Goal: Task Accomplishment & Management: Manage account settings

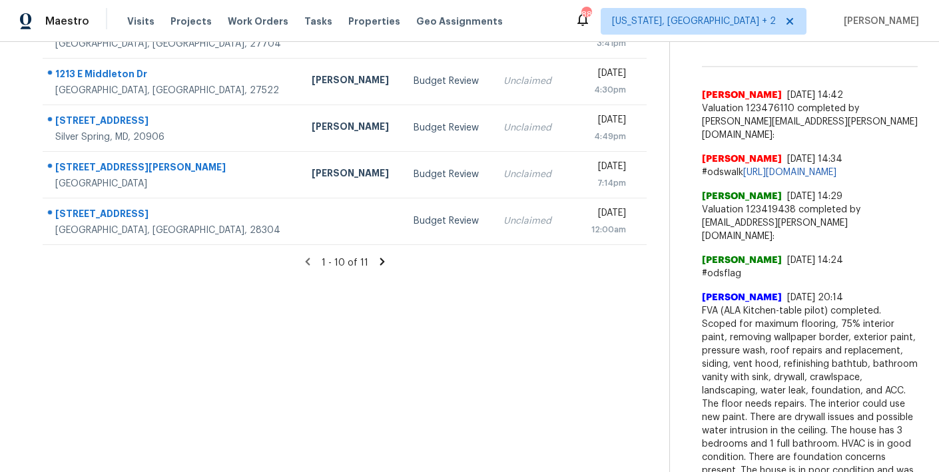
scroll to position [449, 0]
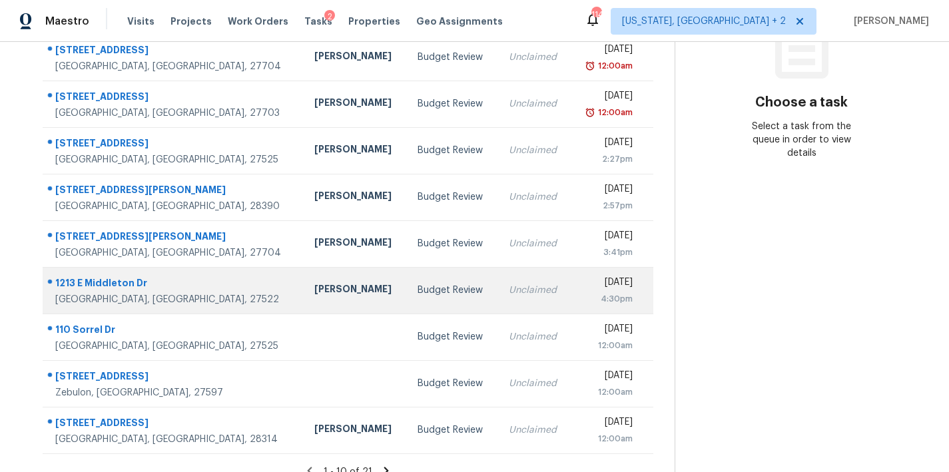
scroll to position [231, 0]
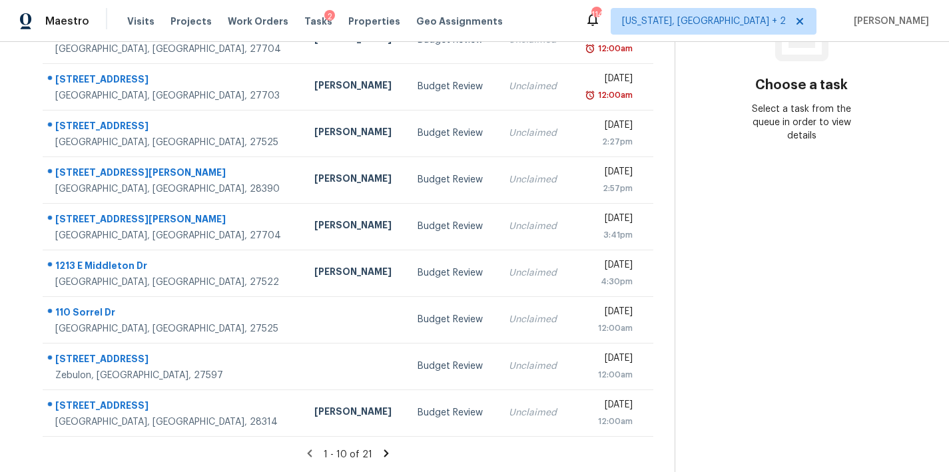
click at [384, 448] on icon at bounding box center [386, 454] width 12 height 12
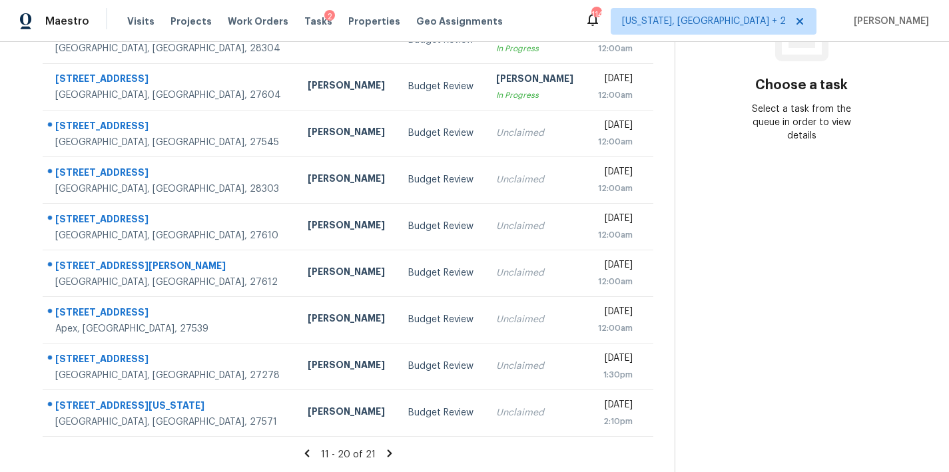
click at [384, 448] on icon at bounding box center [390, 454] width 12 height 12
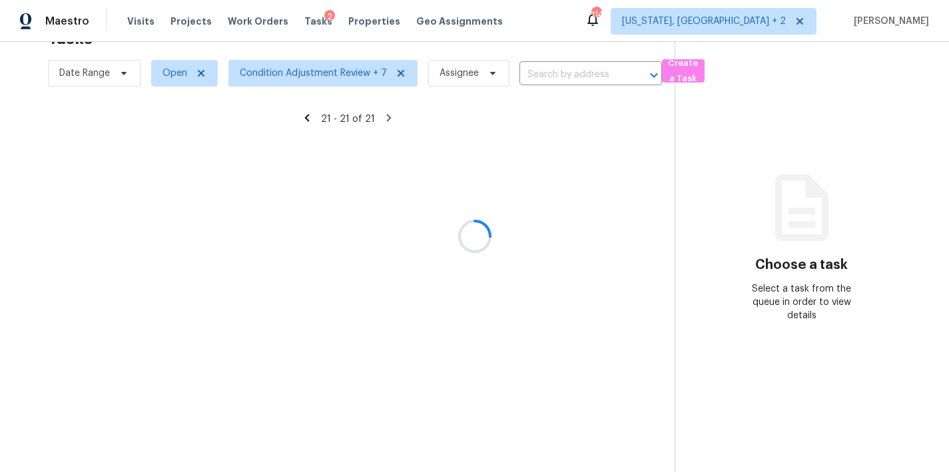
scroll to position [52, 0]
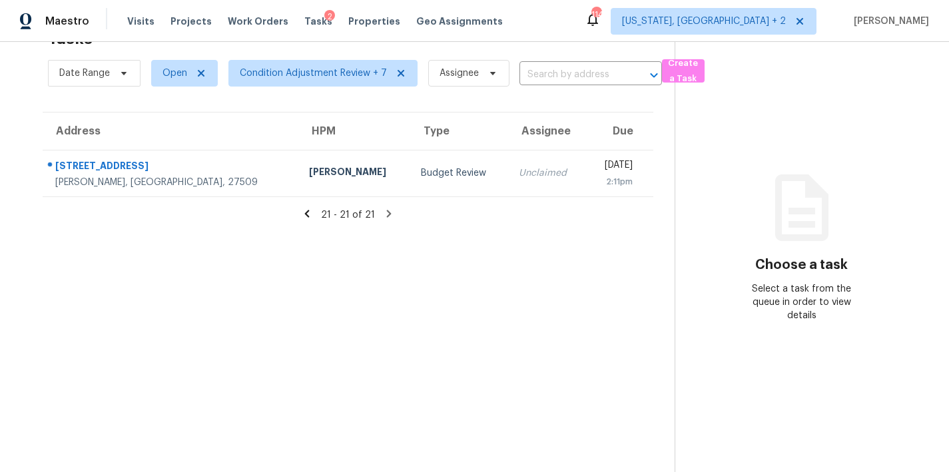
click at [303, 208] on icon at bounding box center [307, 214] width 12 height 12
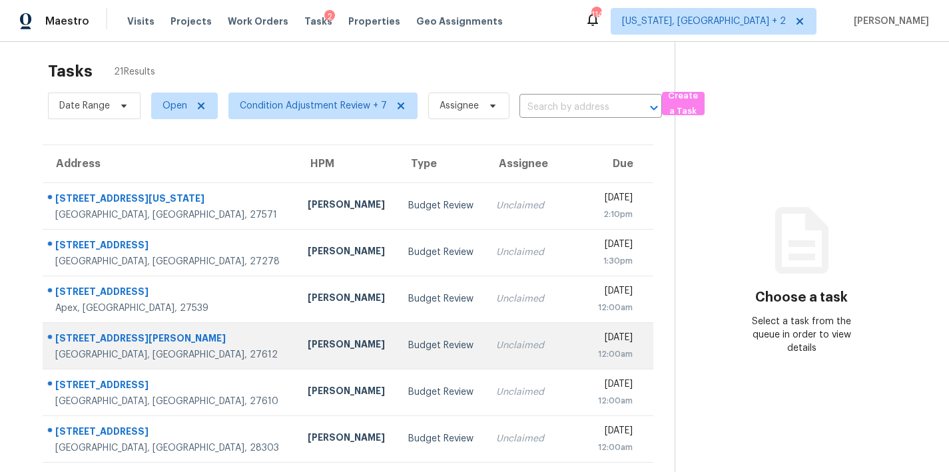
scroll to position [0, 0]
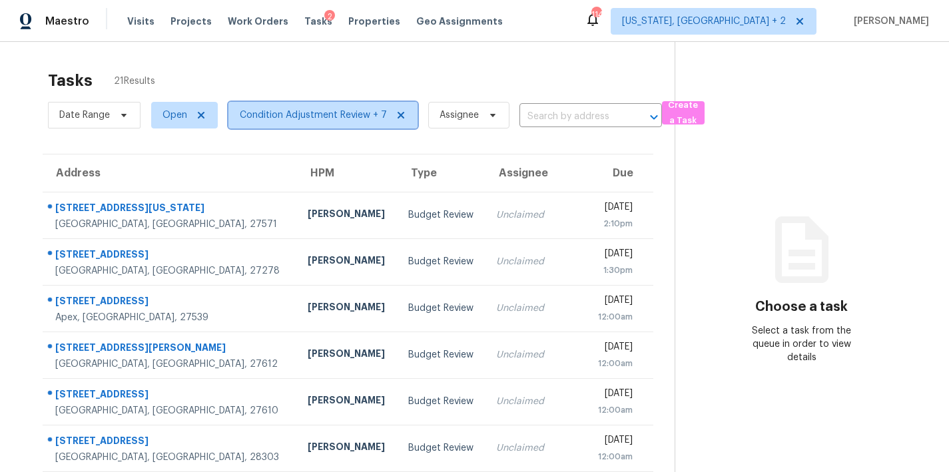
click at [292, 115] on span "Condition Adjustment Review + 7" at bounding box center [313, 115] width 147 height 13
click at [504, 65] on div "Tasks 21 Results" at bounding box center [361, 80] width 627 height 35
click at [331, 69] on div "Tasks 22 Results" at bounding box center [361, 80] width 627 height 35
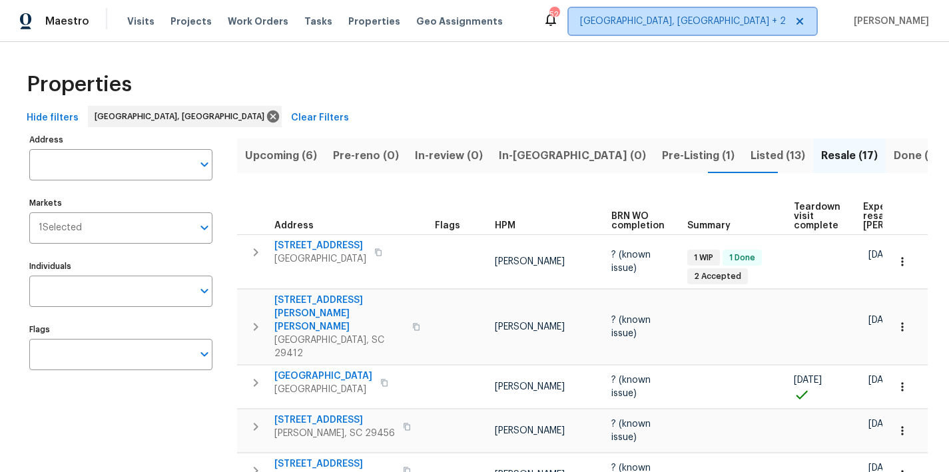
click at [765, 23] on span "Charleston, SC + 2" at bounding box center [683, 21] width 206 height 13
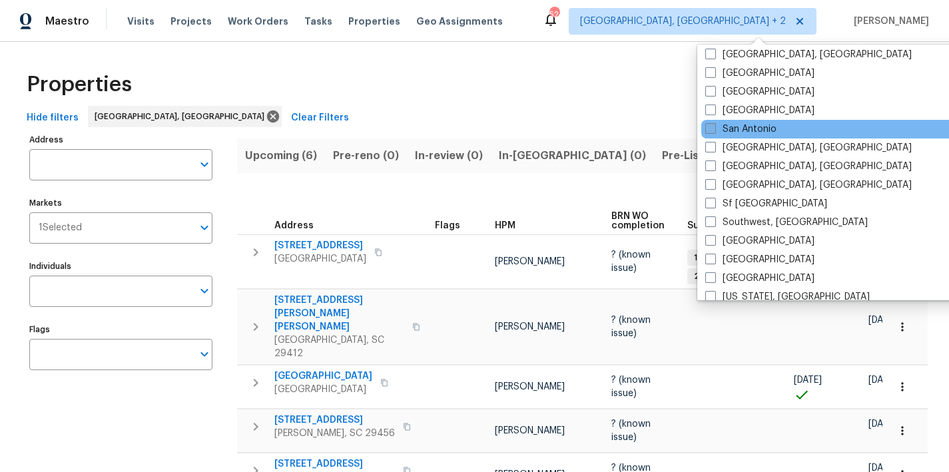
scroll to position [893, 0]
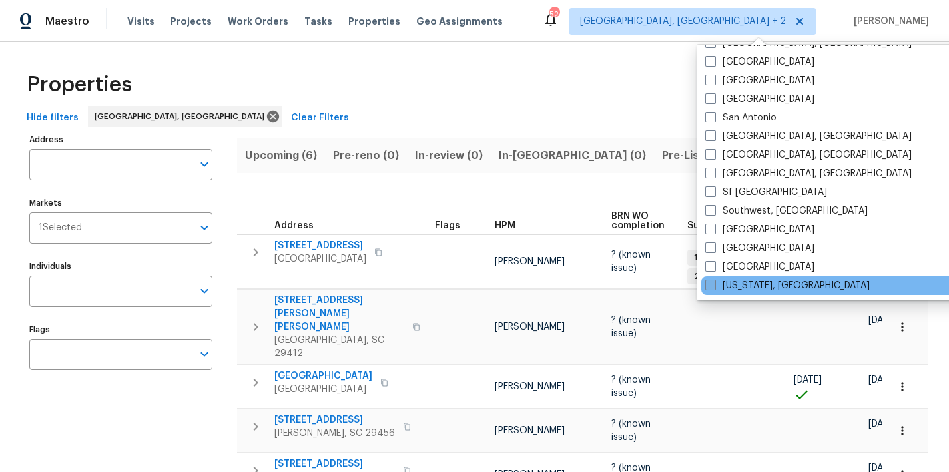
click at [732, 290] on label "Washington, DC" at bounding box center [787, 285] width 165 height 13
click at [714, 288] on input "Washington, DC" at bounding box center [709, 283] width 9 height 9
checkbox input "true"
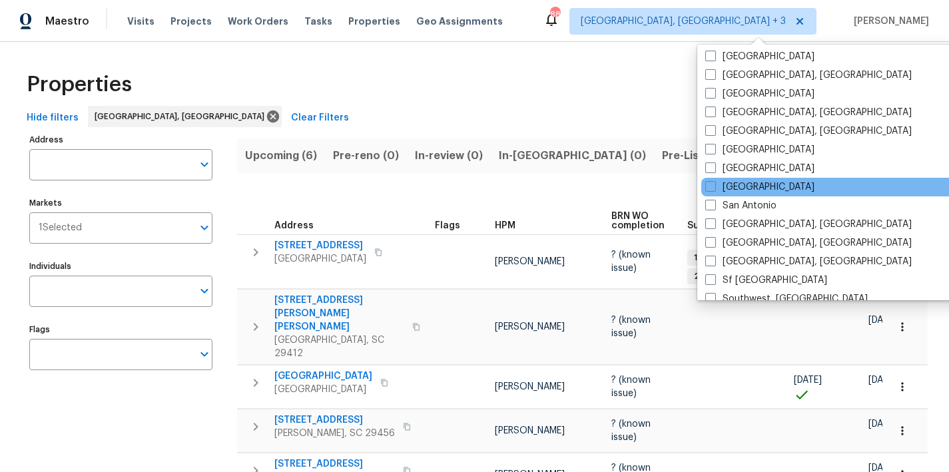
scroll to position [773, 0]
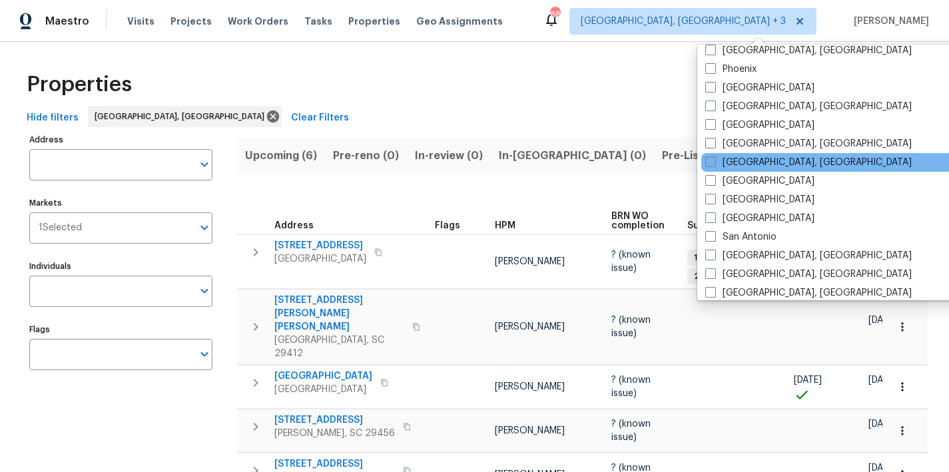
click at [711, 161] on span at bounding box center [710, 162] width 11 height 11
click at [711, 161] on input "Richmond, VA" at bounding box center [709, 160] width 9 height 9
checkbox input "true"
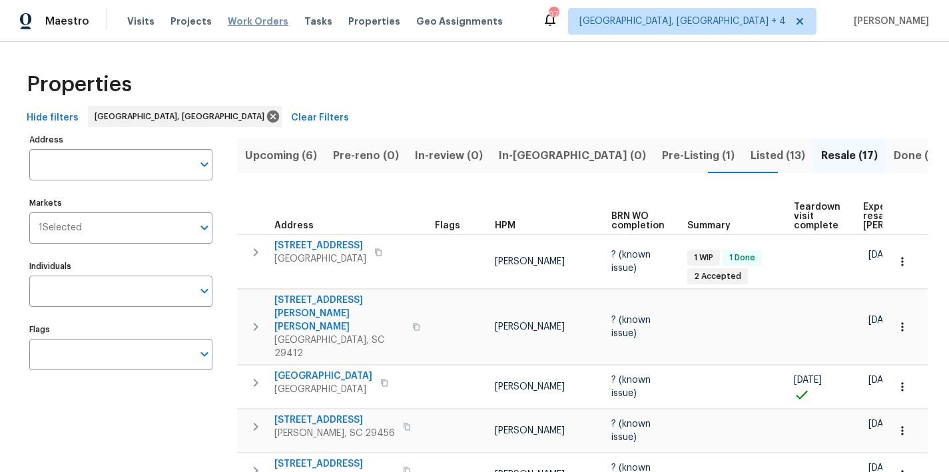
click at [249, 20] on span "Work Orders" at bounding box center [258, 21] width 61 height 13
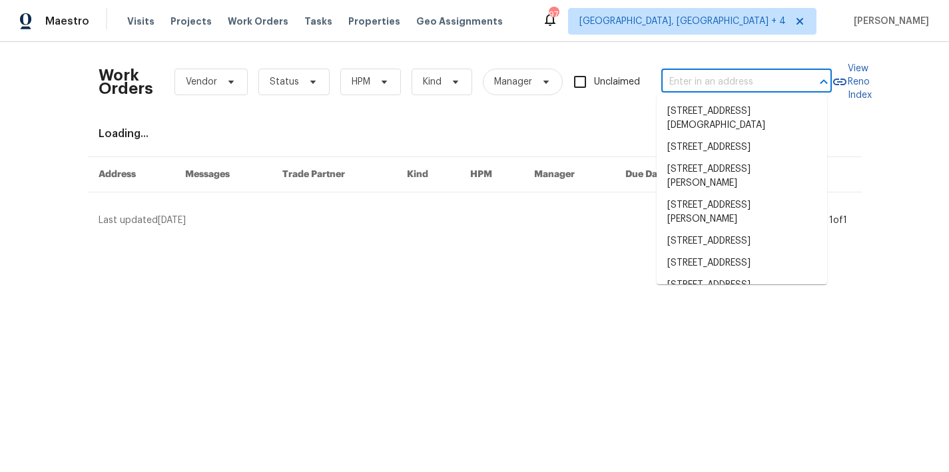
click at [700, 82] on input "text" at bounding box center [727, 82] width 133 height 21
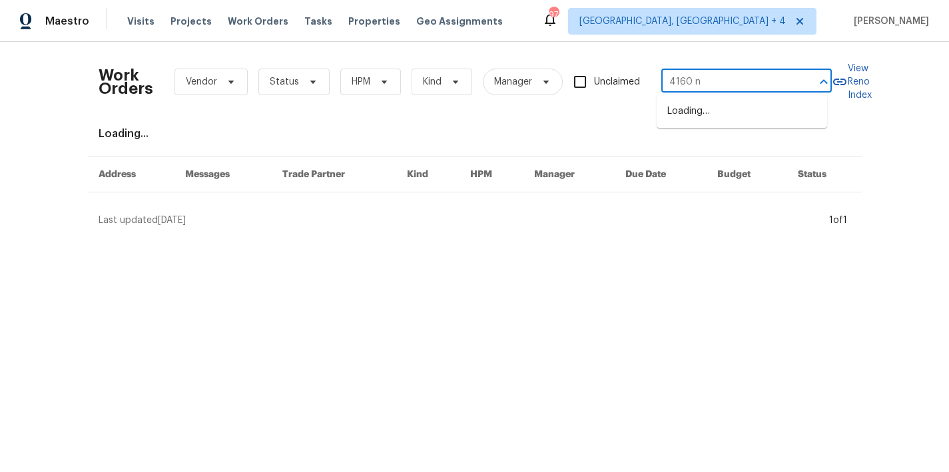
type input "4160 ni"
click at [744, 118] on li "4160 Nichols Ct, Dumfries, VA 22026" at bounding box center [742, 119] width 171 height 36
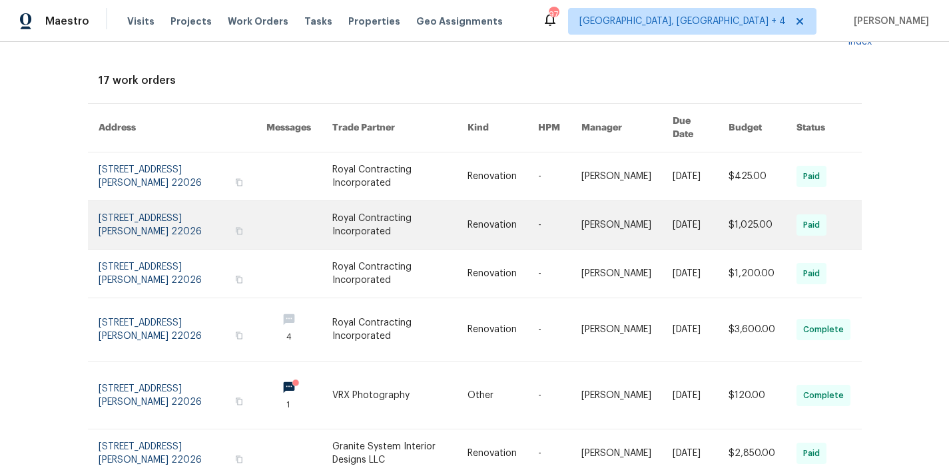
scroll to position [314, 0]
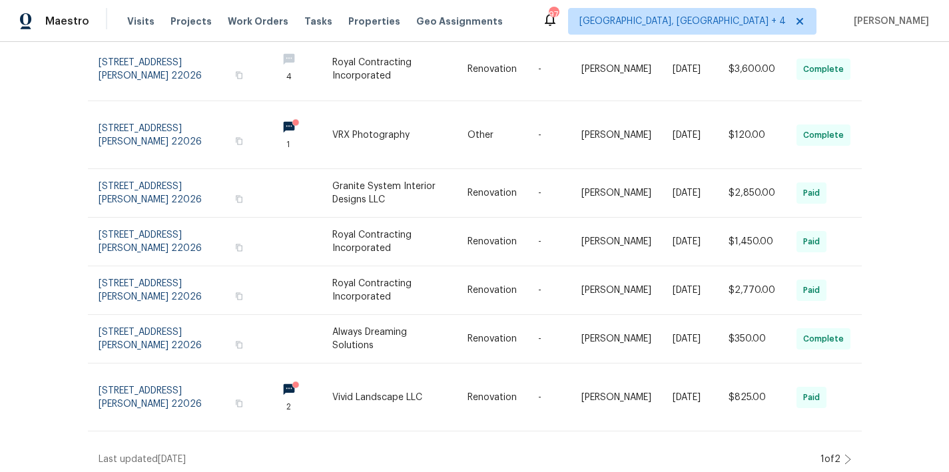
click at [845, 455] on icon at bounding box center [847, 459] width 5 height 9
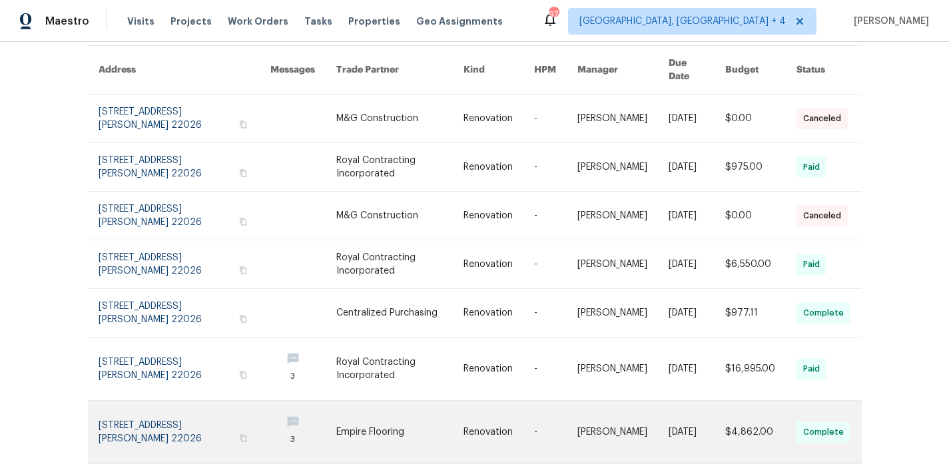
scroll to position [145, 0]
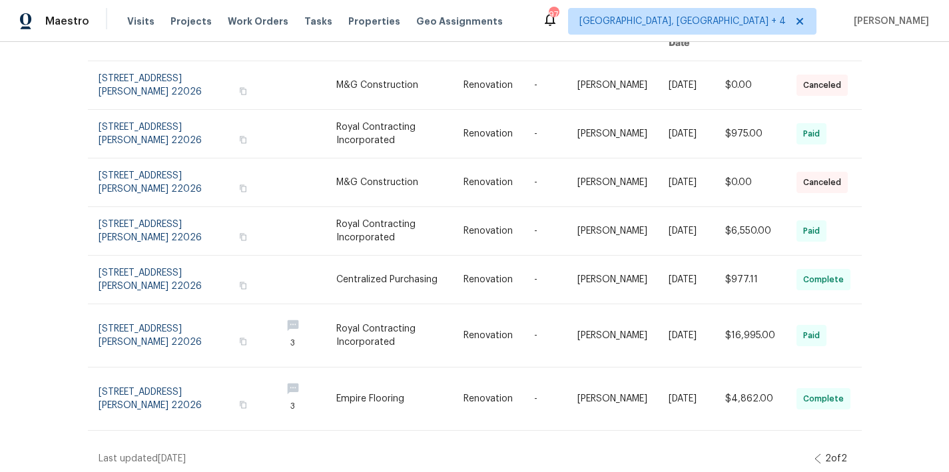
click at [815, 454] on icon at bounding box center [817, 458] width 5 height 9
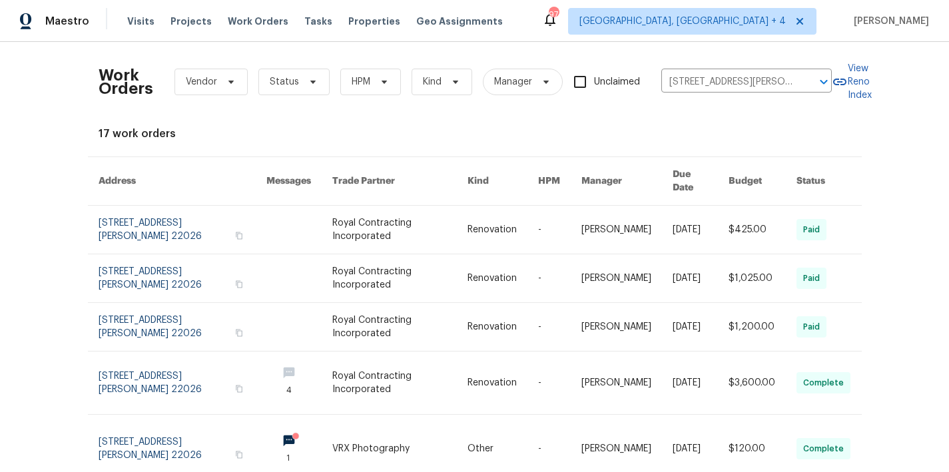
click at [44, 242] on div "Work Orders Vendor Status HPM Kind Manager Unclaimed 4160 Nichols Ct, Dumfries,…" at bounding box center [474, 257] width 949 height 430
click at [583, 14] on div "Maestro Visits Projects Work Orders Tasks Properties Geo Assignments 97 Charles…" at bounding box center [474, 21] width 949 height 42
click at [772, 78] on input "4160 Nichols Ct, Dumfries, VA 22026" at bounding box center [727, 82] width 133 height 21
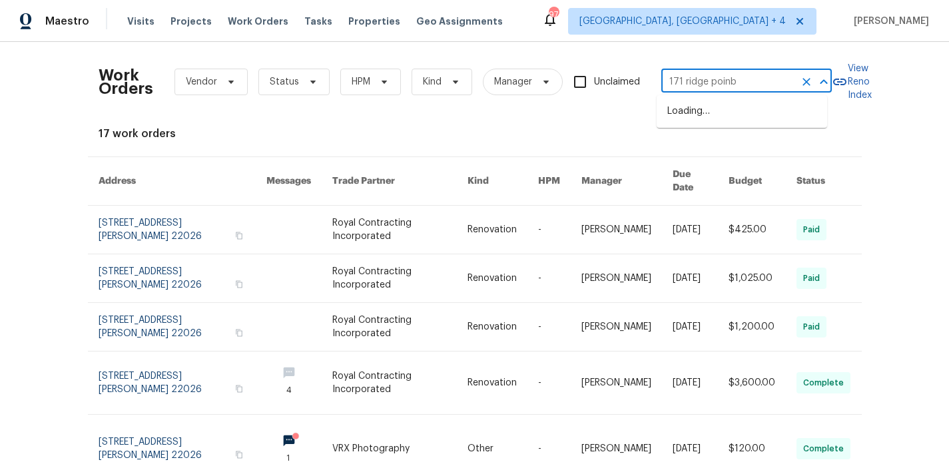
type input "171 ridge poin"
click at [791, 121] on li "171 Ridge Pointe Dr, Gaston, SC 29053" at bounding box center [742, 119] width 171 height 36
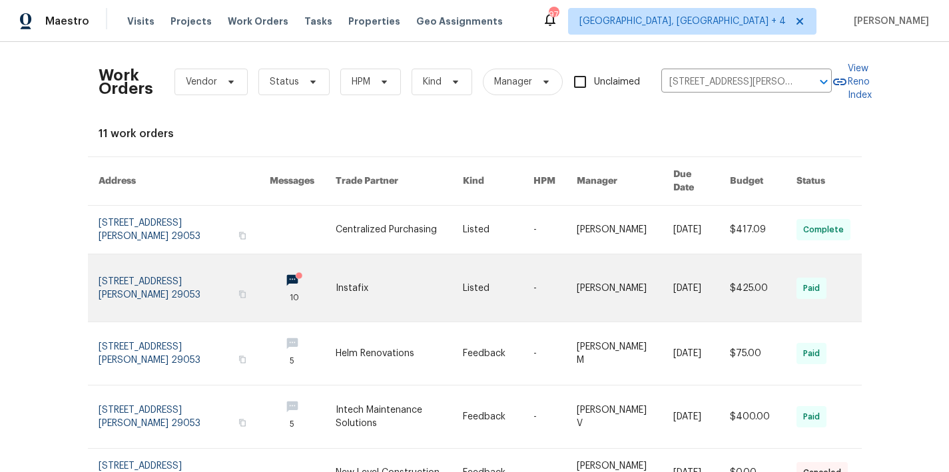
click at [337, 278] on link at bounding box center [399, 287] width 127 height 67
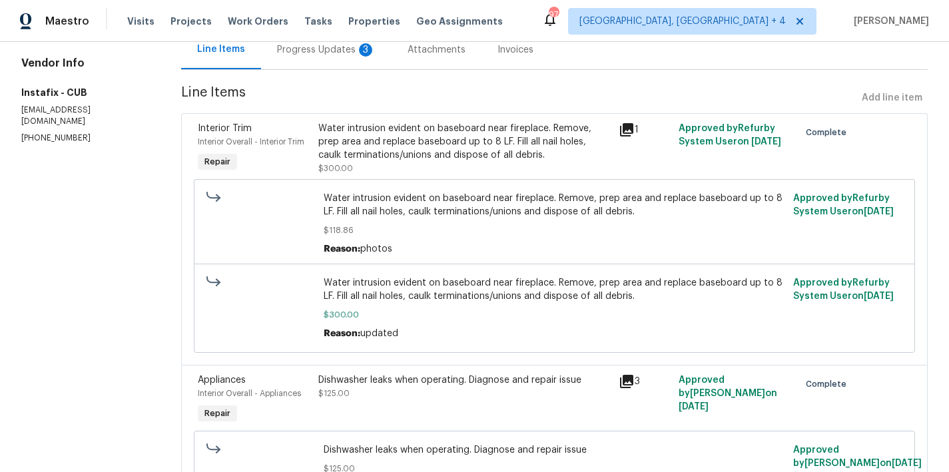
scroll to position [137, 0]
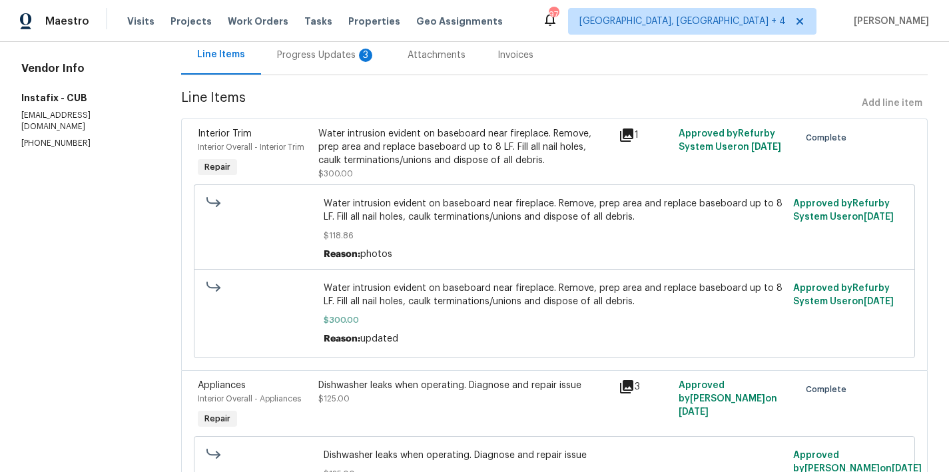
click at [412, 159] on div "Water intrusion evident on baseboard near fireplace. Remove, prep area and repl…" at bounding box center [464, 147] width 292 height 40
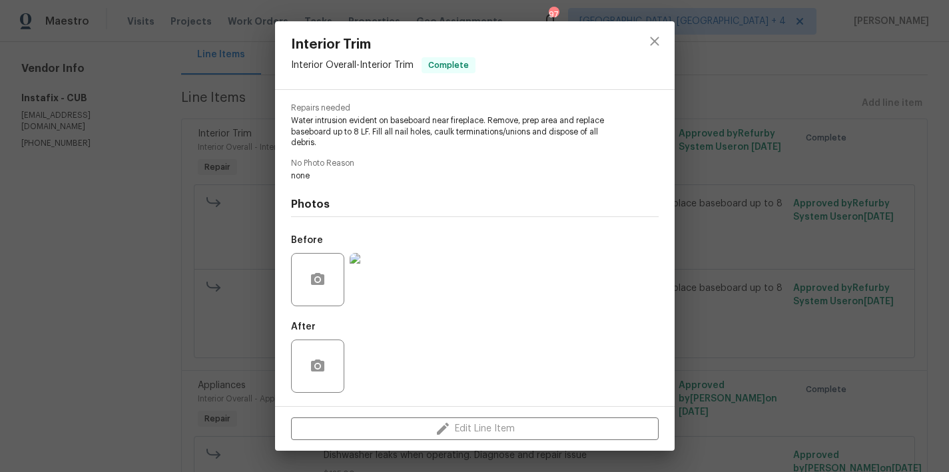
scroll to position [0, 0]
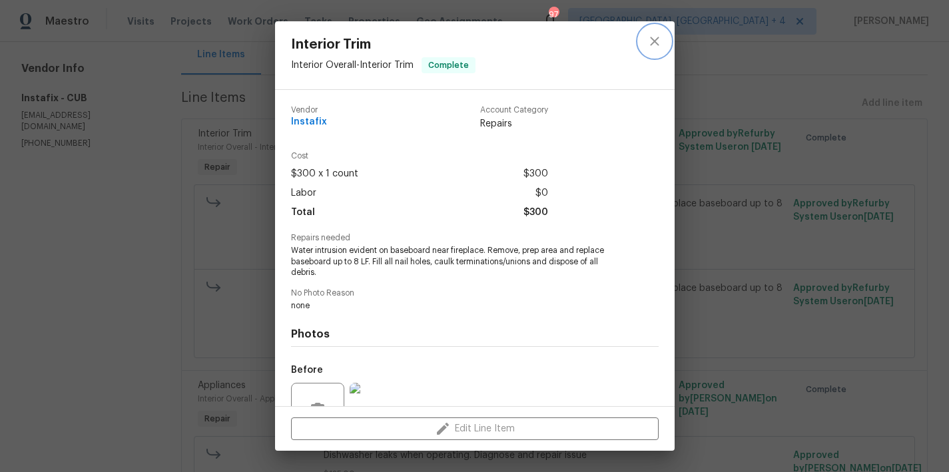
click at [664, 35] on button "close" at bounding box center [655, 41] width 32 height 32
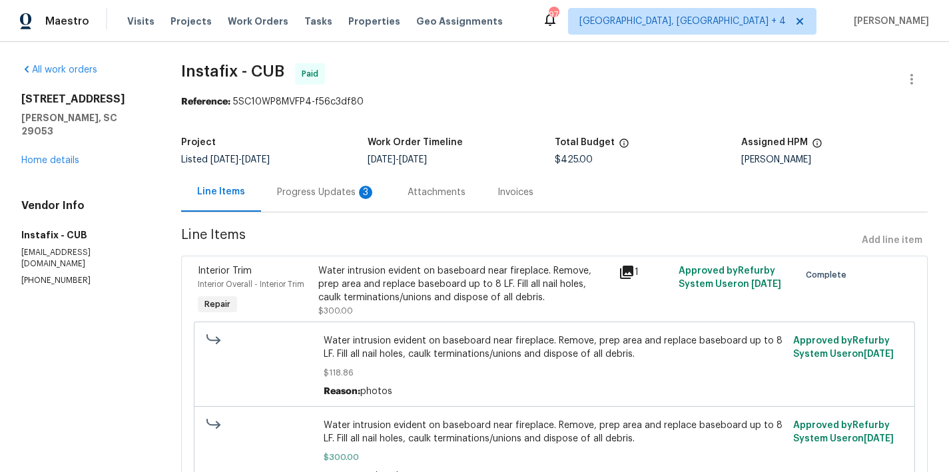
click at [310, 199] on div "Progress Updates 3" at bounding box center [326, 192] width 131 height 39
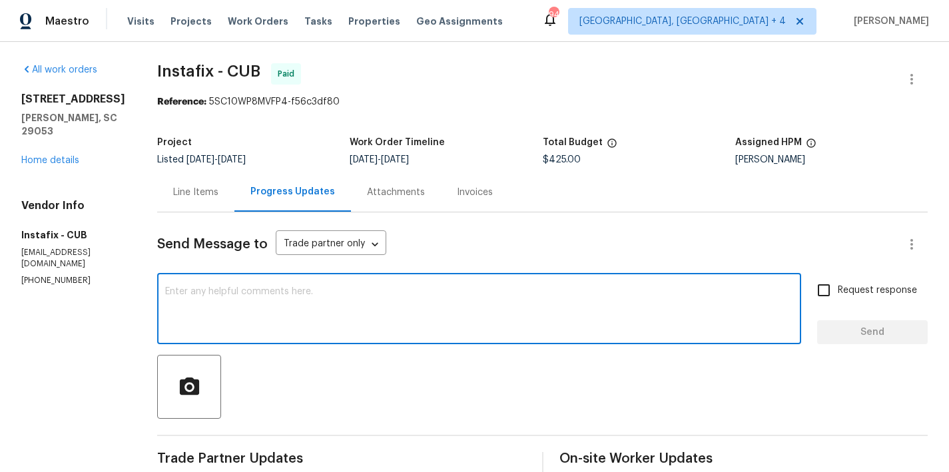
click at [208, 305] on textarea at bounding box center [479, 310] width 628 height 47
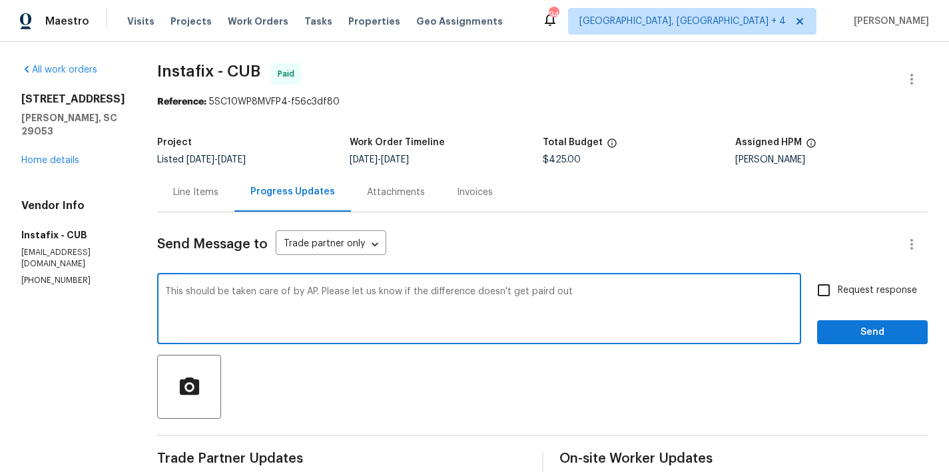
click at [529, 292] on textarea "This should be taken care of by AP. Please let us know if the difference doesn'…" at bounding box center [479, 310] width 628 height 47
type textarea "This should be taken care of by AP. Please let us know if the difference doesn'…"
click at [818, 297] on input "Request response" at bounding box center [824, 290] width 28 height 28
checkbox input "true"
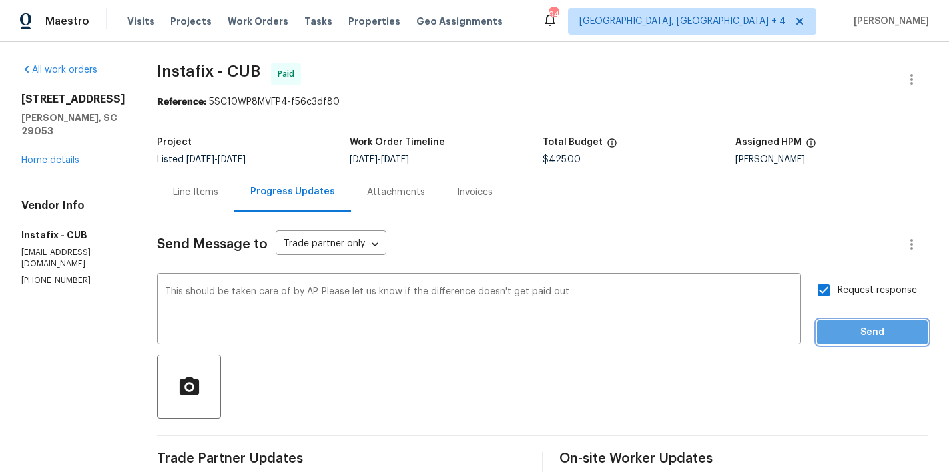
click at [867, 339] on span "Send" at bounding box center [872, 332] width 89 height 17
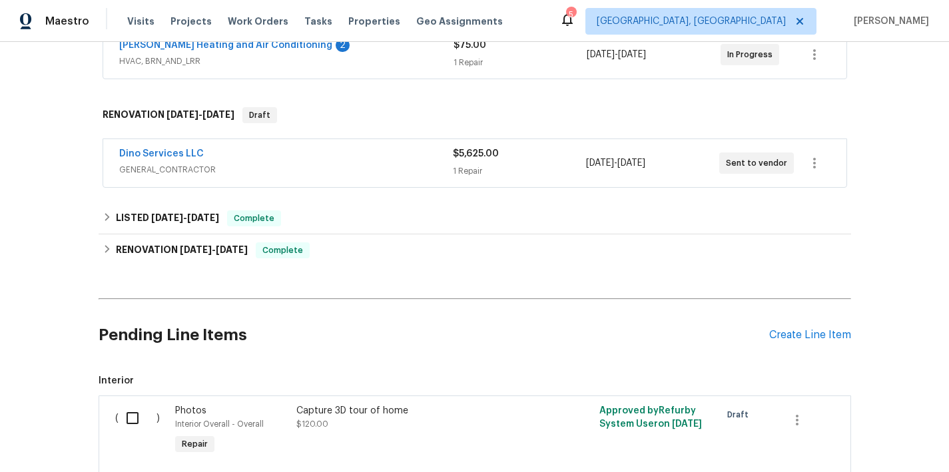
scroll to position [148, 0]
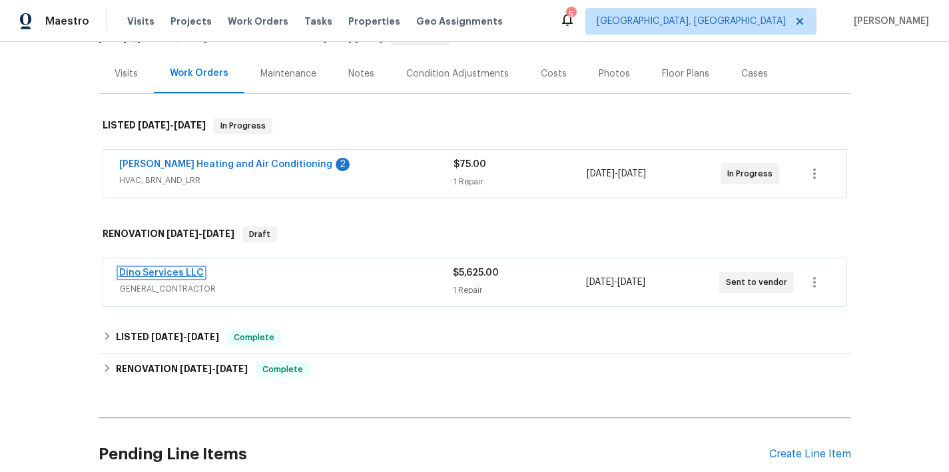
click at [136, 269] on link "Dino Services LLC" at bounding box center [161, 272] width 85 height 9
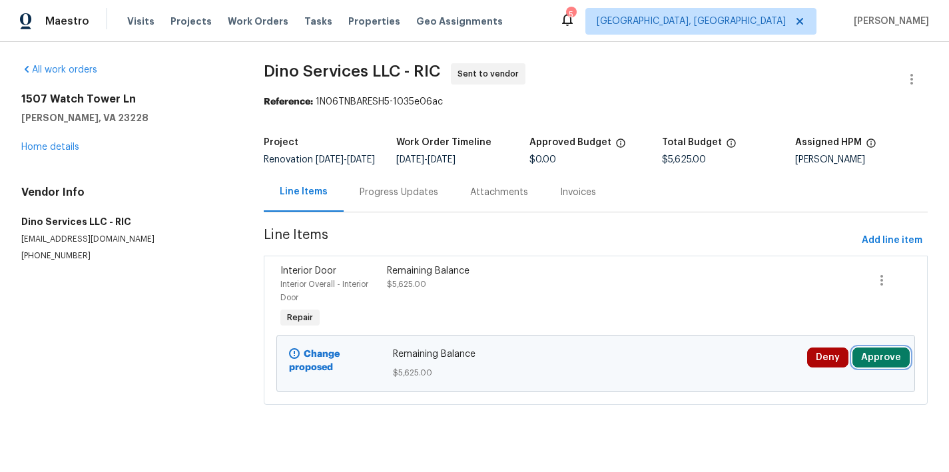
click at [875, 365] on button "Approve" at bounding box center [881, 358] width 57 height 20
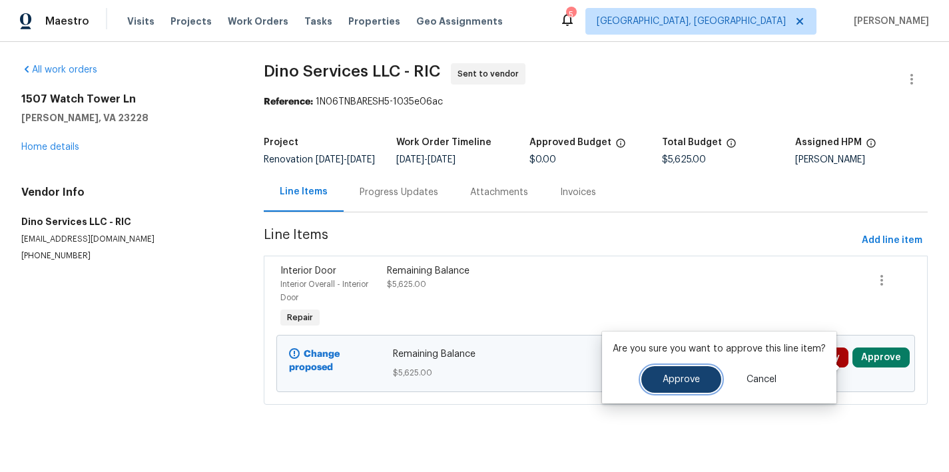
click at [701, 380] on button "Approve" at bounding box center [681, 379] width 80 height 27
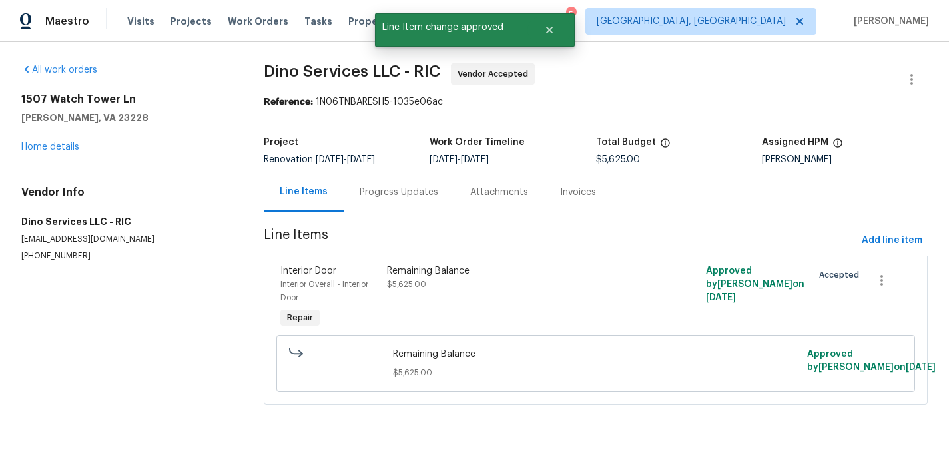
click at [401, 191] on div "Progress Updates" at bounding box center [399, 192] width 79 height 13
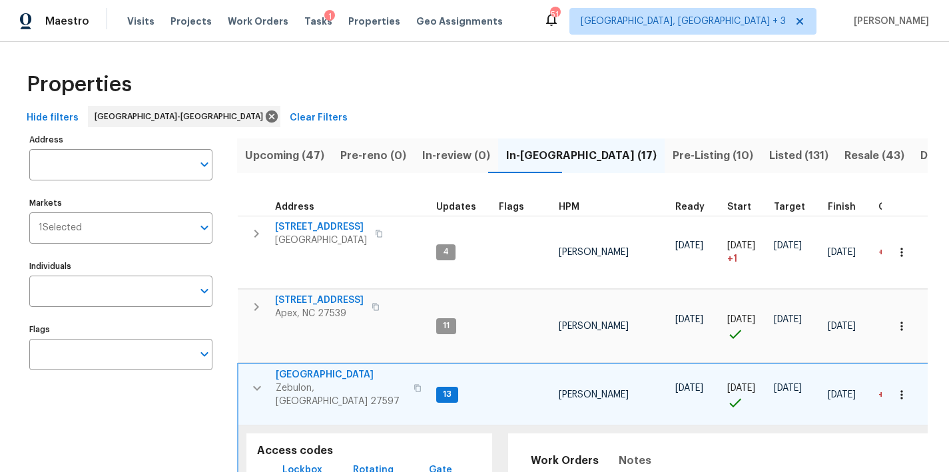
scroll to position [153, 0]
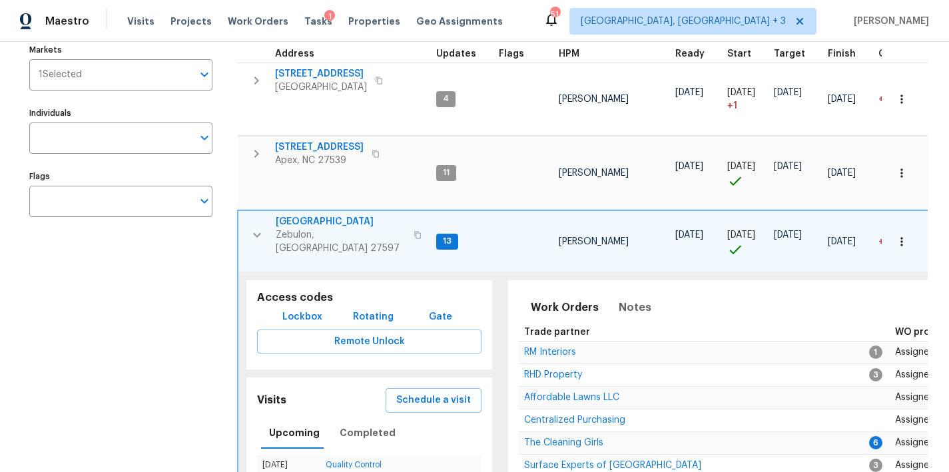
click at [257, 227] on icon "button" at bounding box center [257, 235] width 16 height 16
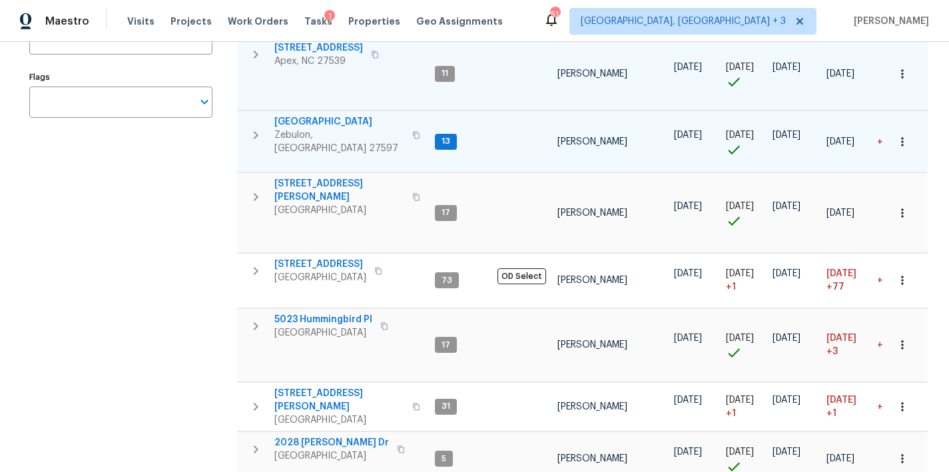
scroll to position [0, 0]
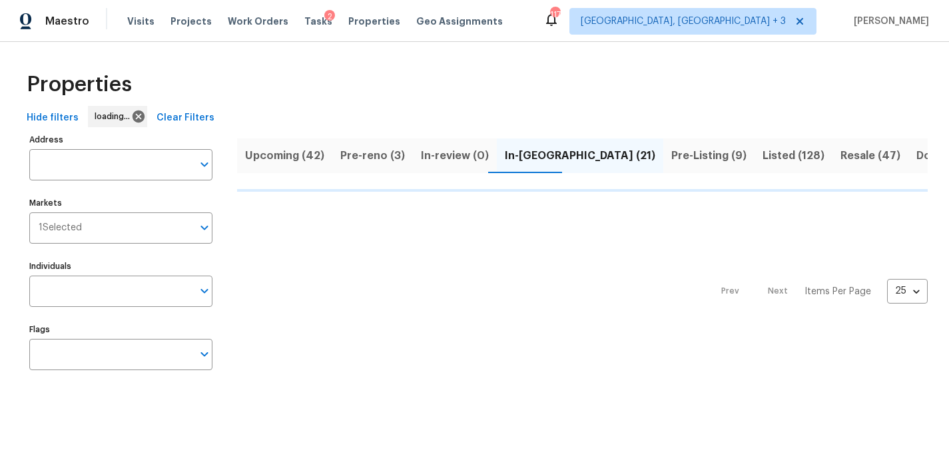
click at [584, 18] on div "Maestro Visits Projects Work Orders Tasks 2 Properties Geo Assignments 117 Gree…" at bounding box center [474, 21] width 949 height 42
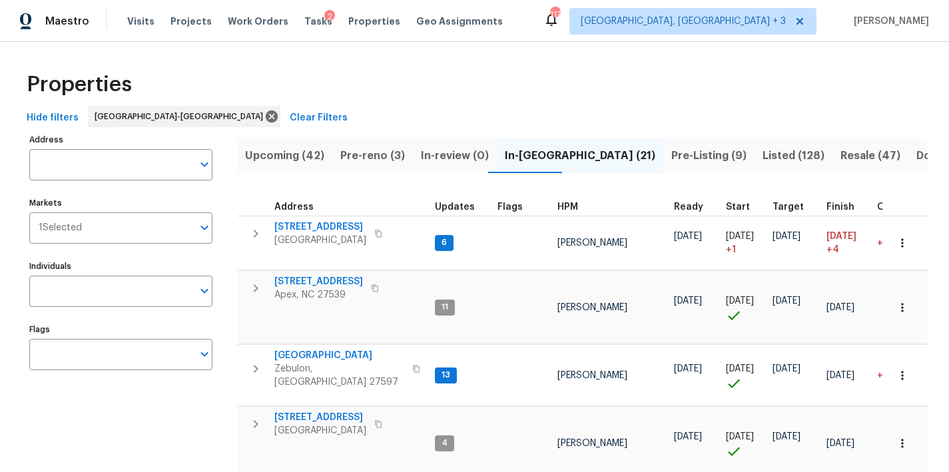
click at [566, 109] on div "Hide filters Raleigh-Durham Clear Filters" at bounding box center [474, 118] width 907 height 25
click at [384, 155] on span "Pre-reno (3)" at bounding box center [372, 156] width 65 height 19
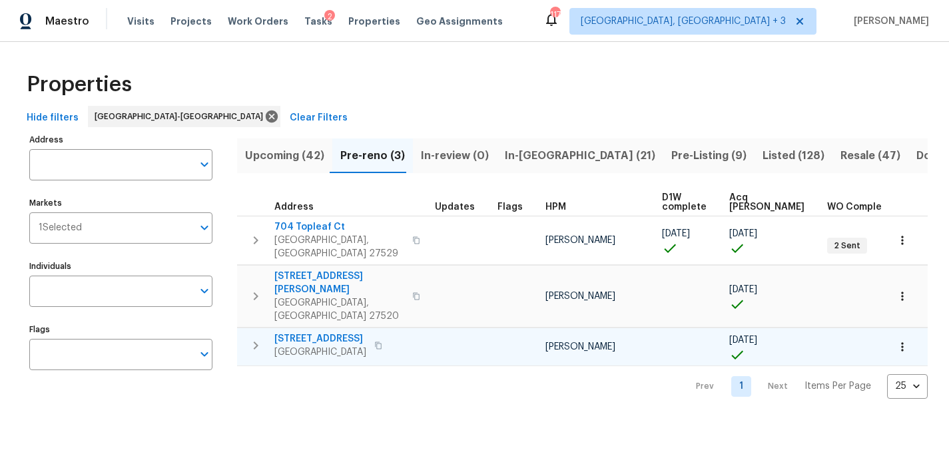
click at [252, 338] on icon "button" at bounding box center [256, 346] width 16 height 16
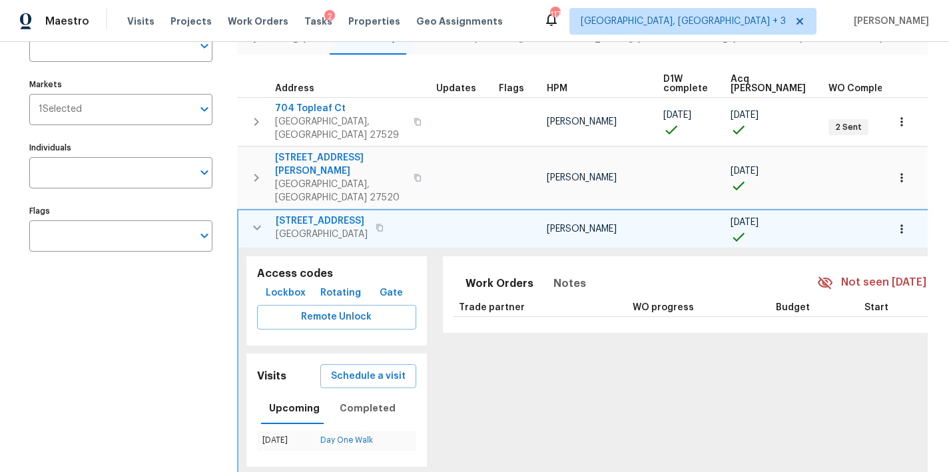
scroll to position [0, 50]
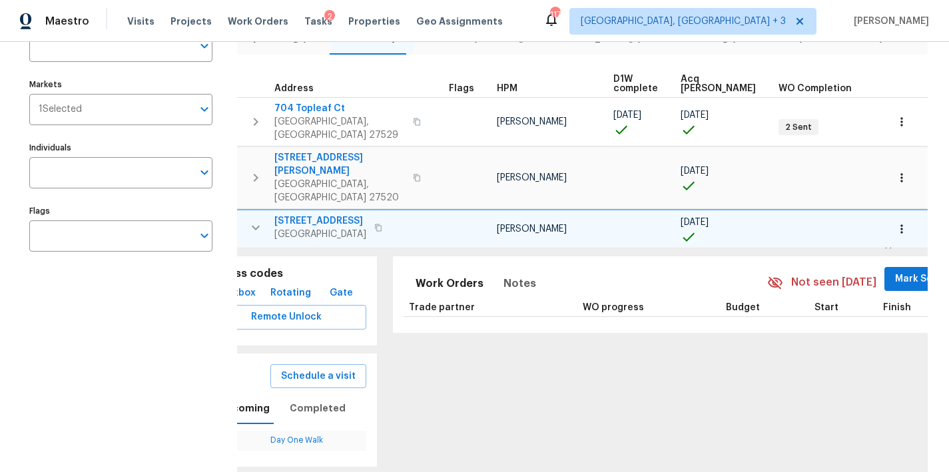
click at [153, 354] on div "Address Address Markets 1 Selected Markets Individuals Individuals Flags Flags" at bounding box center [129, 260] width 200 height 496
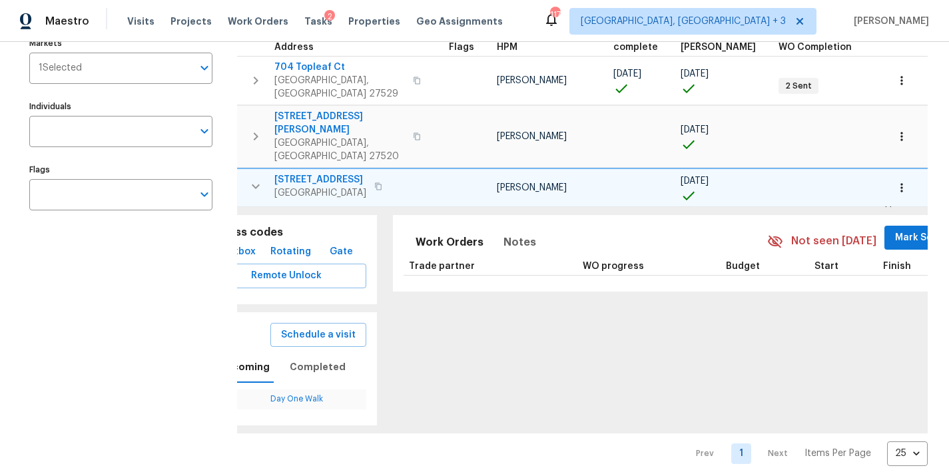
scroll to position [0, 0]
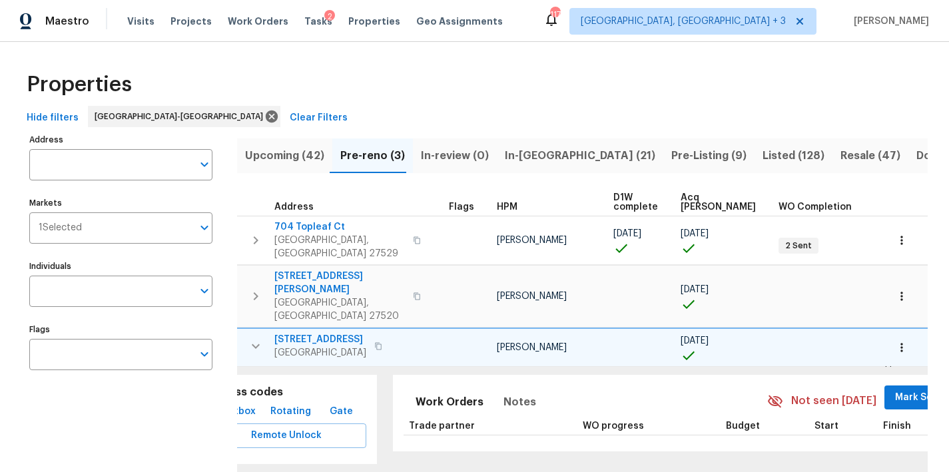
click at [255, 338] on icon "button" at bounding box center [256, 346] width 16 height 16
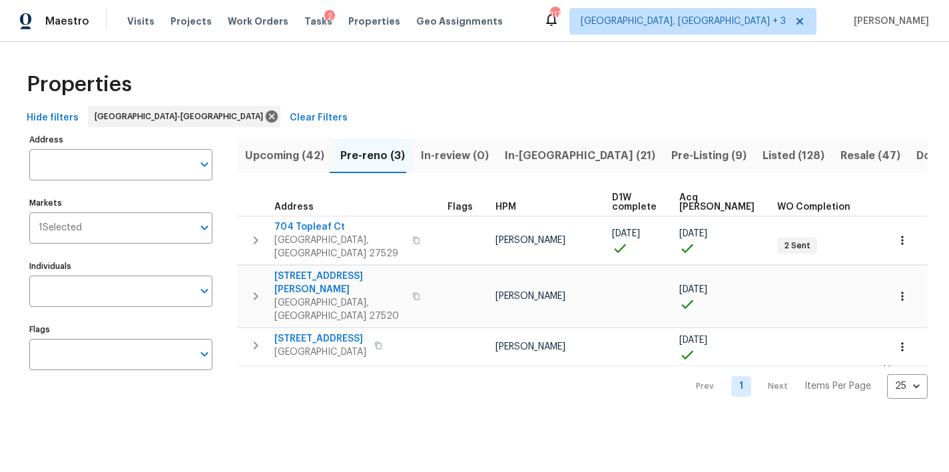
scroll to position [0, 47]
click at [251, 338] on icon "button" at bounding box center [256, 346] width 16 height 16
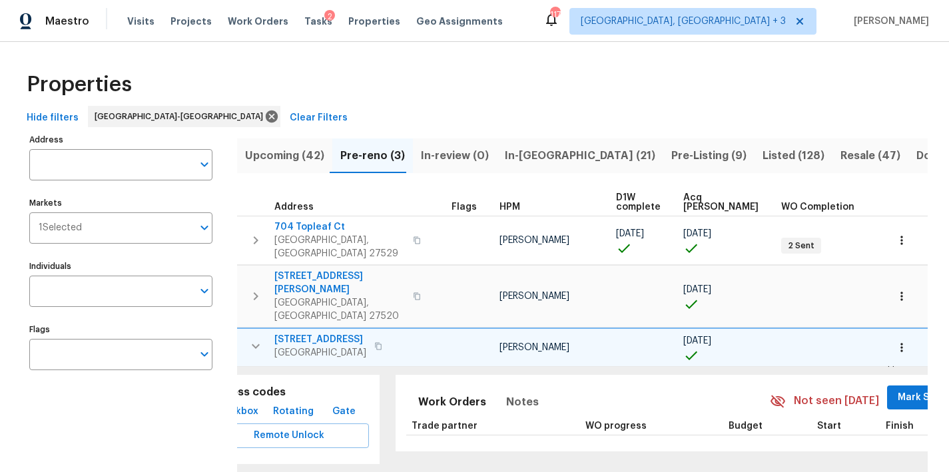
click at [572, 71] on div "Properties" at bounding box center [474, 84] width 907 height 43
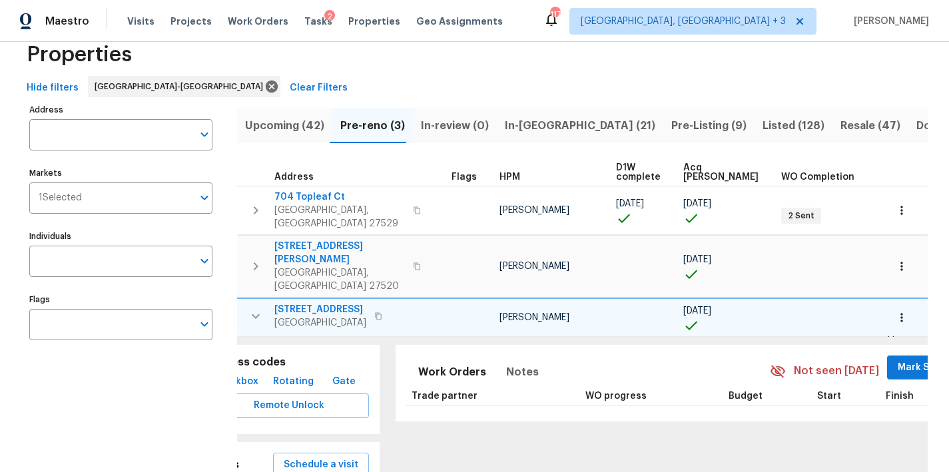
scroll to position [89, 0]
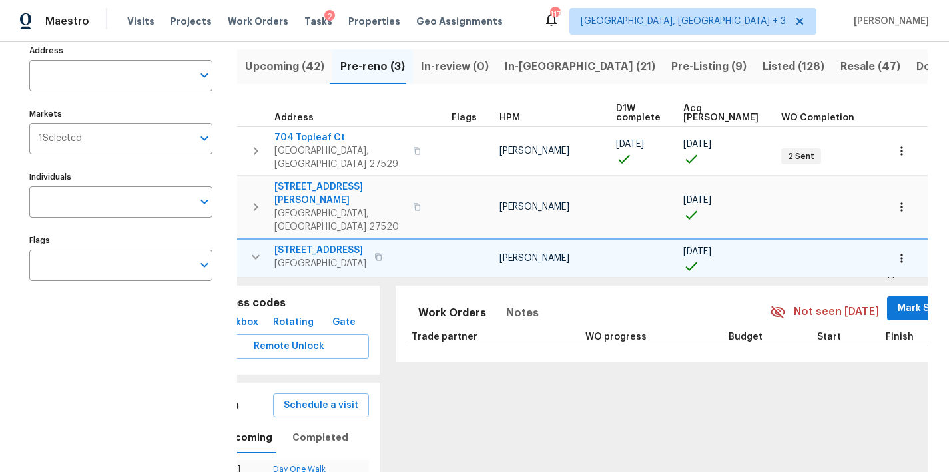
click at [418, 98] on div "Upcoming (42) Pre-reno (3) In-review (0) In-reno (21) Pre-Listing (9) Listed (1…" at bounding box center [582, 289] width 691 height 496
click at [895, 252] on icon "button" at bounding box center [901, 258] width 13 height 13
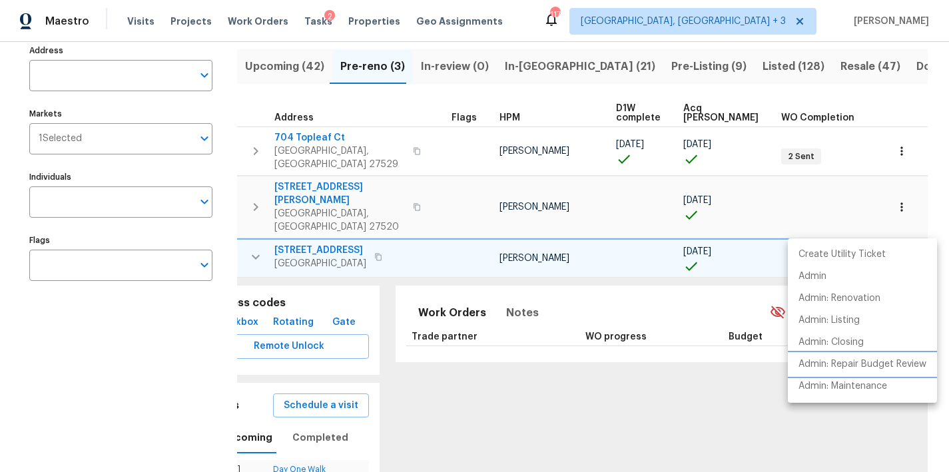
click at [865, 370] on p "Admin: Repair Budget Review" at bounding box center [863, 365] width 128 height 14
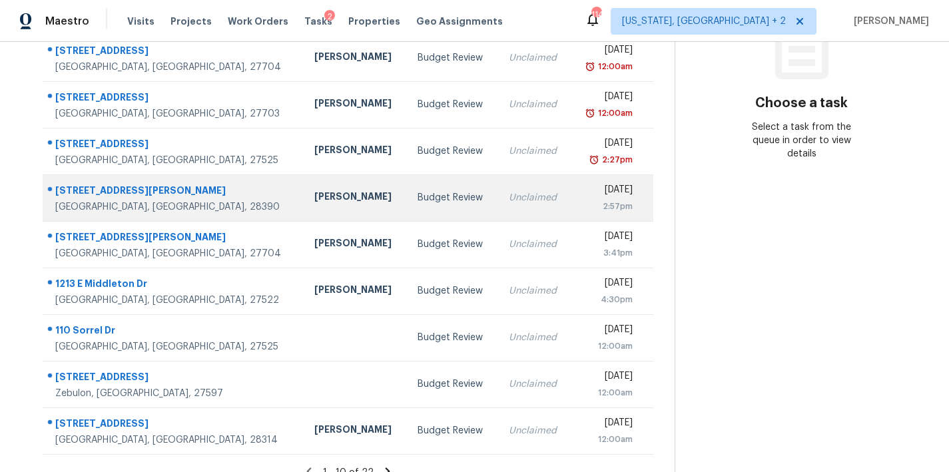
scroll to position [79, 0]
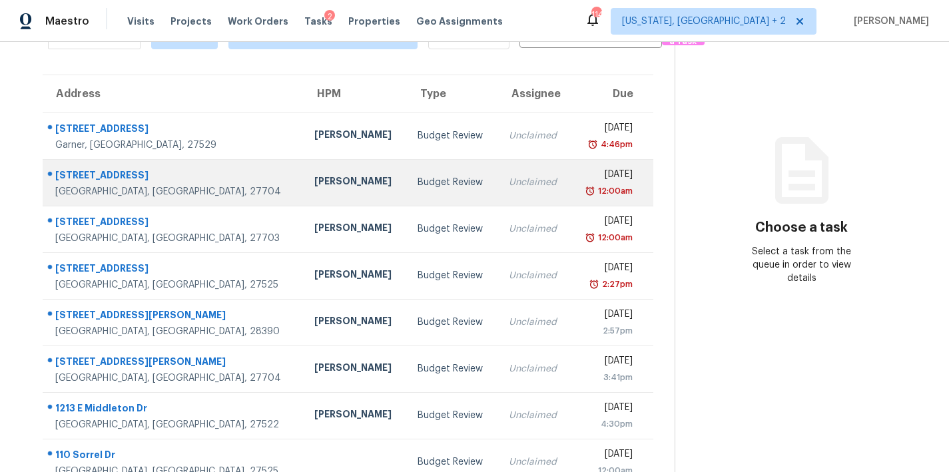
click at [314, 184] on div "[PERSON_NAME]" at bounding box center [355, 183] width 82 height 17
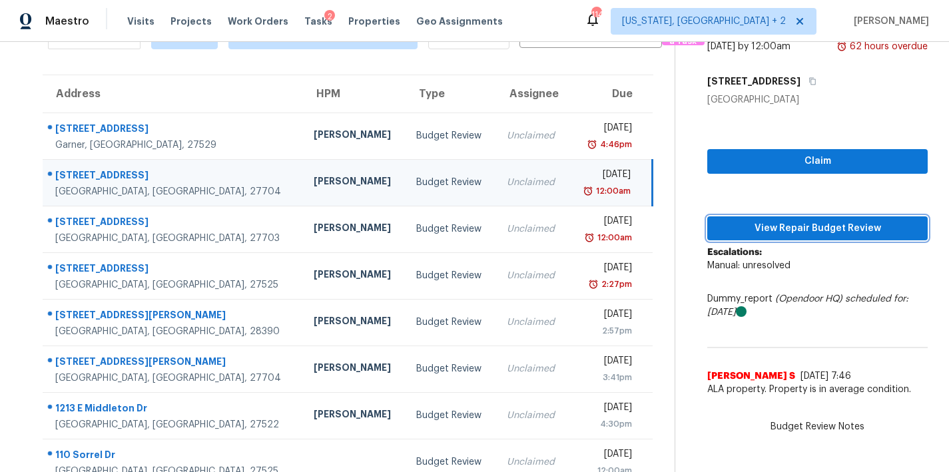
click at [853, 226] on span "View Repair Budget Review" at bounding box center [817, 228] width 199 height 17
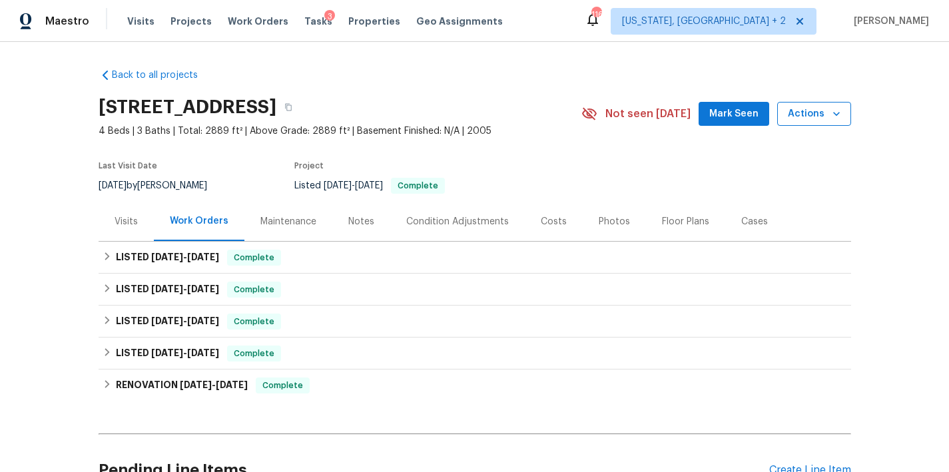
click at [811, 120] on span "Actions" at bounding box center [814, 114] width 53 height 17
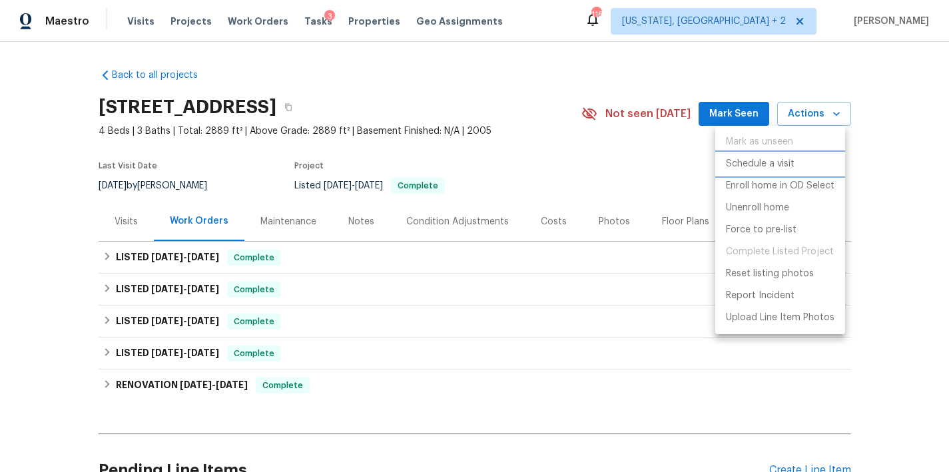
click at [783, 167] on p "Schedule a visit" at bounding box center [760, 164] width 69 height 14
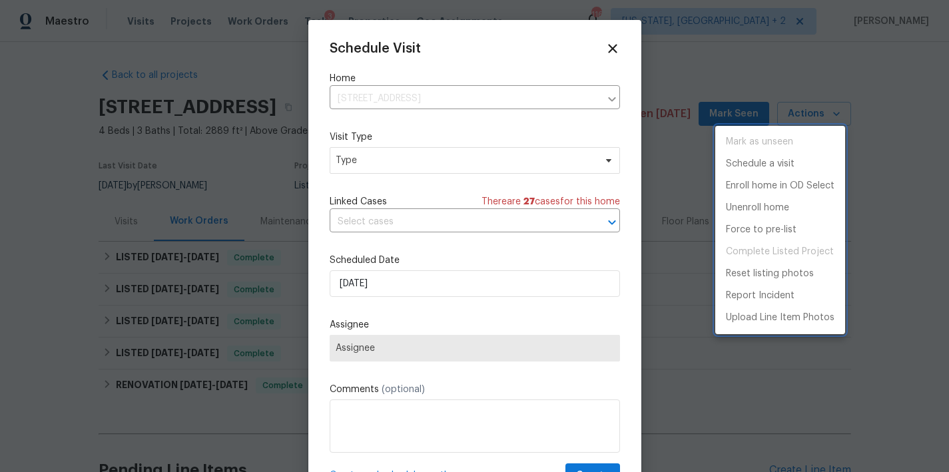
click at [364, 160] on div at bounding box center [474, 236] width 949 height 472
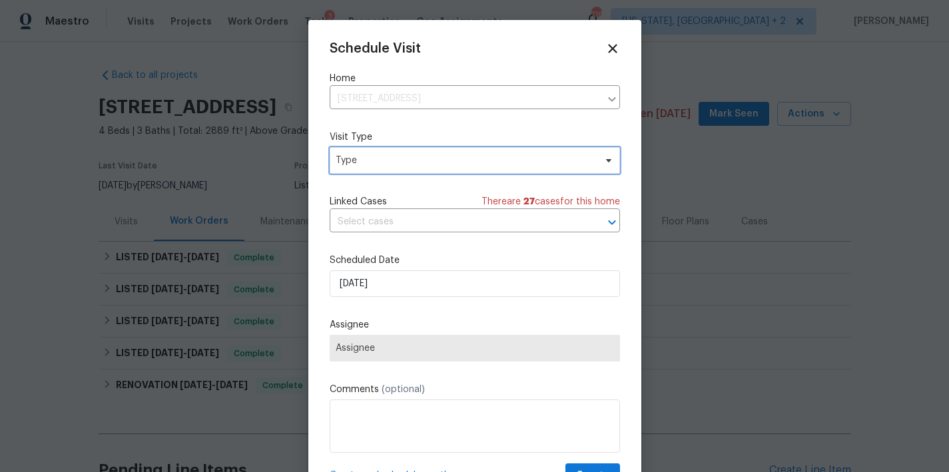
click at [359, 167] on span "Type" at bounding box center [465, 160] width 259 height 13
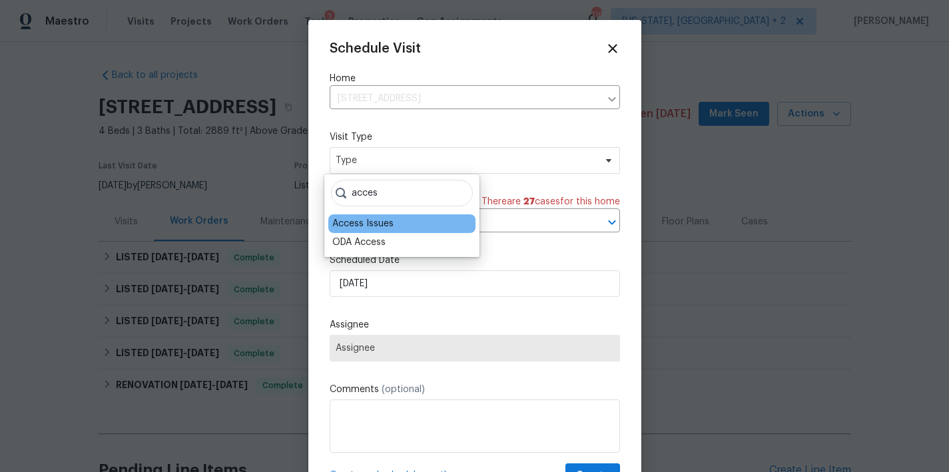
type input "acces"
click at [359, 214] on div "Access Issues" at bounding box center [401, 223] width 147 height 19
click at [372, 223] on div "Access Issues" at bounding box center [362, 223] width 61 height 13
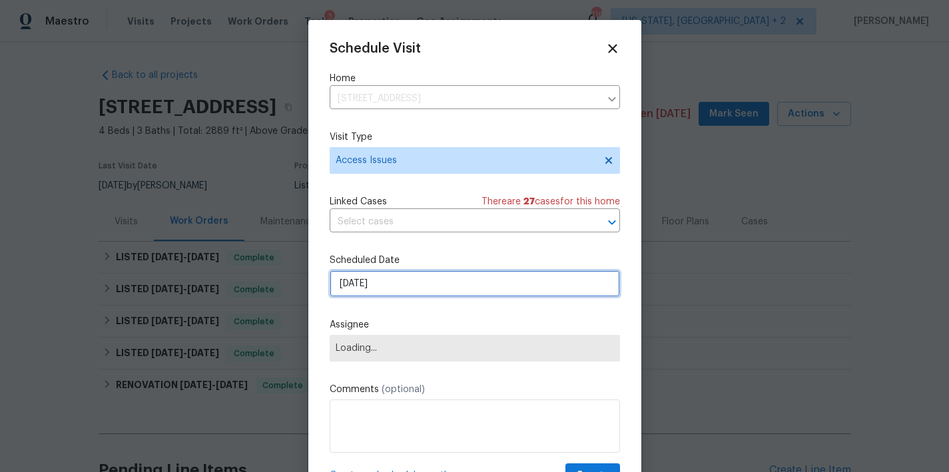
click at [360, 282] on input "8/18/2025" at bounding box center [475, 283] width 290 height 27
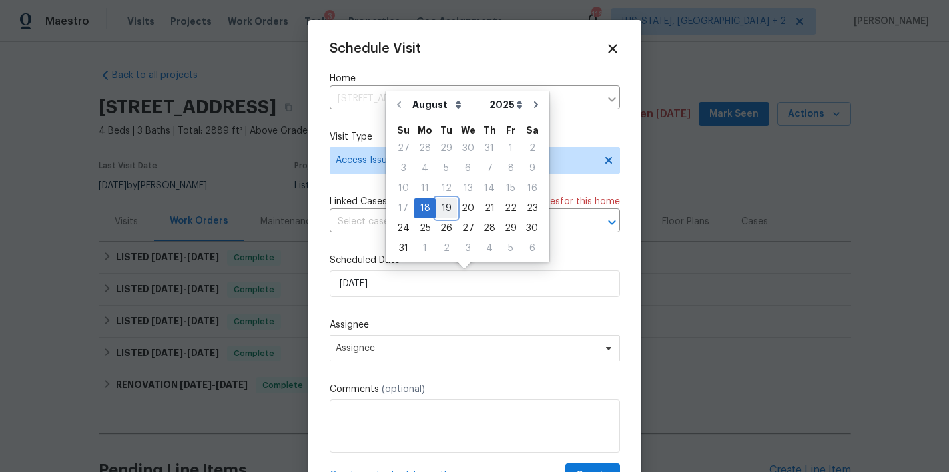
click at [441, 201] on div "19" at bounding box center [446, 208] width 21 height 19
type input "8/19/2025"
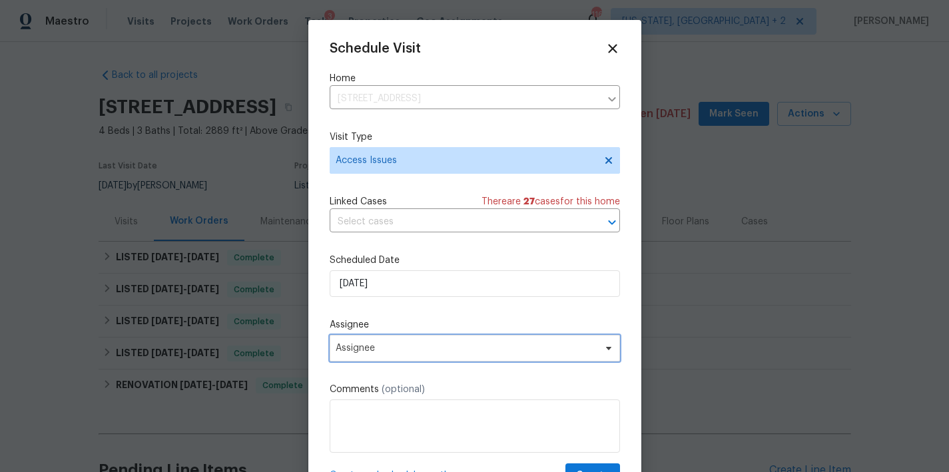
click at [383, 342] on span "Assignee" at bounding box center [475, 348] width 290 height 27
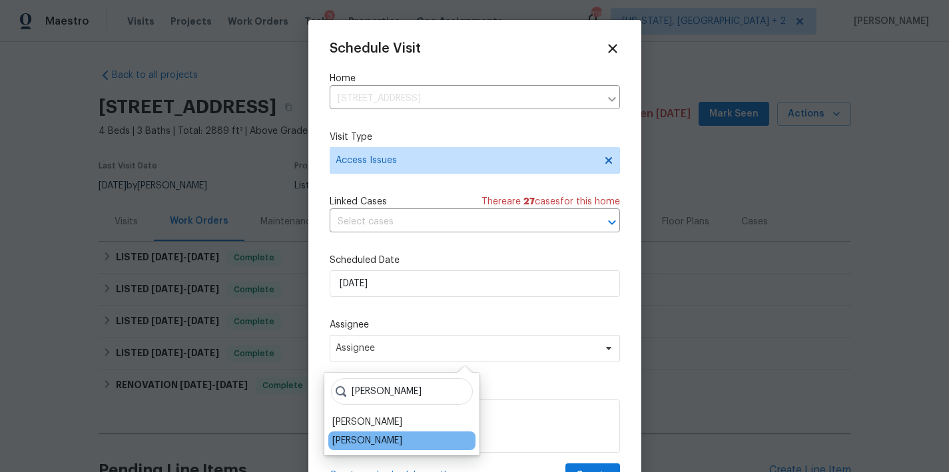
type input "ryan m"
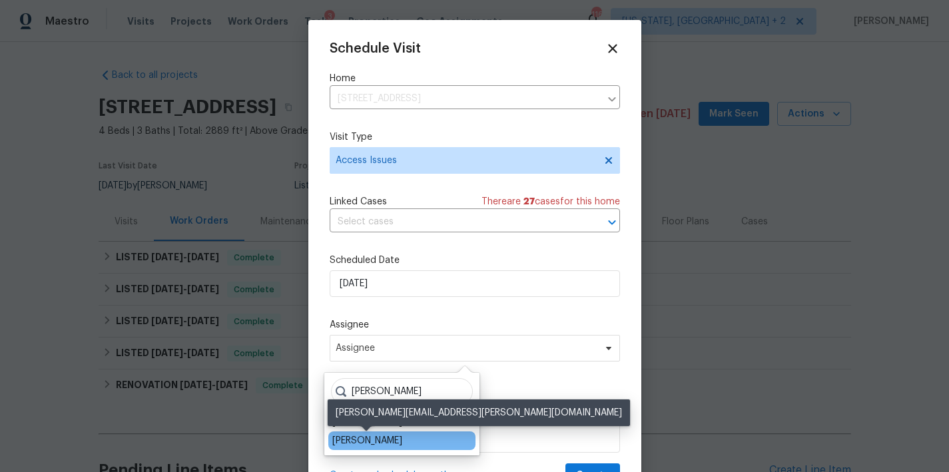
click at [391, 437] on div "Ryan Middleton" at bounding box center [367, 440] width 70 height 13
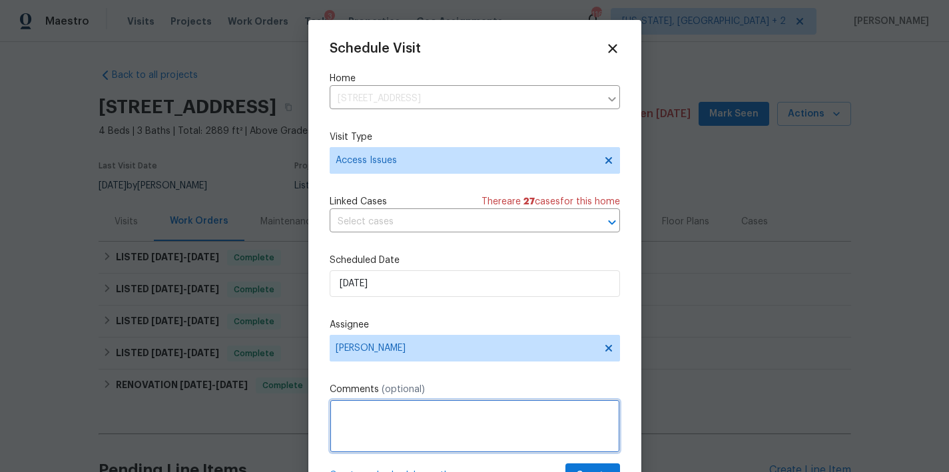
click at [396, 406] on textarea at bounding box center [475, 426] width 290 height 53
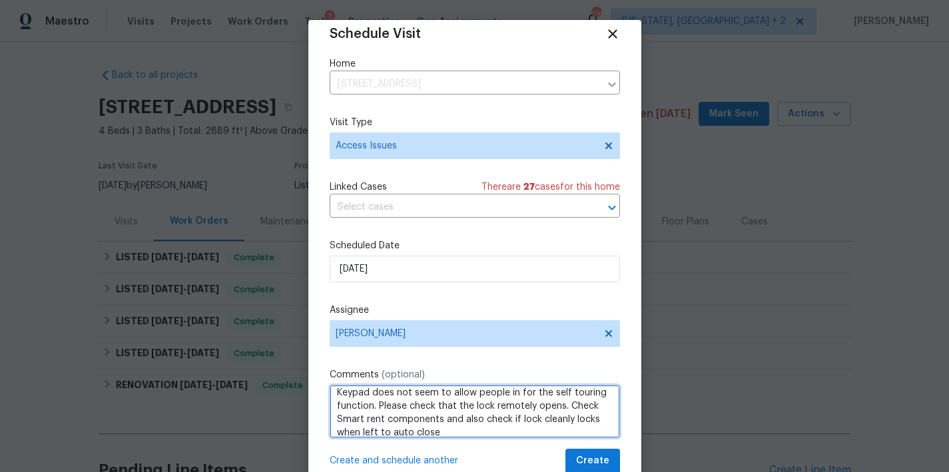
scroll to position [24, 0]
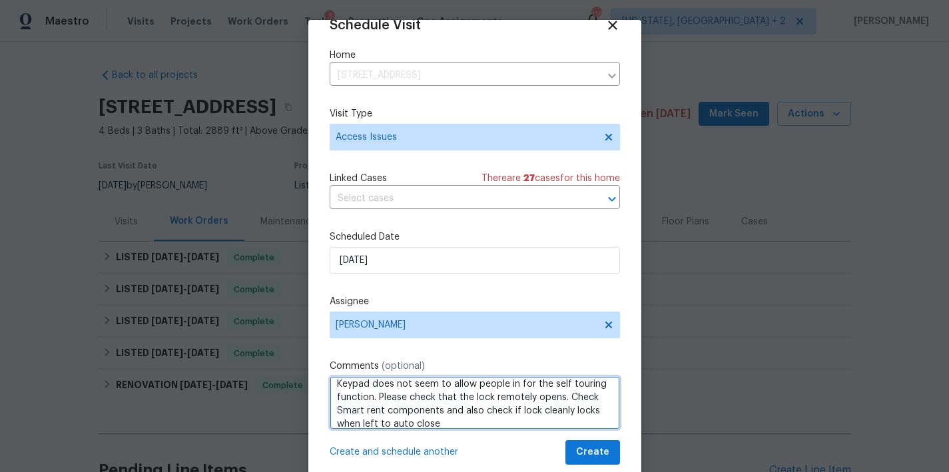
type textarea "Keypad does not seem to allow people in for the self touring function. Please c…"
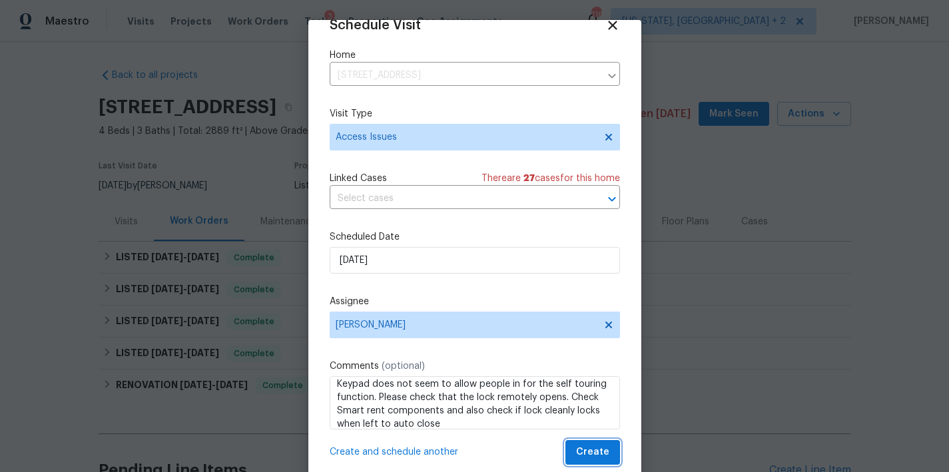
click at [584, 449] on span "Create" at bounding box center [592, 452] width 33 height 17
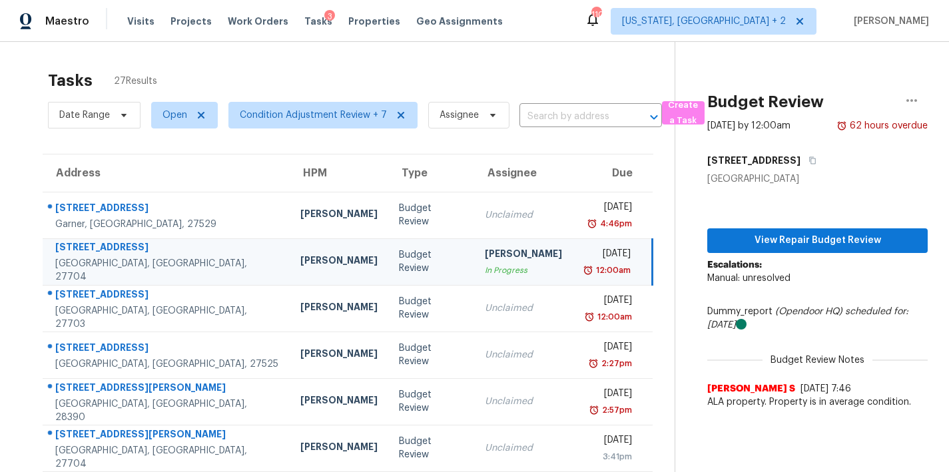
scroll to position [79, 0]
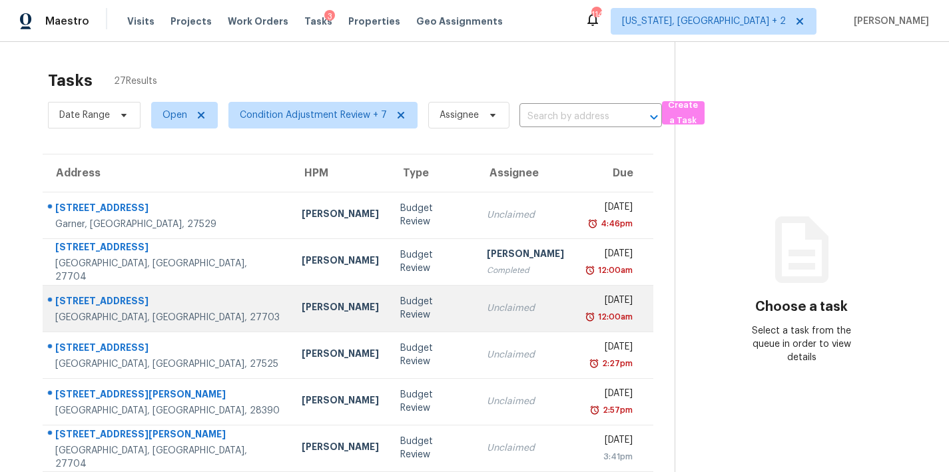
scroll to position [231, 0]
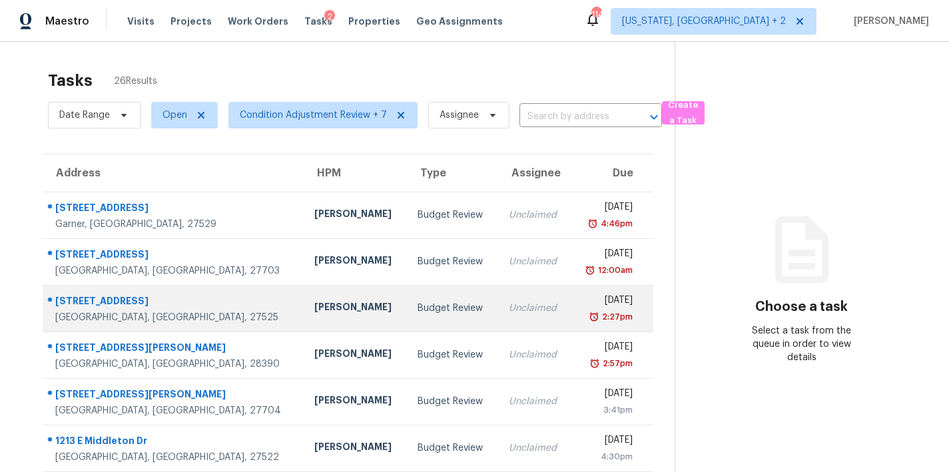
scroll to position [231, 0]
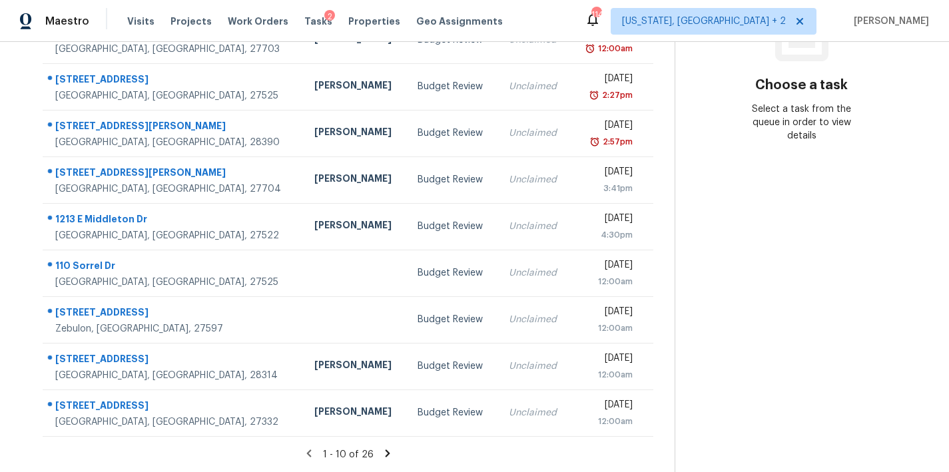
click at [385, 450] on icon at bounding box center [387, 453] width 5 height 7
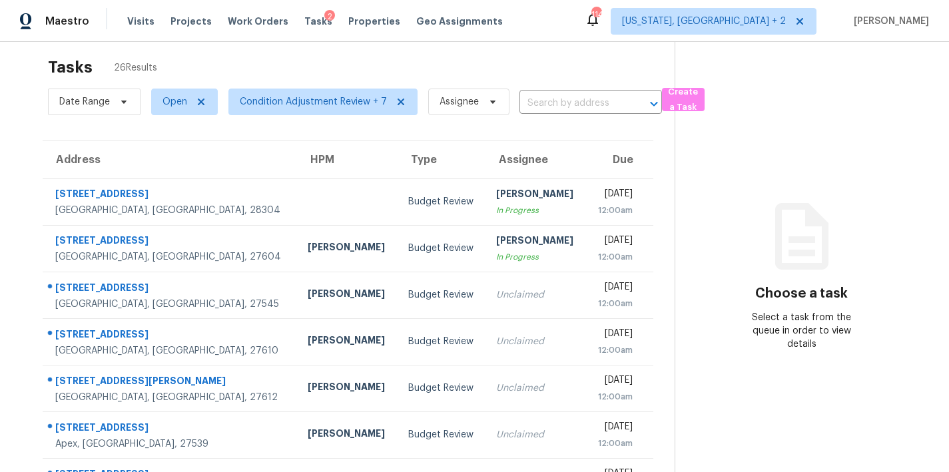
scroll to position [0, 0]
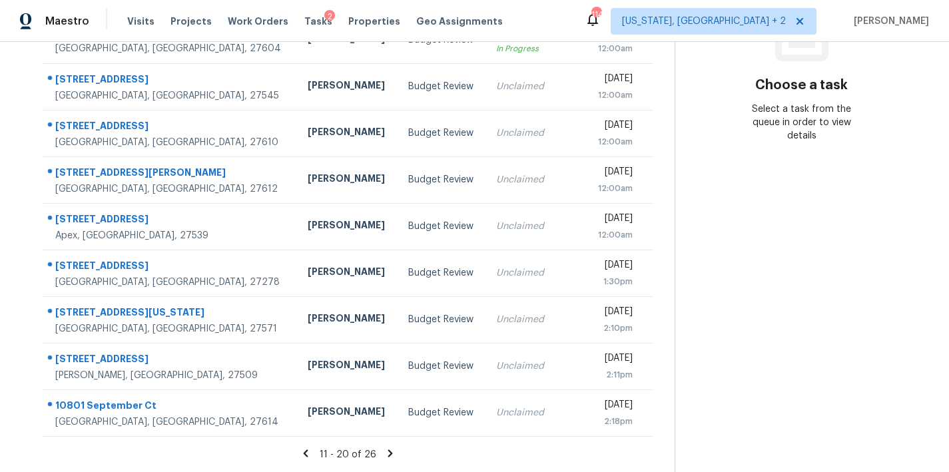
click at [388, 450] on icon at bounding box center [390, 453] width 5 height 7
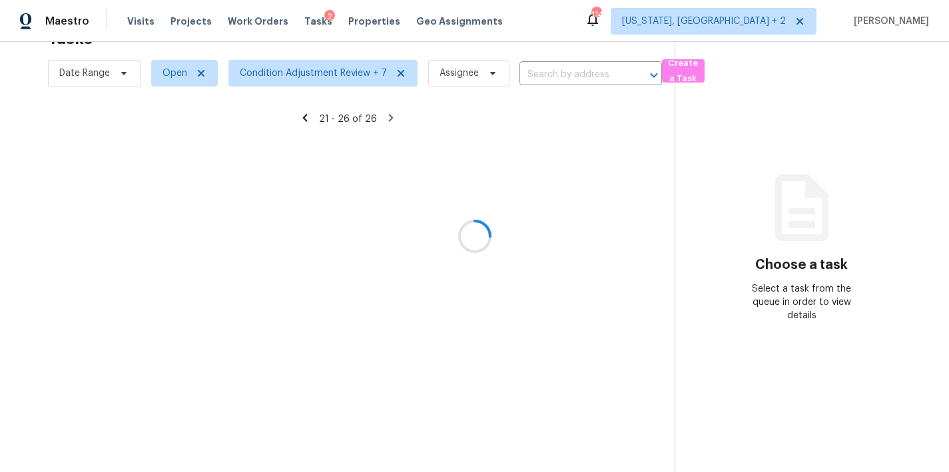
scroll to position [52, 0]
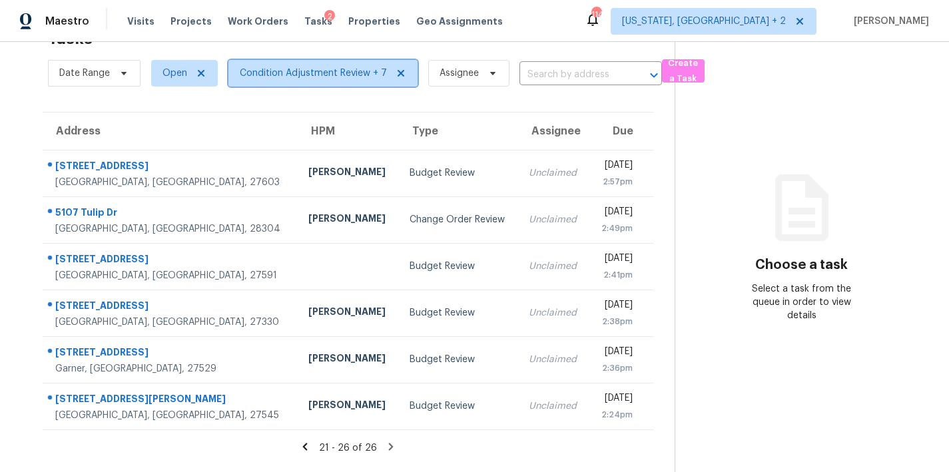
click at [282, 67] on span "Condition Adjustment Review + 7" at bounding box center [313, 73] width 147 height 13
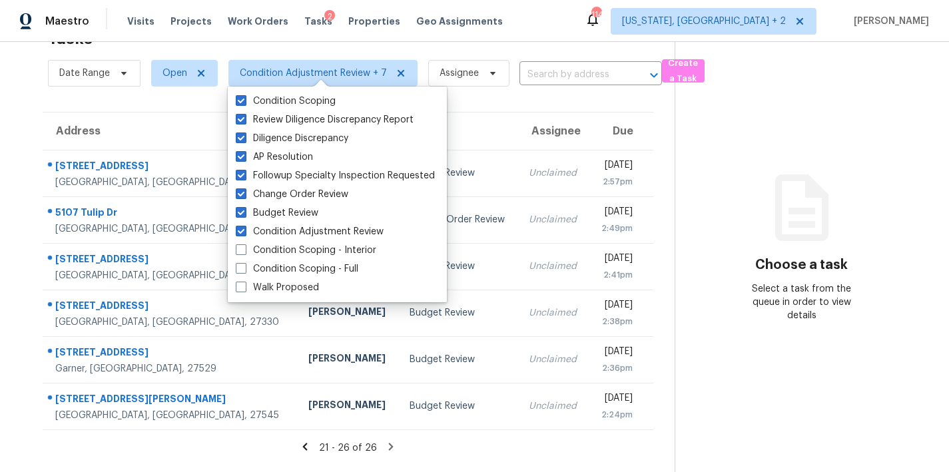
click at [535, 23] on div "Maestro Visits Projects Work Orders Tasks 2 Properties Geo Assignments 114 [US_…" at bounding box center [474, 21] width 949 height 42
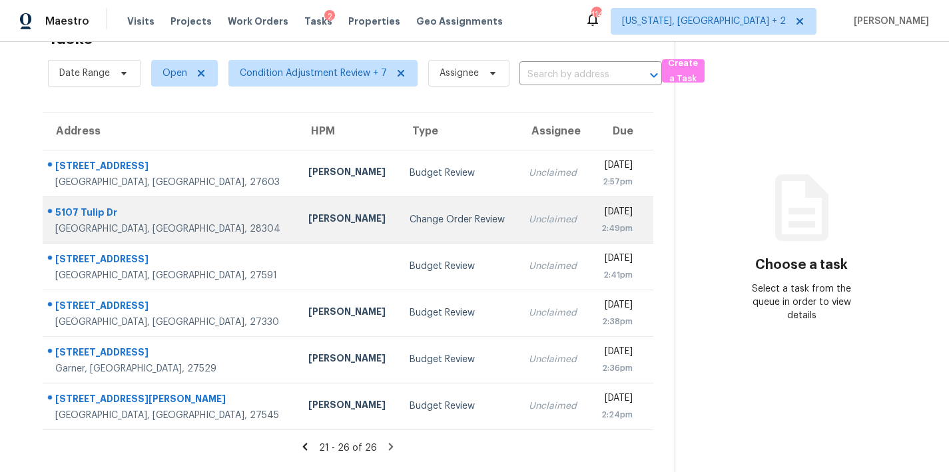
click at [410, 214] on div "Change Order Review" at bounding box center [459, 219] width 99 height 13
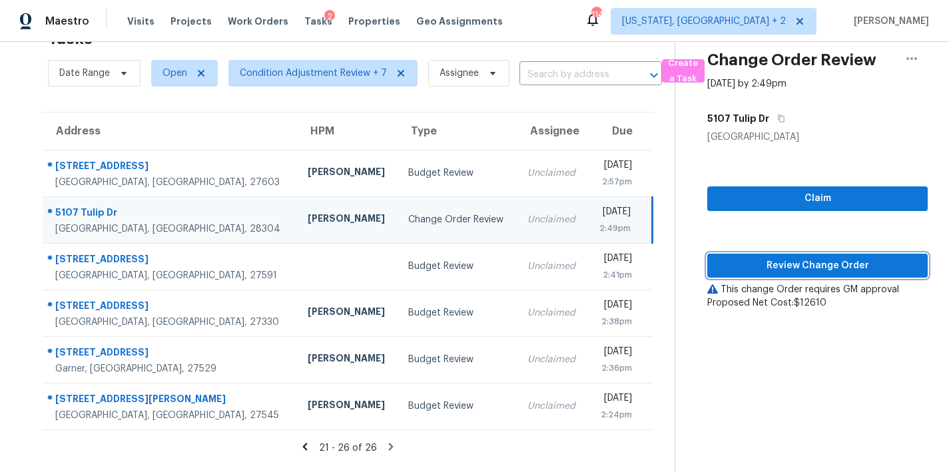
click at [851, 258] on span "Review Change Order" at bounding box center [817, 266] width 199 height 17
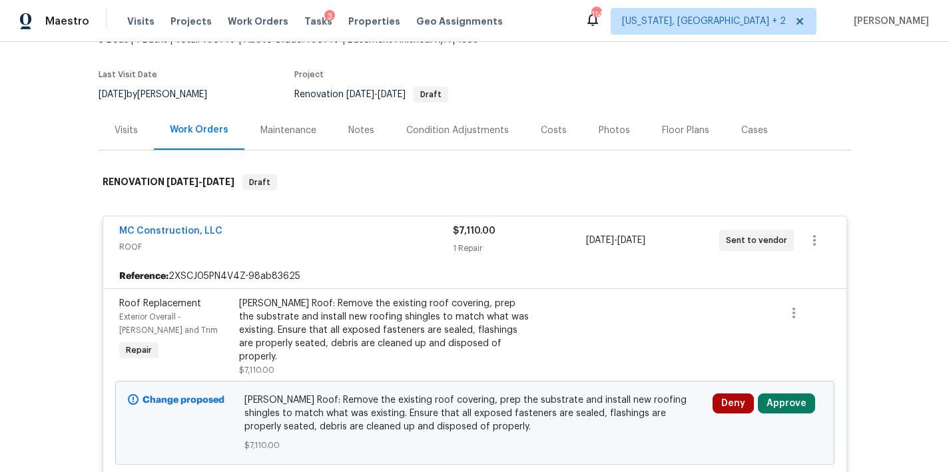
scroll to position [111, 0]
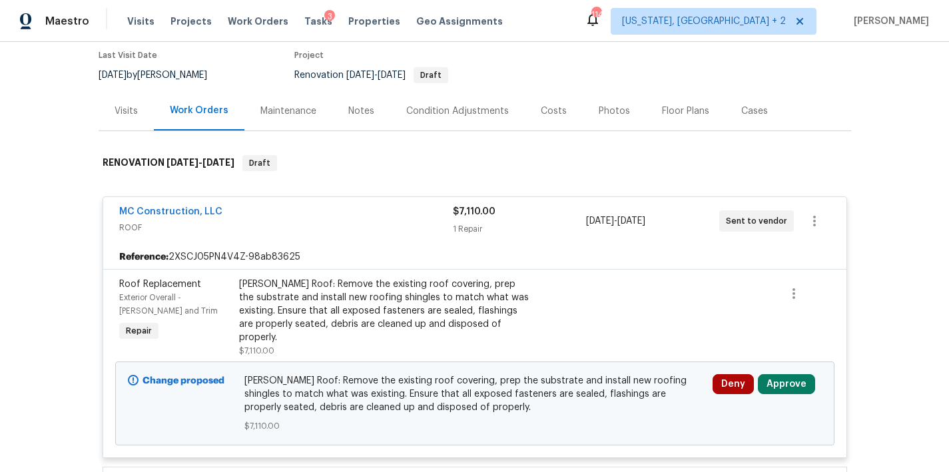
click at [552, 119] on div "Costs" at bounding box center [554, 110] width 58 height 39
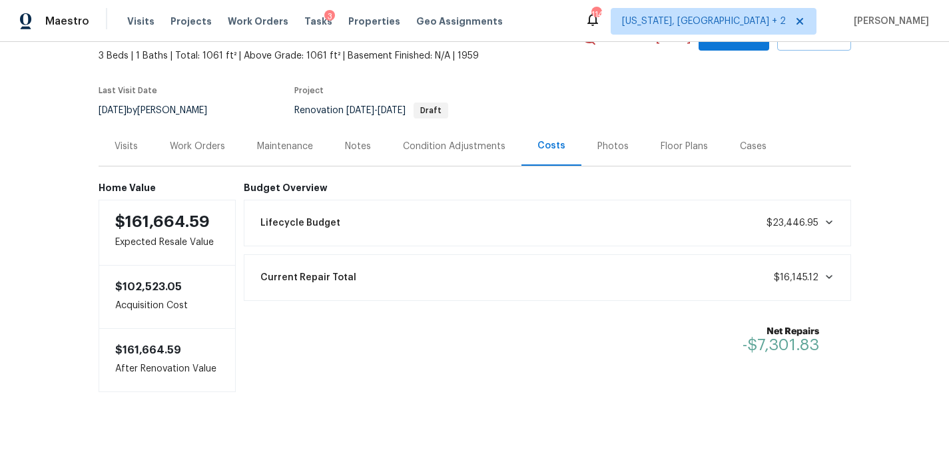
scroll to position [86, 0]
click at [201, 140] on div "Work Orders" at bounding box center [197, 146] width 55 height 13
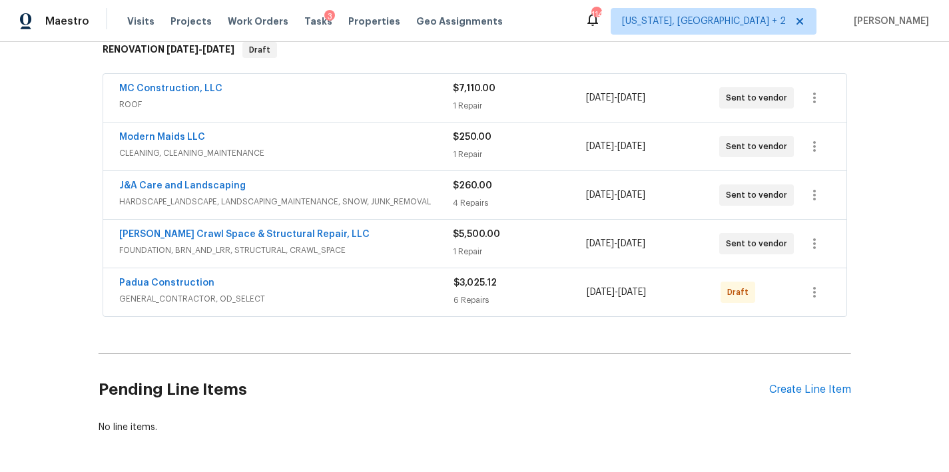
scroll to position [162, 0]
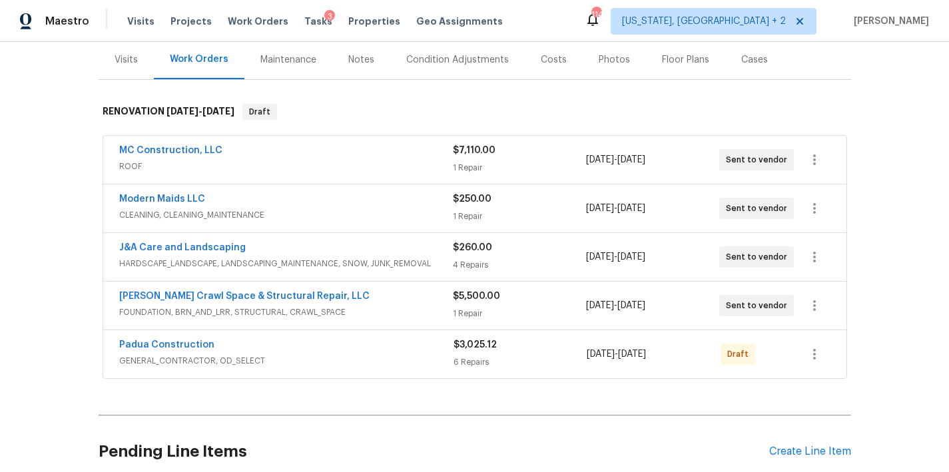
click at [292, 156] on div "MC Construction, LLC" at bounding box center [286, 152] width 334 height 16
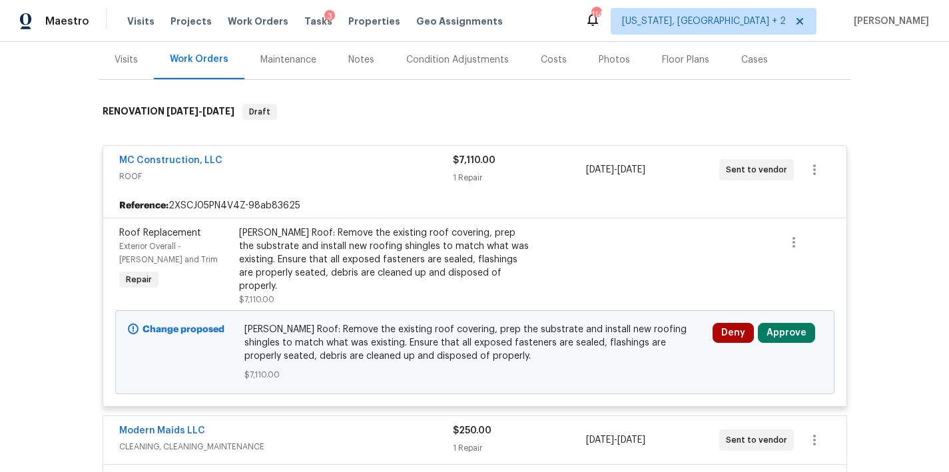
click at [289, 170] on span "ROOF" at bounding box center [286, 176] width 334 height 13
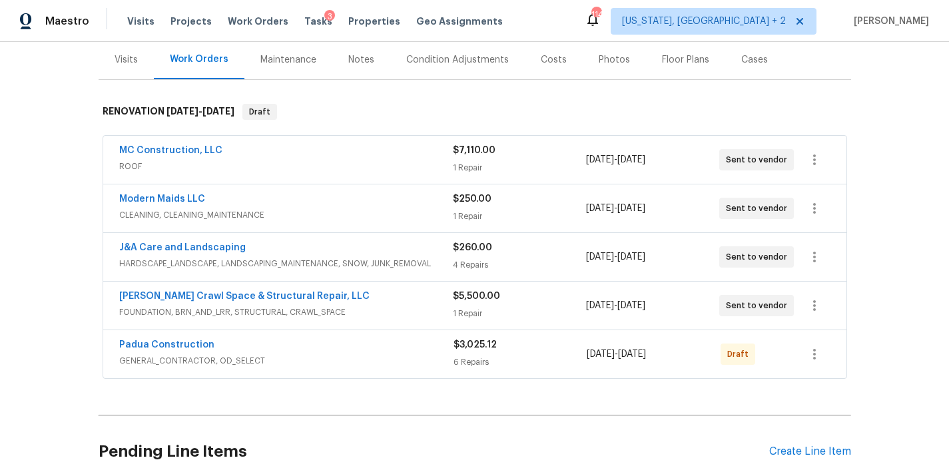
click at [296, 205] on div "Modern Maids LLC" at bounding box center [286, 201] width 334 height 16
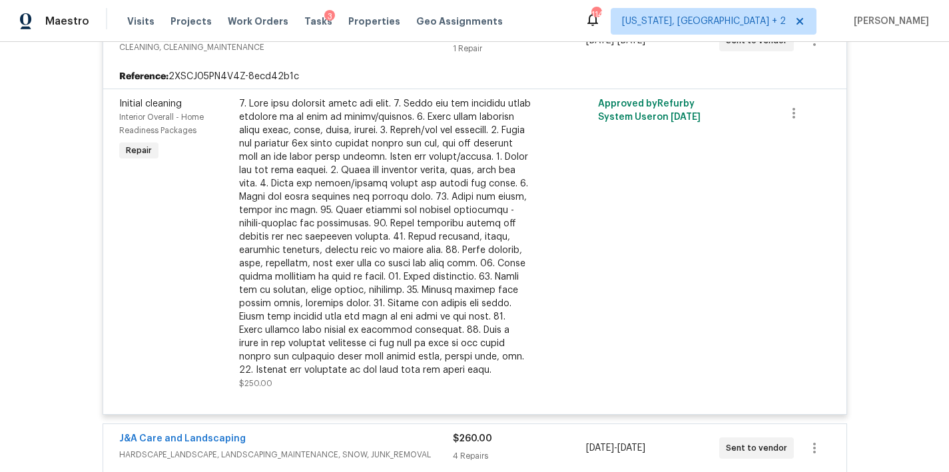
scroll to position [173, 0]
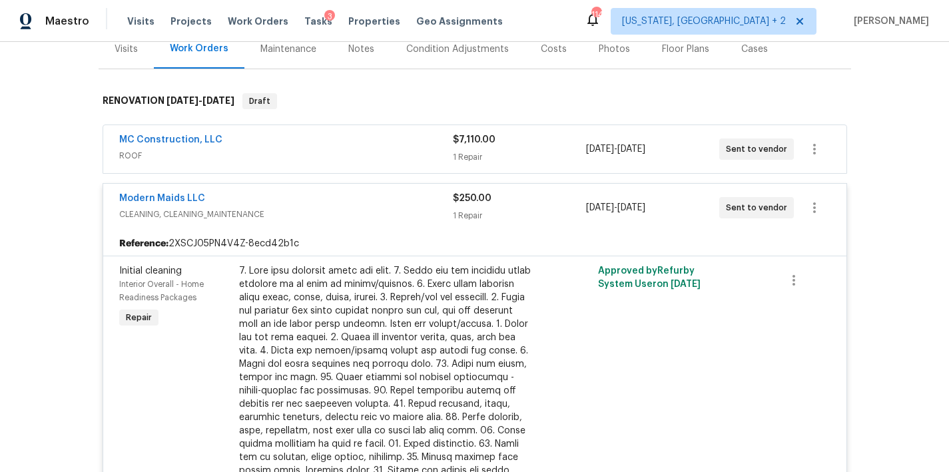
click at [333, 211] on span "CLEANING, CLEANING_MAINTENANCE" at bounding box center [286, 214] width 334 height 13
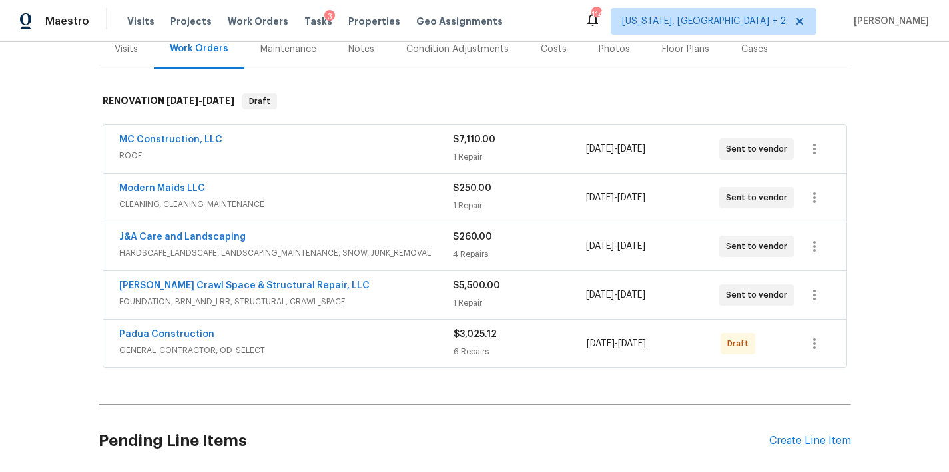
click at [396, 296] on span "FOUNDATION, BRN_AND_LRR, STRUCTURAL, CRAWL_SPACE" at bounding box center [286, 301] width 334 height 13
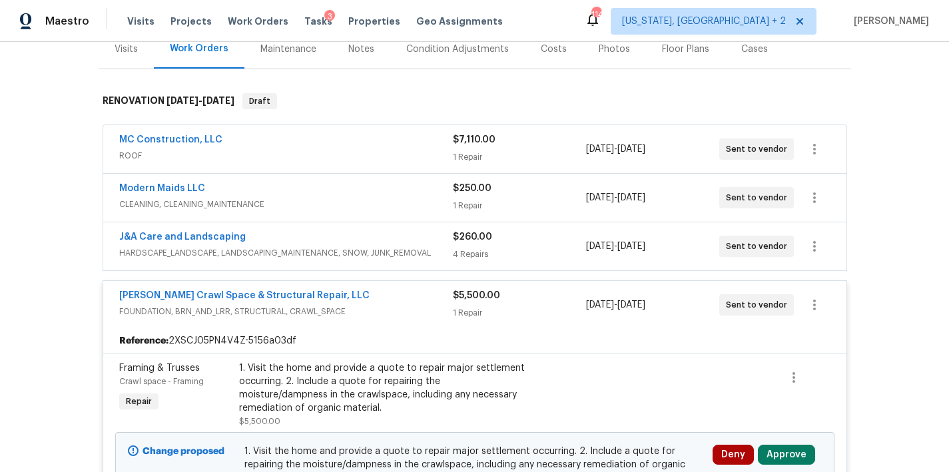
scroll to position [297, 0]
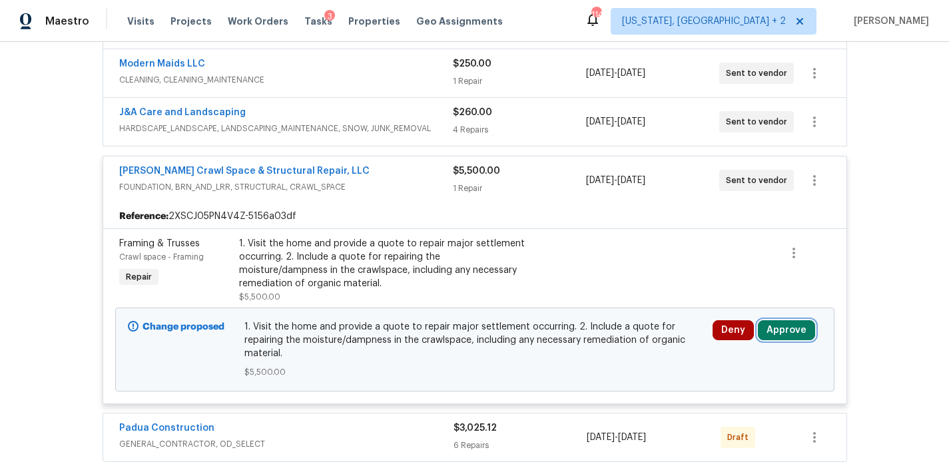
click at [804, 334] on button "Approve" at bounding box center [786, 330] width 57 height 20
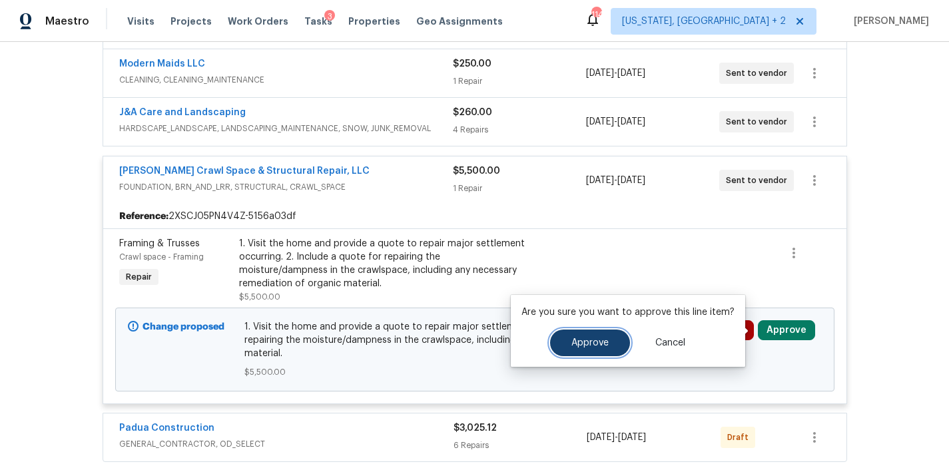
click at [558, 350] on button "Approve" at bounding box center [590, 343] width 80 height 27
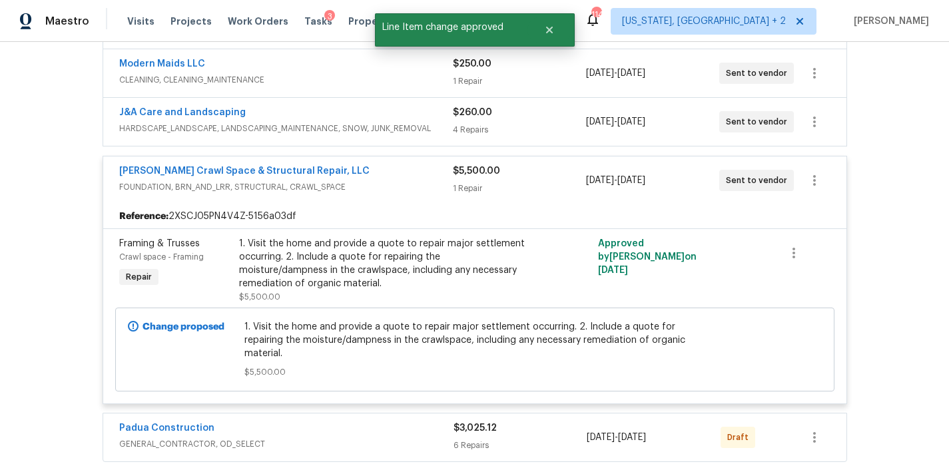
click at [346, 177] on div "Falcone Crawl Space & Structural Repair, LLC" at bounding box center [286, 173] width 334 height 16
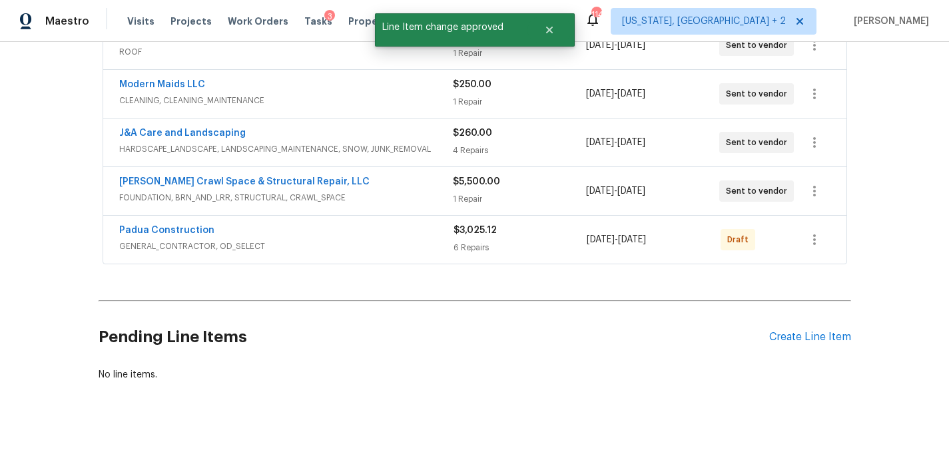
click at [326, 240] on span "GENERAL_CONTRACTOR, OD_SELECT" at bounding box center [286, 246] width 334 height 13
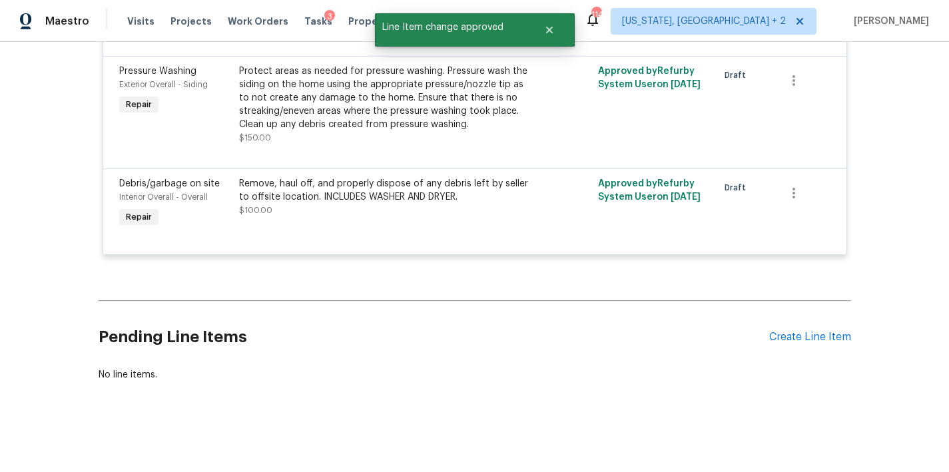
scroll to position [127, 0]
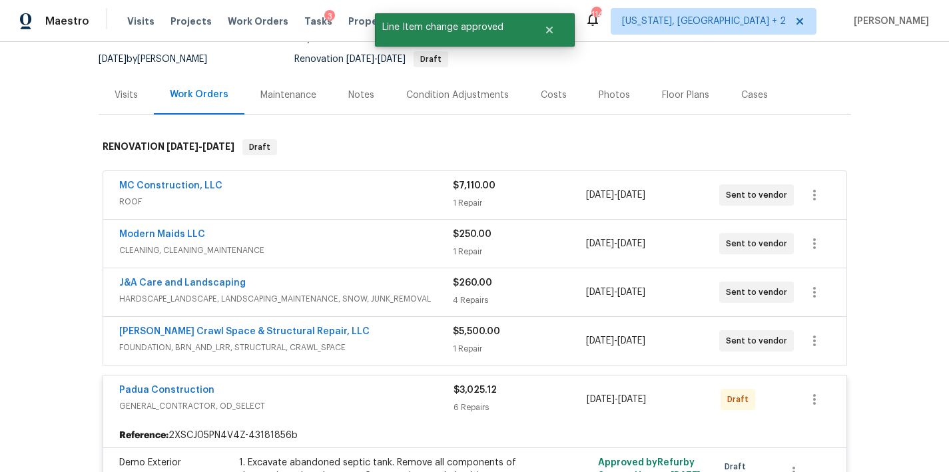
click at [318, 392] on div "Padua Construction" at bounding box center [286, 392] width 334 height 16
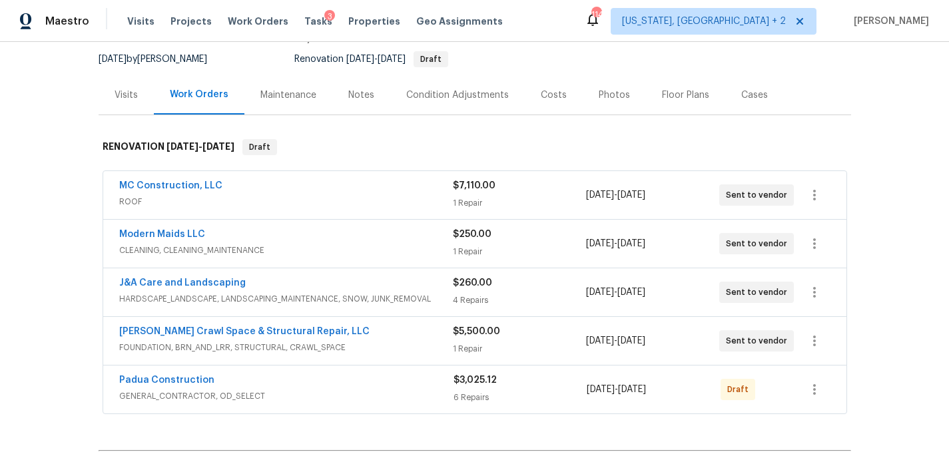
click at [254, 191] on div "MC Construction, LLC" at bounding box center [286, 187] width 334 height 16
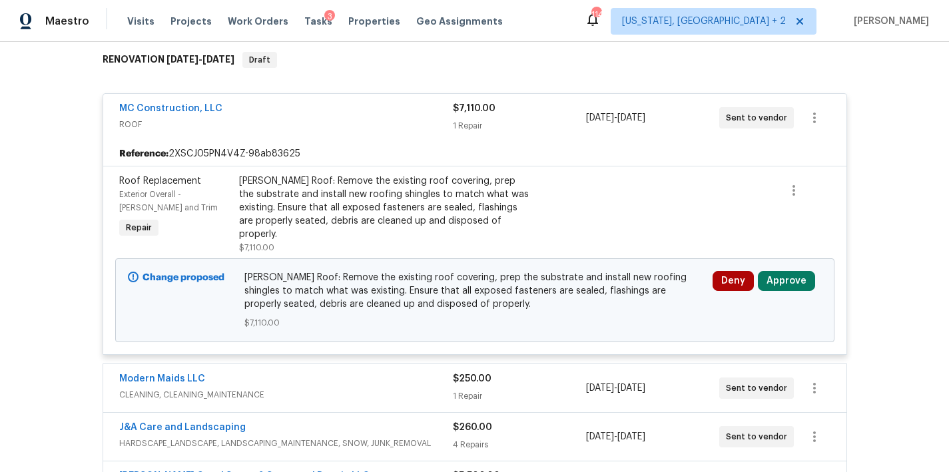
scroll to position [246, 0]
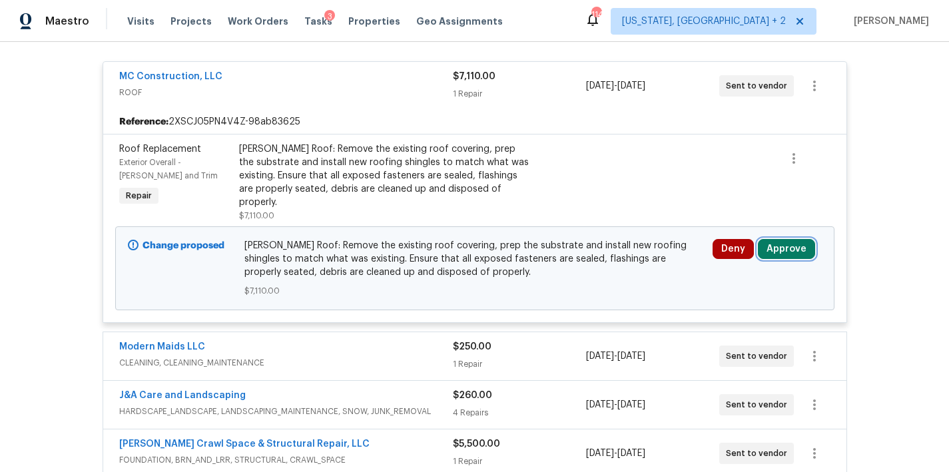
click at [791, 239] on button "Approve" at bounding box center [786, 249] width 57 height 20
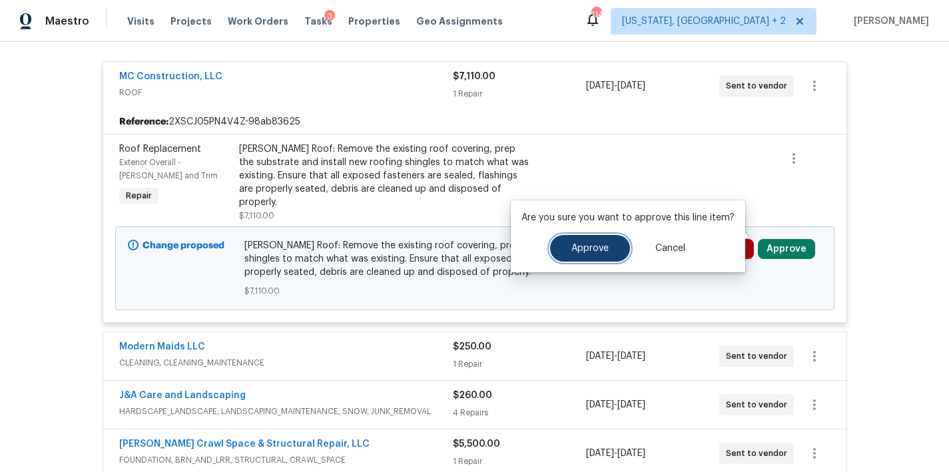
click at [580, 246] on span "Approve" at bounding box center [590, 249] width 37 height 10
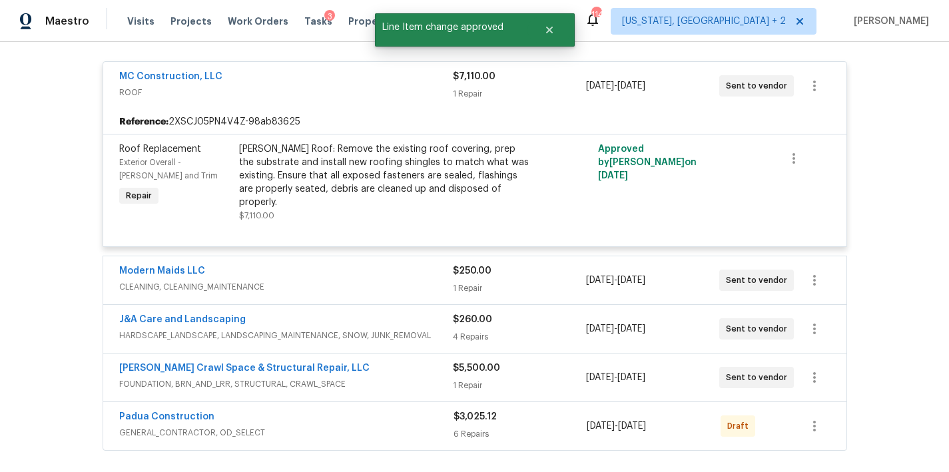
click at [216, 81] on div "MC Construction, LLC" at bounding box center [286, 78] width 334 height 16
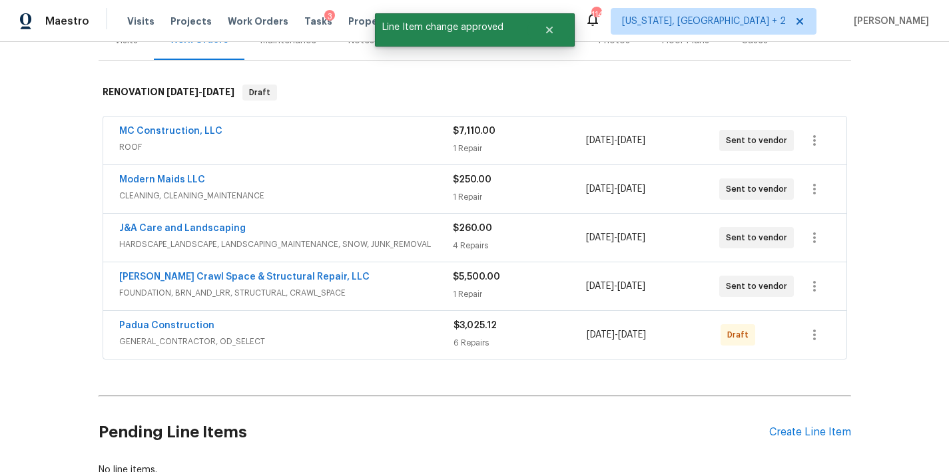
scroll to position [116, 0]
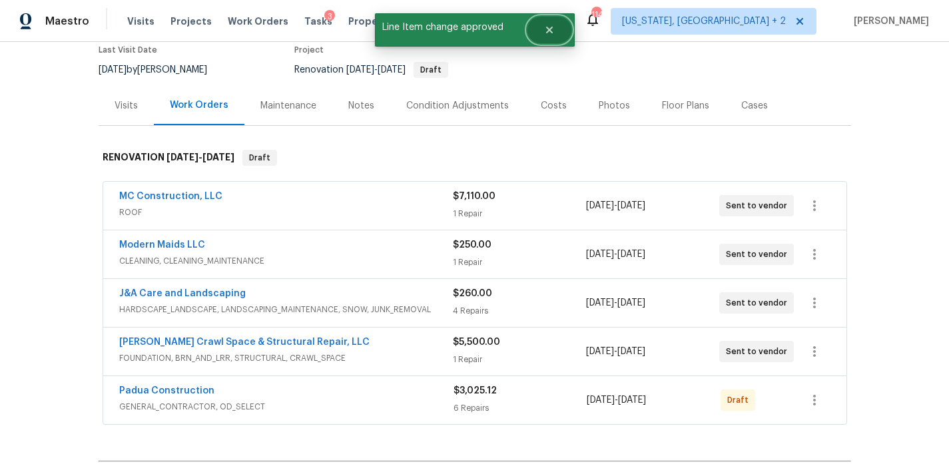
click at [550, 33] on icon "Close" at bounding box center [549, 30] width 11 height 11
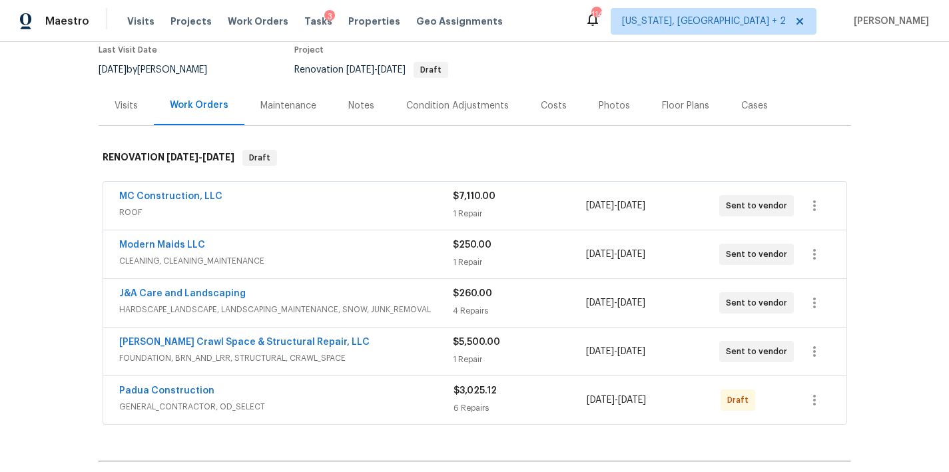
click at [583, 34] on div "Maestro Visits Projects Work Orders Tasks 3 Properties Geo Assignments 114 Wash…" at bounding box center [474, 21] width 949 height 42
click at [304, 23] on span "Tasks" at bounding box center [318, 21] width 28 height 9
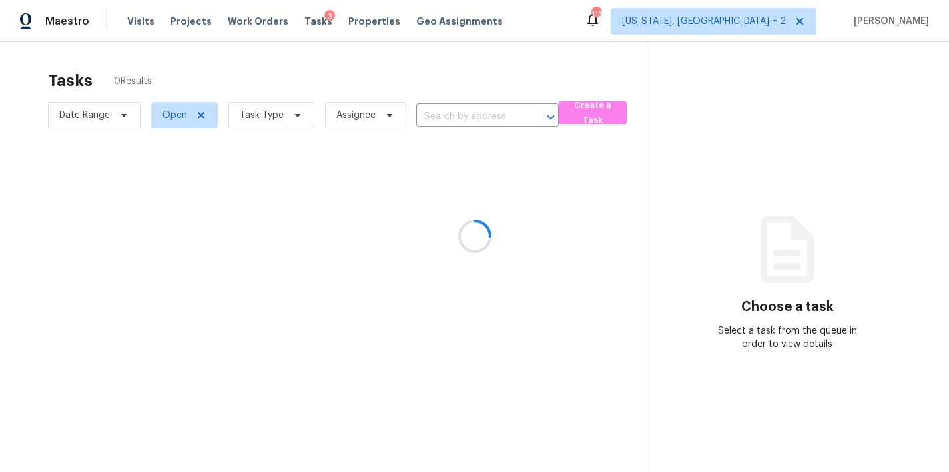
click at [266, 115] on div at bounding box center [474, 236] width 949 height 472
click at [268, 111] on span "Task Type" at bounding box center [262, 115] width 44 height 13
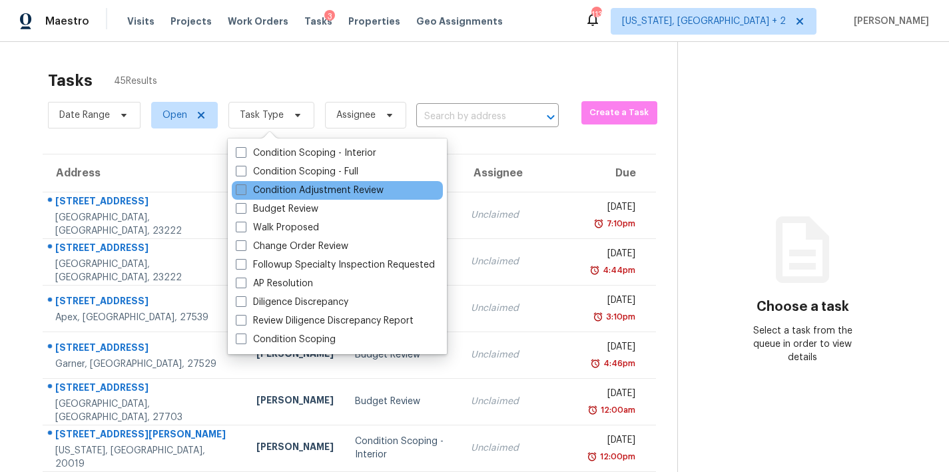
click at [294, 185] on label "Condition Adjustment Review" at bounding box center [310, 190] width 148 height 13
click at [244, 185] on input "Condition Adjustment Review" at bounding box center [240, 188] width 9 height 9
checkbox input "true"
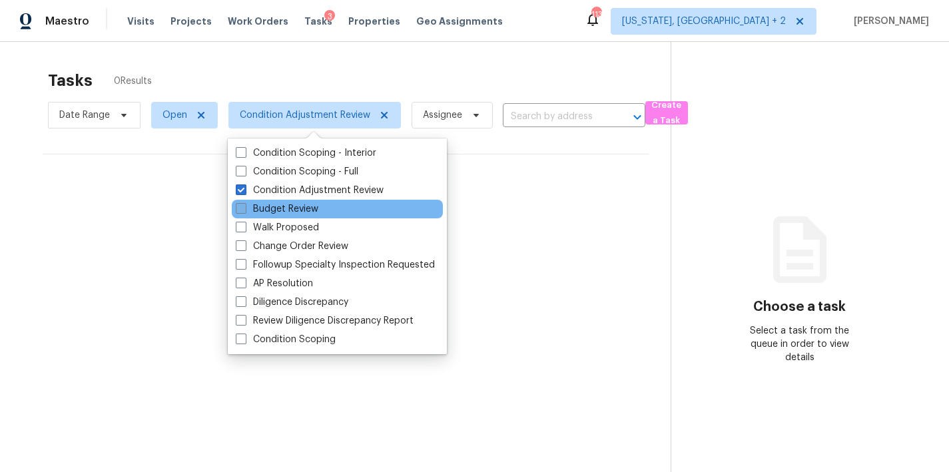
click at [278, 205] on label "Budget Review" at bounding box center [277, 209] width 83 height 13
click at [244, 205] on input "Budget Review" at bounding box center [240, 207] width 9 height 9
checkbox input "true"
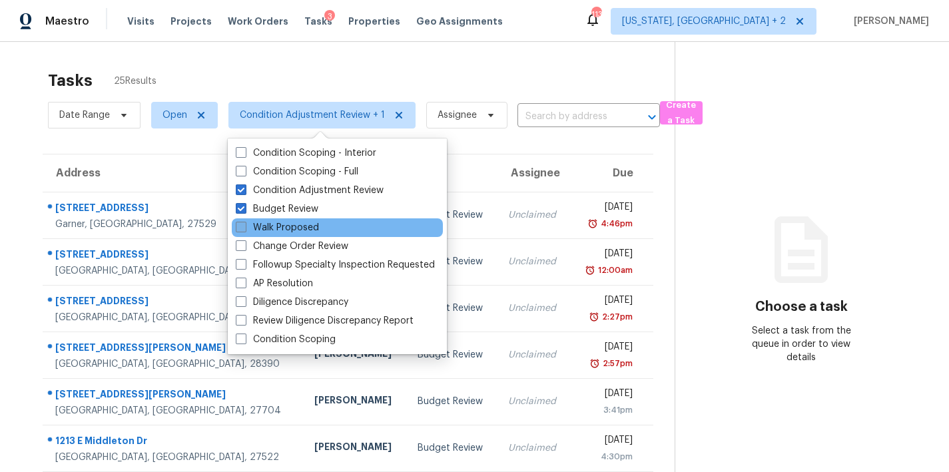
click at [273, 226] on label "Walk Proposed" at bounding box center [277, 227] width 83 height 13
click at [244, 226] on input "Walk Proposed" at bounding box center [240, 225] width 9 height 9
checkbox input "true"
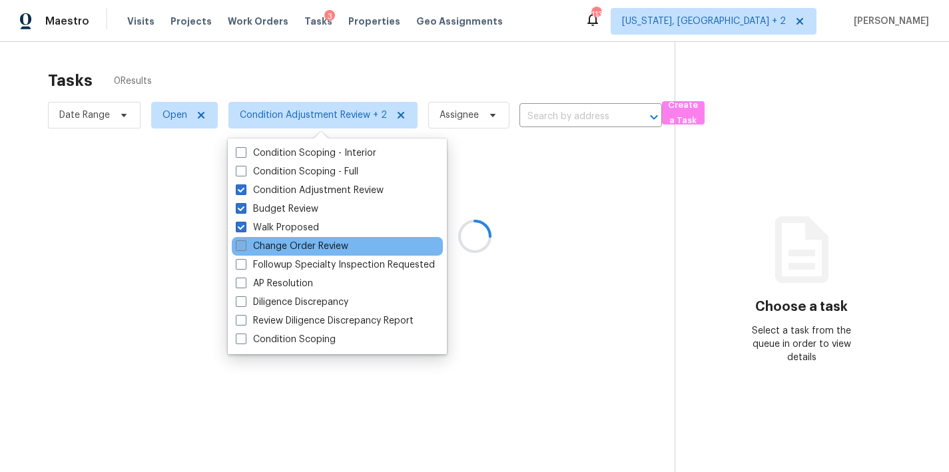
click at [268, 250] on label "Change Order Review" at bounding box center [292, 246] width 113 height 13
click at [244, 248] on input "Change Order Review" at bounding box center [240, 244] width 9 height 9
checkbox input "true"
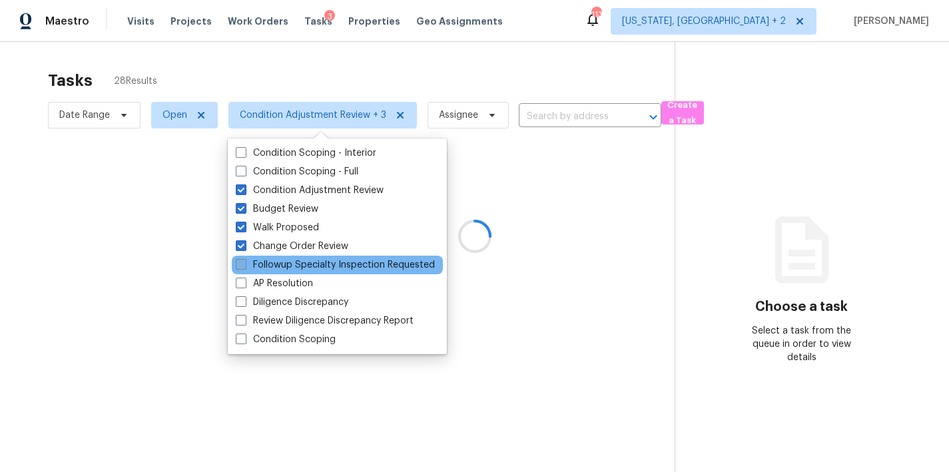
click at [271, 265] on label "Followup Specialty Inspection Requested" at bounding box center [335, 264] width 199 height 13
click at [244, 265] on input "Followup Specialty Inspection Requested" at bounding box center [240, 262] width 9 height 9
checkbox input "true"
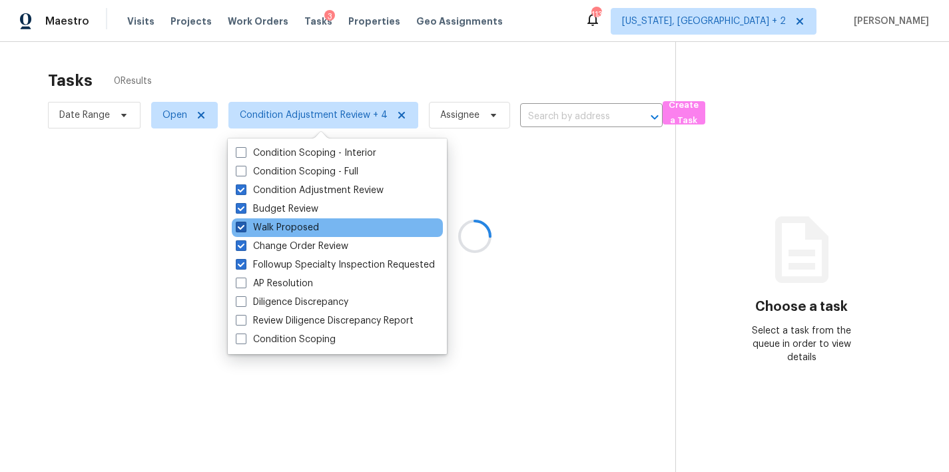
click at [254, 227] on label "Walk Proposed" at bounding box center [277, 227] width 83 height 13
click at [244, 227] on input "Walk Proposed" at bounding box center [240, 225] width 9 height 9
checkbox input "false"
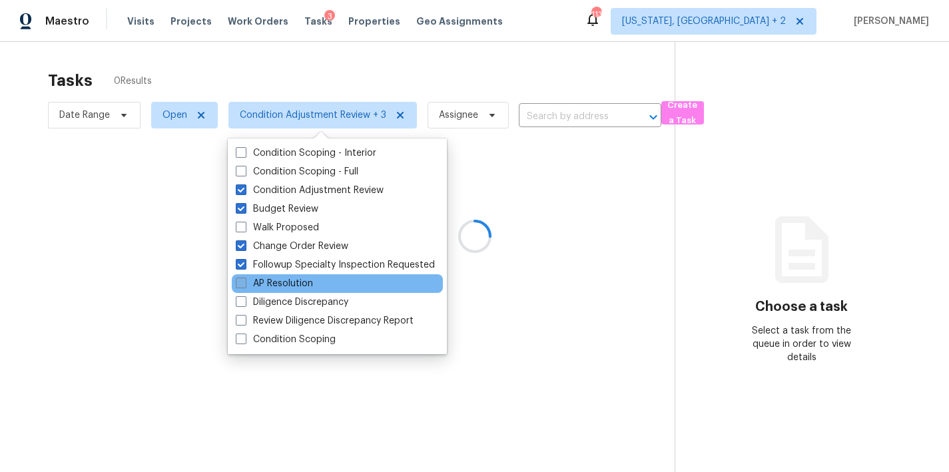
click at [267, 281] on label "AP Resolution" at bounding box center [274, 283] width 77 height 13
click at [244, 281] on input "AP Resolution" at bounding box center [240, 281] width 9 height 9
checkbox input "true"
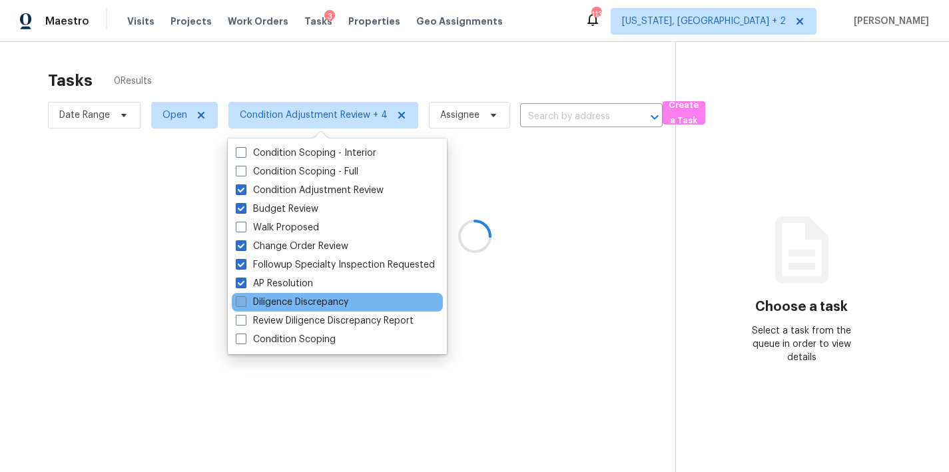
click at [261, 302] on label "Diligence Discrepancy" at bounding box center [292, 302] width 113 height 13
click at [244, 302] on input "Diligence Discrepancy" at bounding box center [240, 300] width 9 height 9
checkbox input "true"
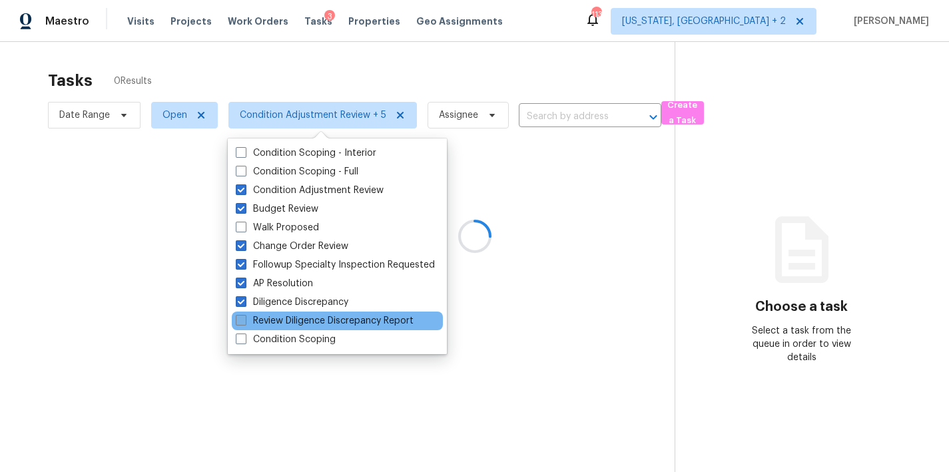
click at [267, 325] on label "Review Diligence Discrepancy Report" at bounding box center [325, 320] width 178 height 13
click at [244, 323] on input "Review Diligence Discrepancy Report" at bounding box center [240, 318] width 9 height 9
checkbox input "true"
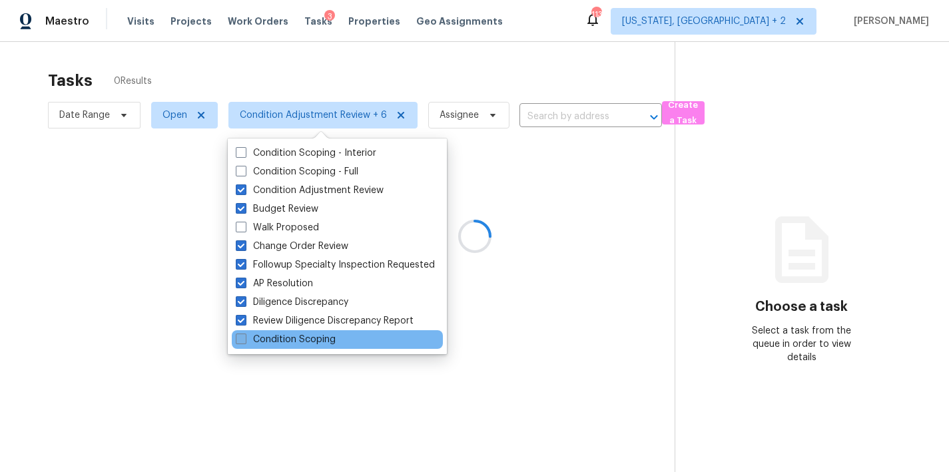
click at [265, 338] on label "Condition Scoping" at bounding box center [286, 339] width 100 height 13
click at [244, 338] on input "Condition Scoping" at bounding box center [240, 337] width 9 height 9
checkbox input "true"
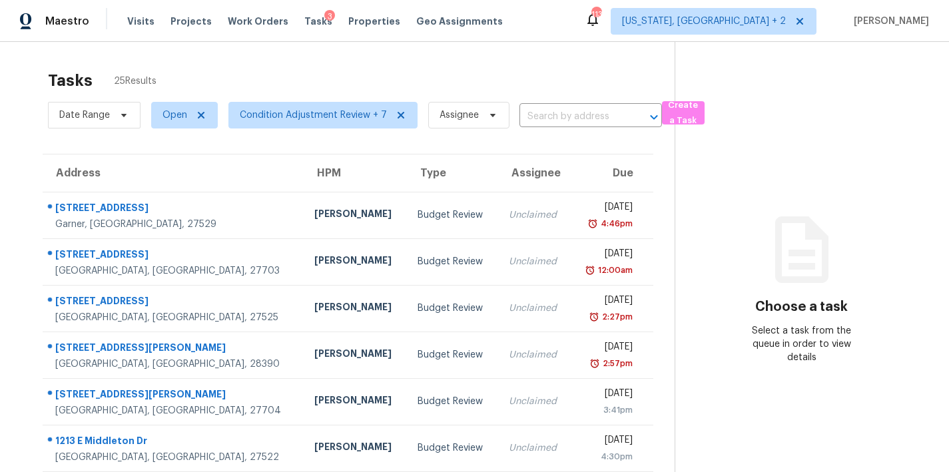
click at [373, 69] on div "Tasks 25 Results" at bounding box center [361, 80] width 627 height 35
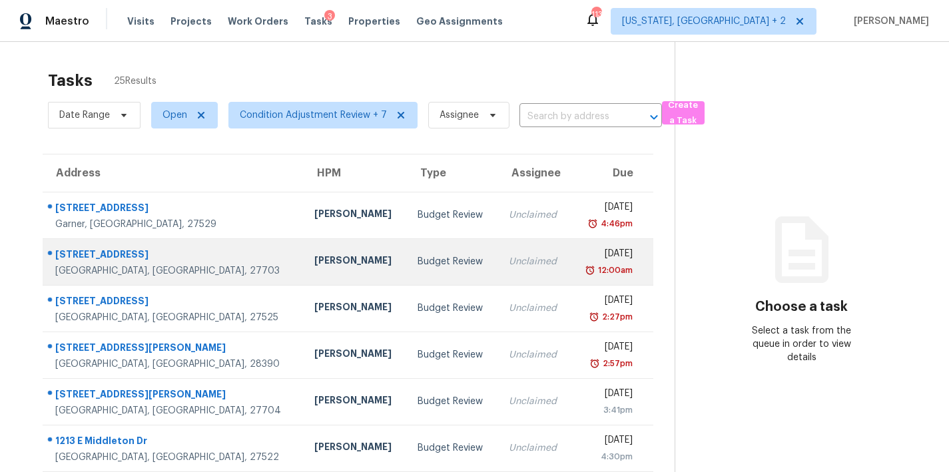
click at [314, 264] on div "[PERSON_NAME]" at bounding box center [355, 262] width 82 height 17
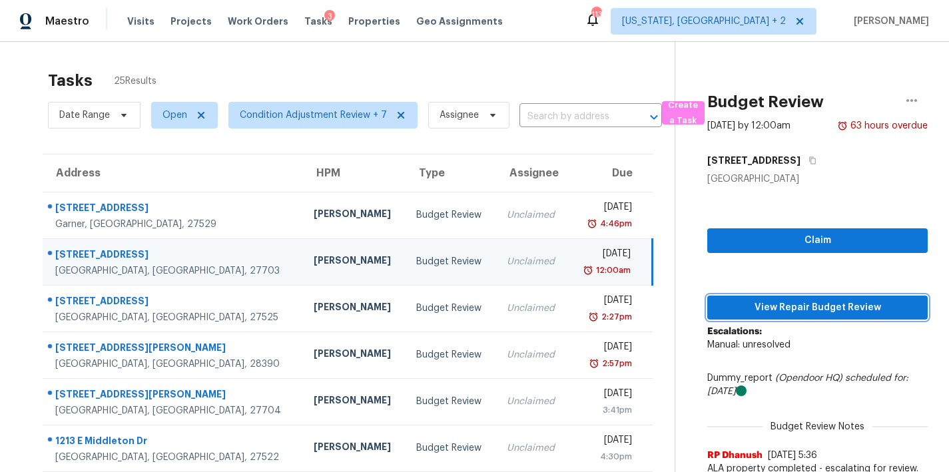
click at [803, 308] on span "View Repair Budget Review" at bounding box center [817, 308] width 199 height 17
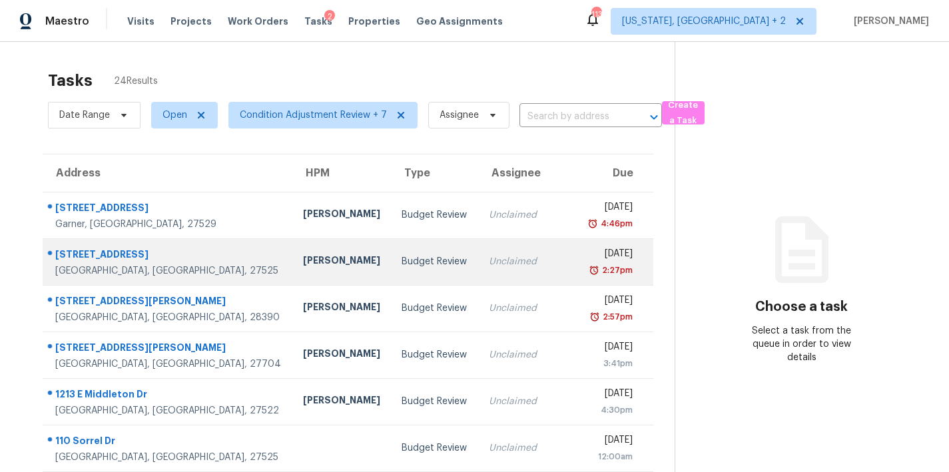
click at [303, 259] on div "[PERSON_NAME]" at bounding box center [341, 262] width 77 height 17
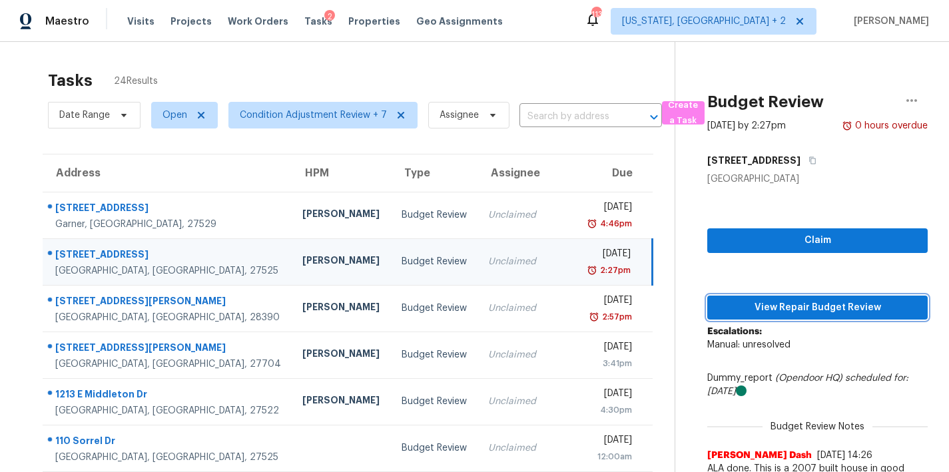
click at [830, 303] on span "View Repair Budget Review" at bounding box center [817, 308] width 199 height 17
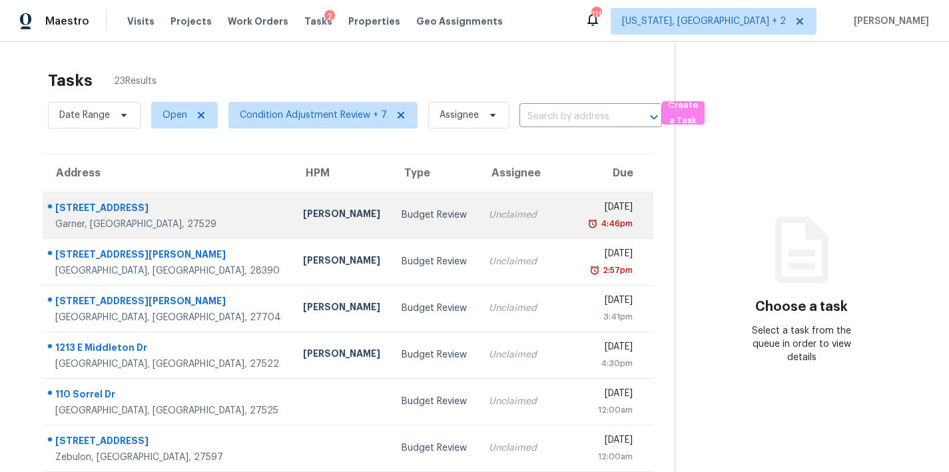
click at [478, 224] on td "Unclaimed" at bounding box center [527, 215] width 99 height 47
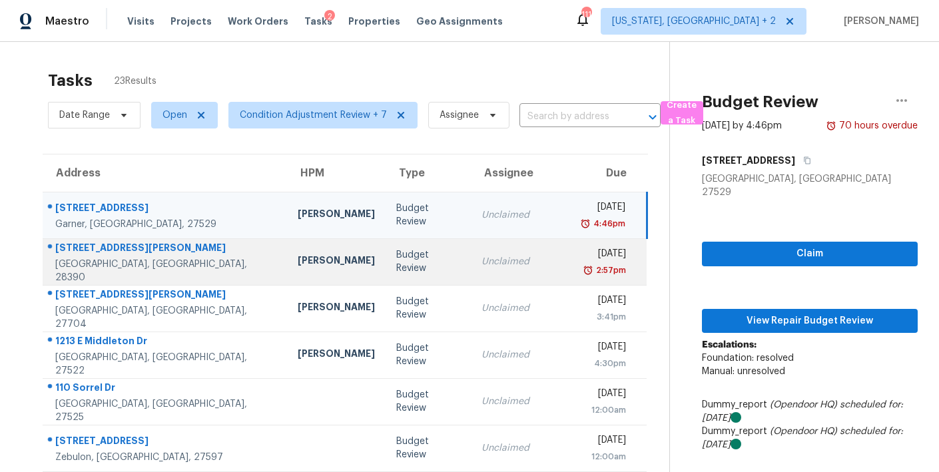
click at [386, 262] on td "Budget Review" at bounding box center [428, 261] width 85 height 47
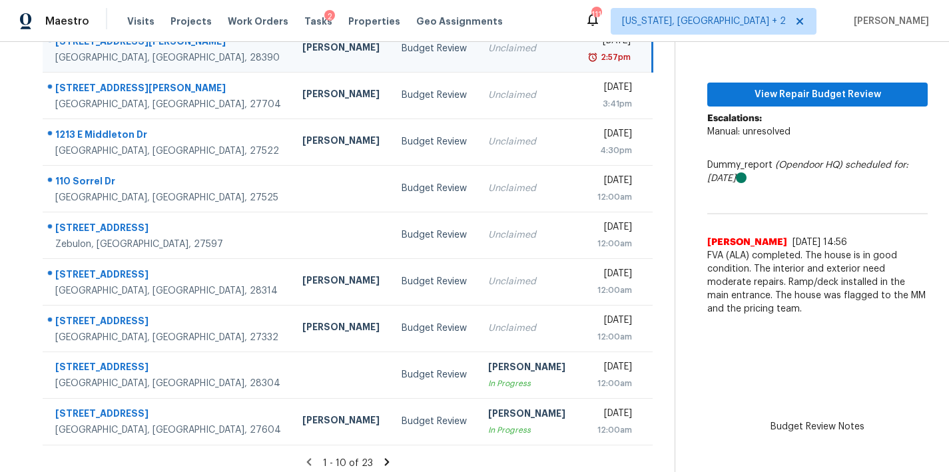
scroll to position [204, 0]
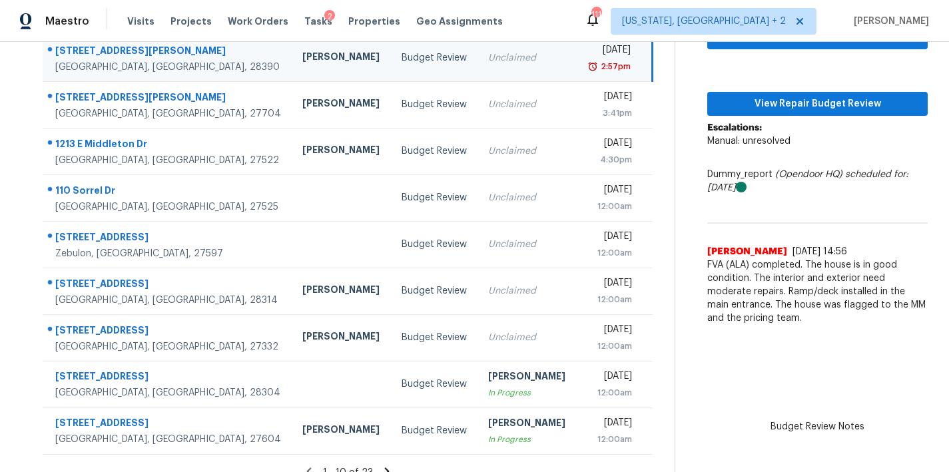
click at [811, 116] on div "Claim View Repair Budget Review Escalations: Manual: unresolved Dummy_report (O…" at bounding box center [817, 157] width 220 height 350
click at [814, 105] on span "View Repair Budget Review" at bounding box center [817, 104] width 199 height 17
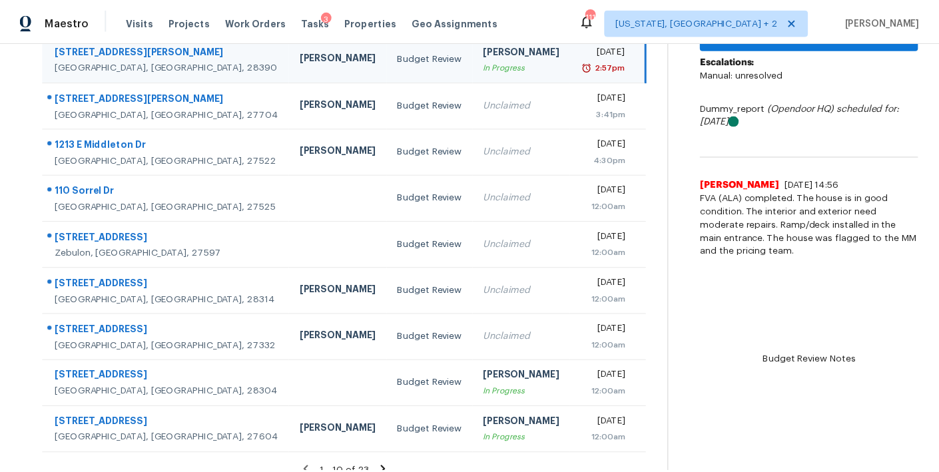
scroll to position [81, 0]
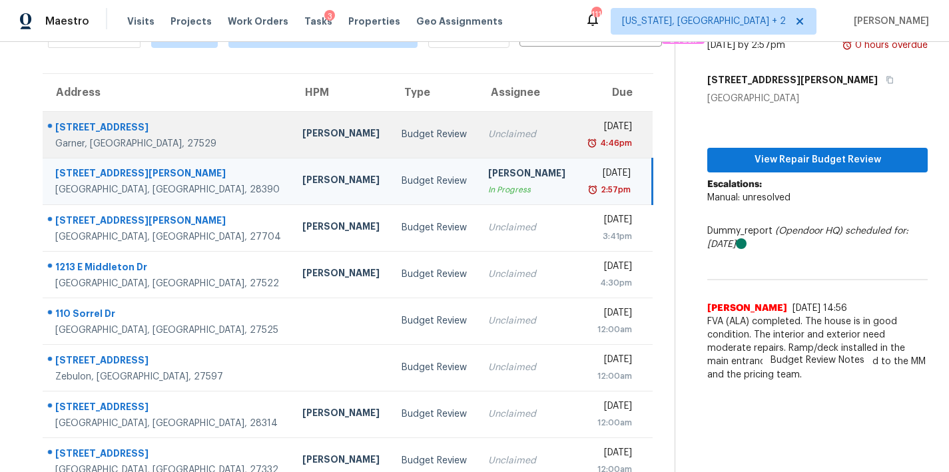
click at [402, 133] on div "Budget Review" at bounding box center [434, 134] width 65 height 13
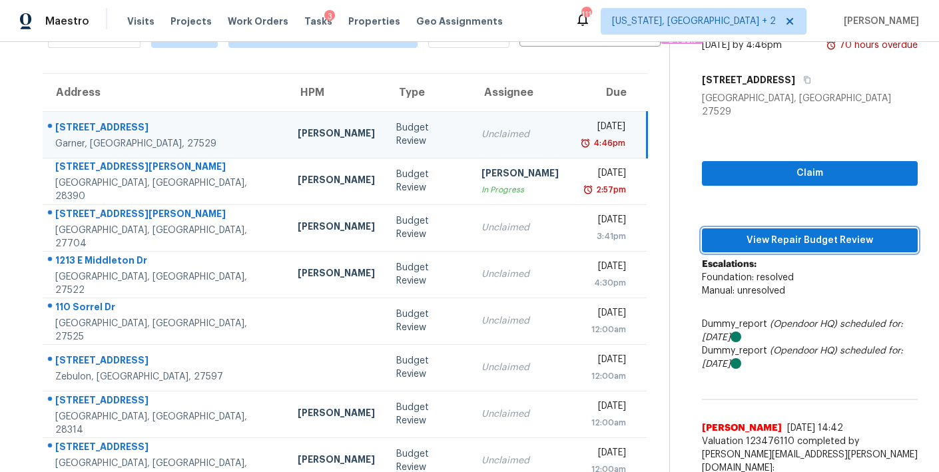
click at [819, 234] on span "View Repair Budget Review" at bounding box center [810, 240] width 195 height 17
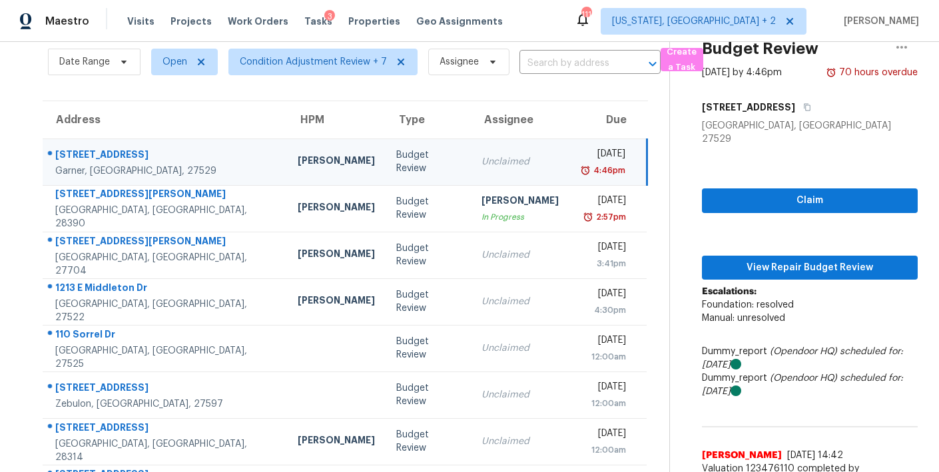
click at [570, 152] on td "Fri, Aug 15th 2025 4:46pm" at bounding box center [608, 162] width 77 height 47
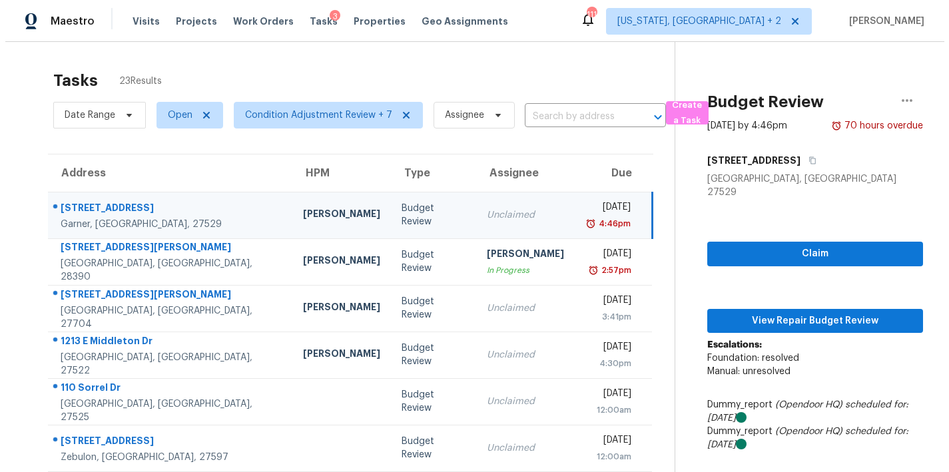
scroll to position [0, 0]
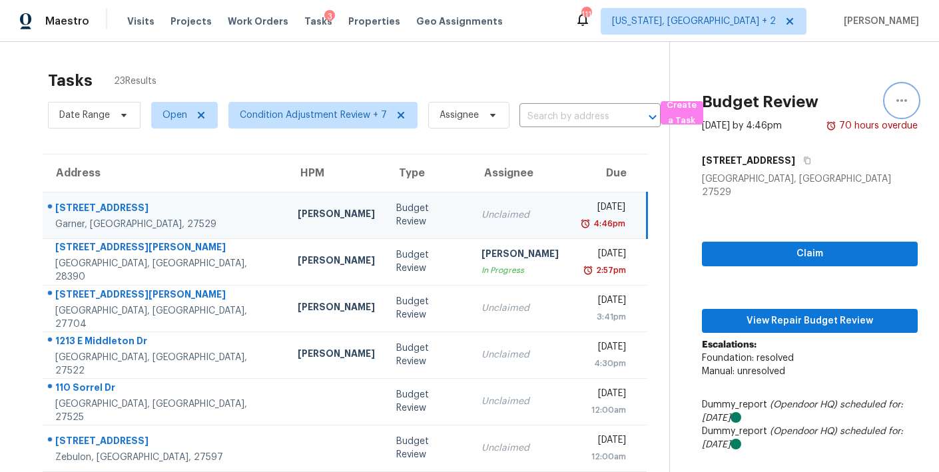
click at [897, 99] on icon "button" at bounding box center [902, 101] width 16 height 16
click at [788, 100] on div "Cancel this task" at bounding box center [816, 103] width 104 height 13
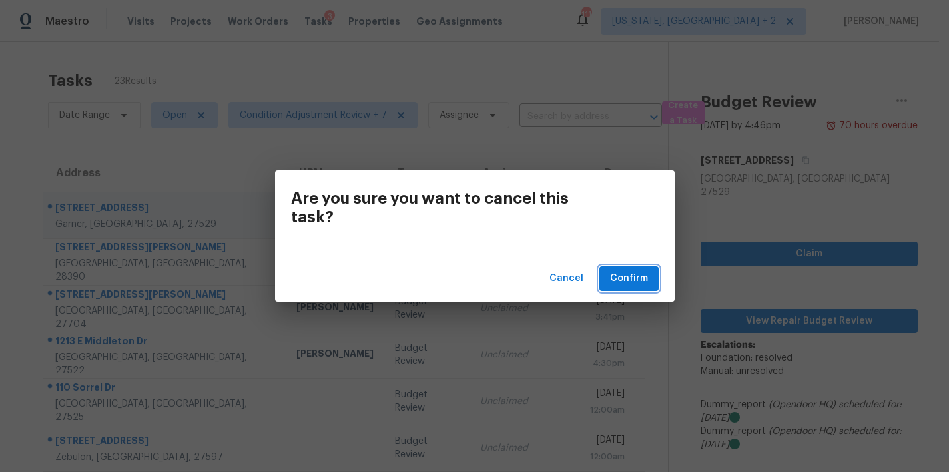
click at [643, 276] on span "Confirm" at bounding box center [629, 278] width 38 height 17
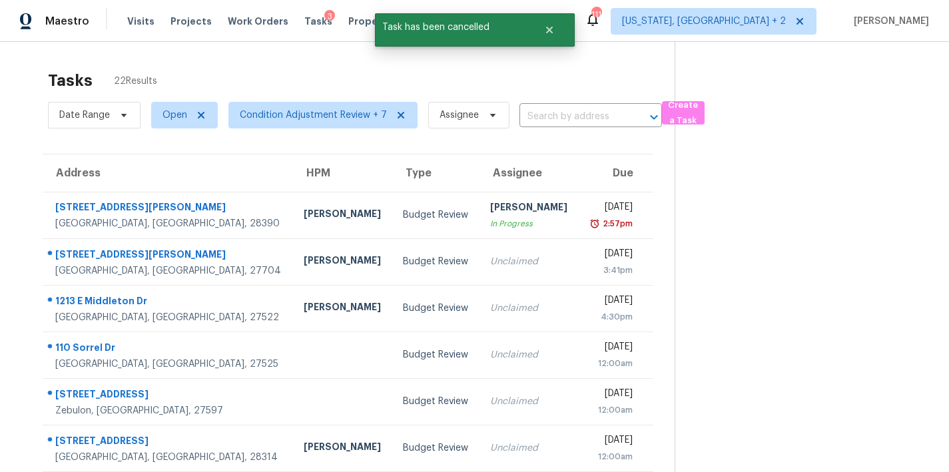
click at [320, 82] on div "Tasks 22 Results" at bounding box center [361, 80] width 627 height 35
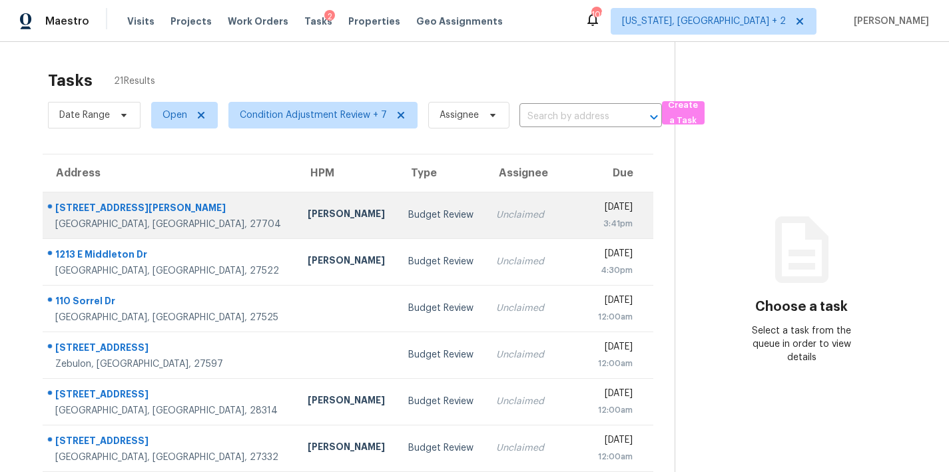
click at [398, 222] on td "Budget Review" at bounding box center [442, 215] width 89 height 47
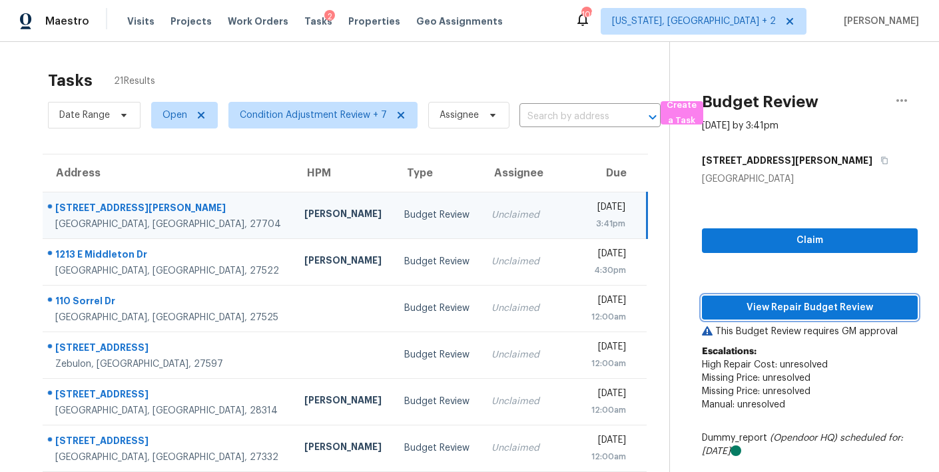
click at [814, 316] on button "View Repair Budget Review" at bounding box center [810, 308] width 216 height 25
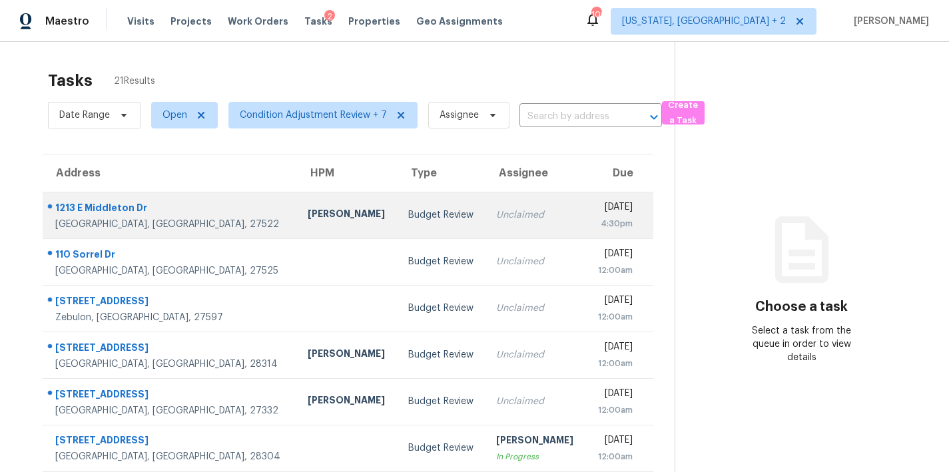
click at [408, 217] on div "Budget Review" at bounding box center [441, 215] width 67 height 13
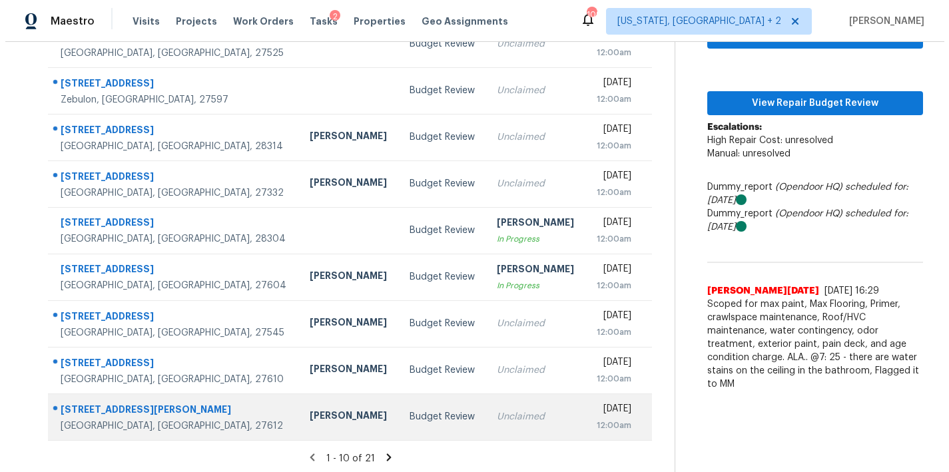
scroll to position [231, 0]
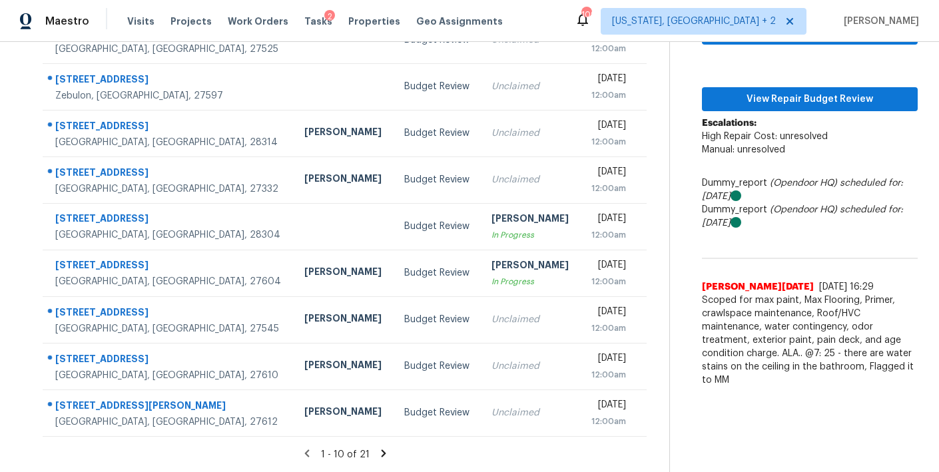
click at [378, 448] on icon at bounding box center [384, 454] width 12 height 12
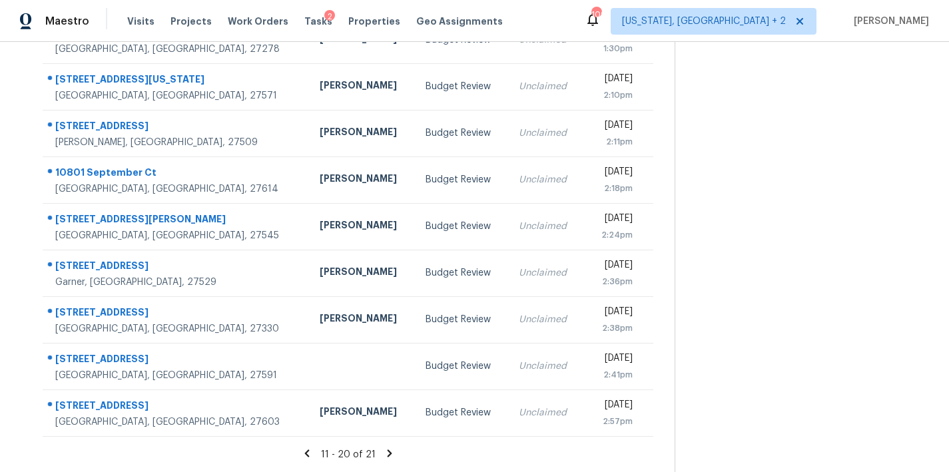
click at [387, 450] on icon at bounding box center [389, 453] width 5 height 7
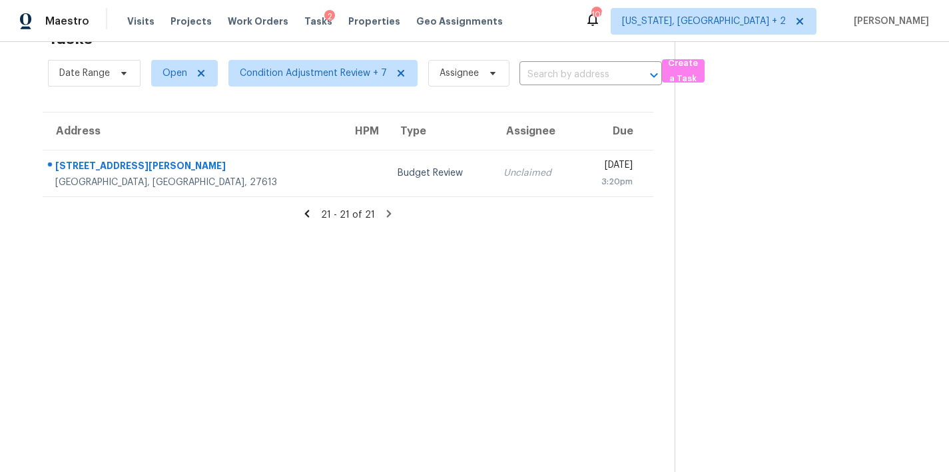
click at [305, 210] on icon at bounding box center [307, 213] width 5 height 7
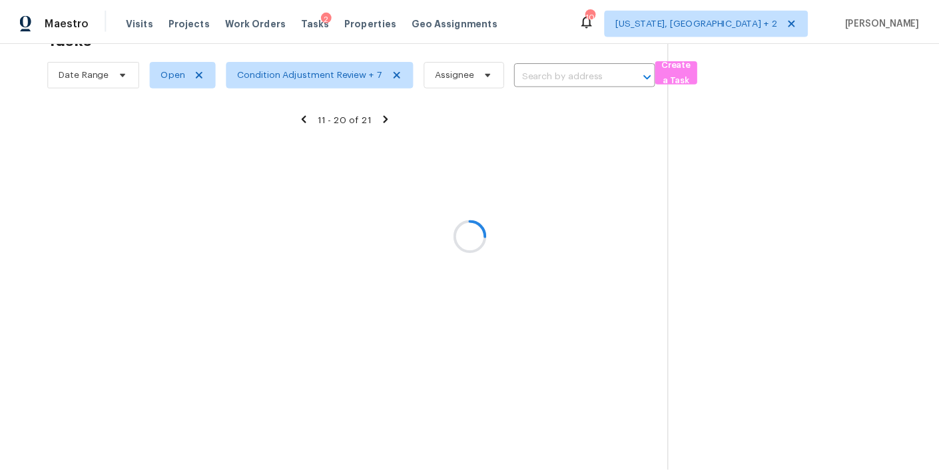
scroll to position [231, 0]
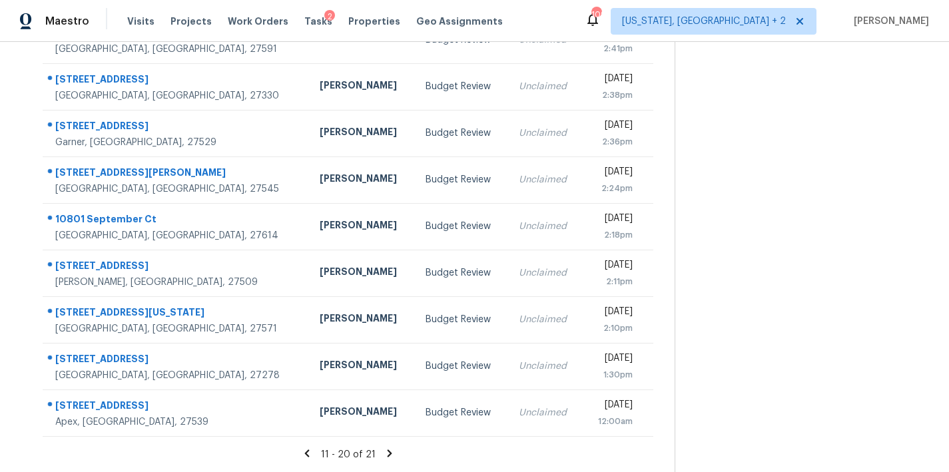
click at [304, 450] on icon at bounding box center [306, 453] width 5 height 7
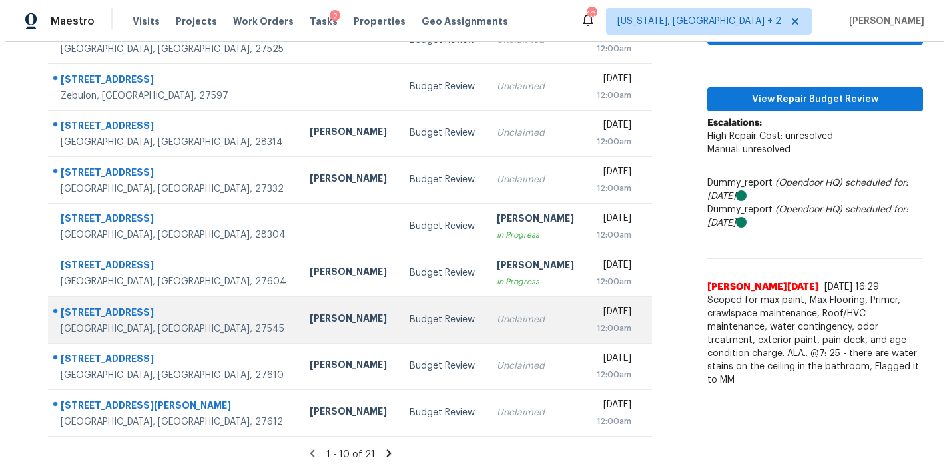
scroll to position [0, 0]
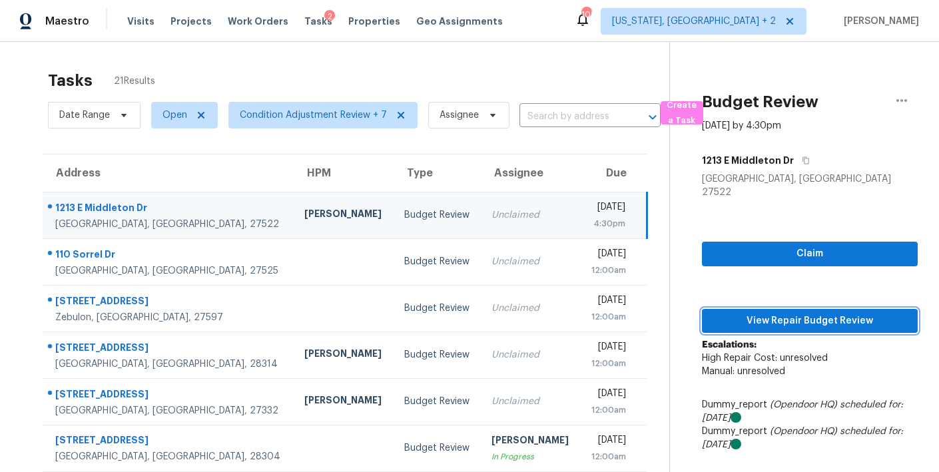
click at [803, 313] on span "View Repair Budget Review" at bounding box center [810, 321] width 195 height 17
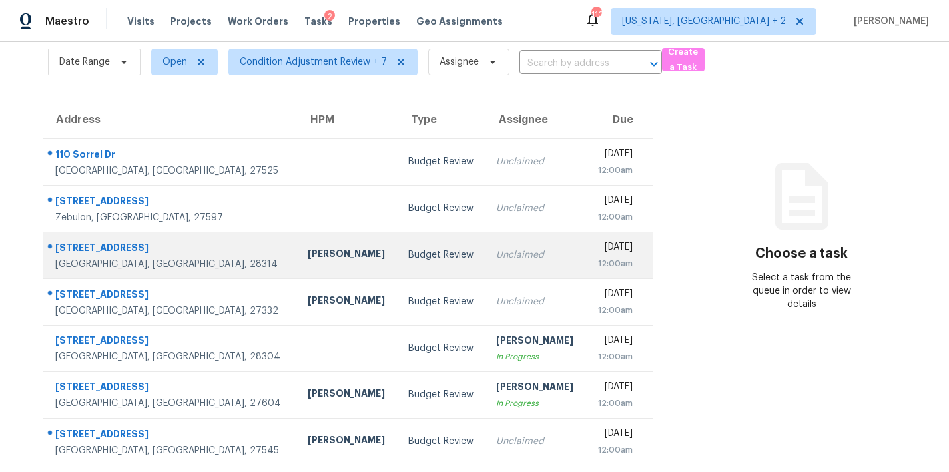
scroll to position [231, 0]
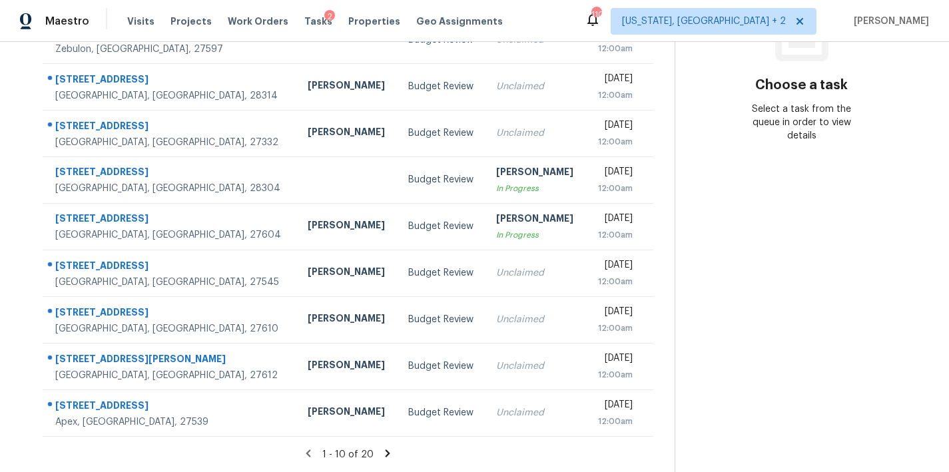
click at [382, 448] on icon at bounding box center [388, 454] width 12 height 12
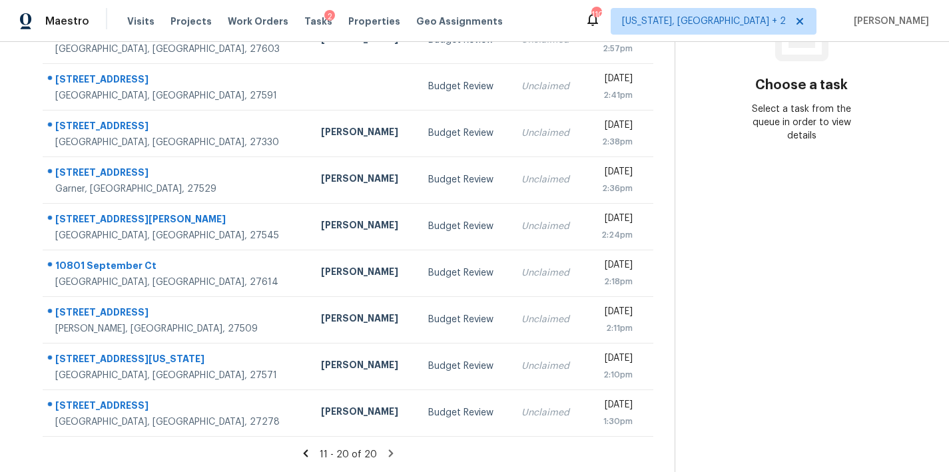
click at [308, 448] on icon at bounding box center [306, 454] width 12 height 12
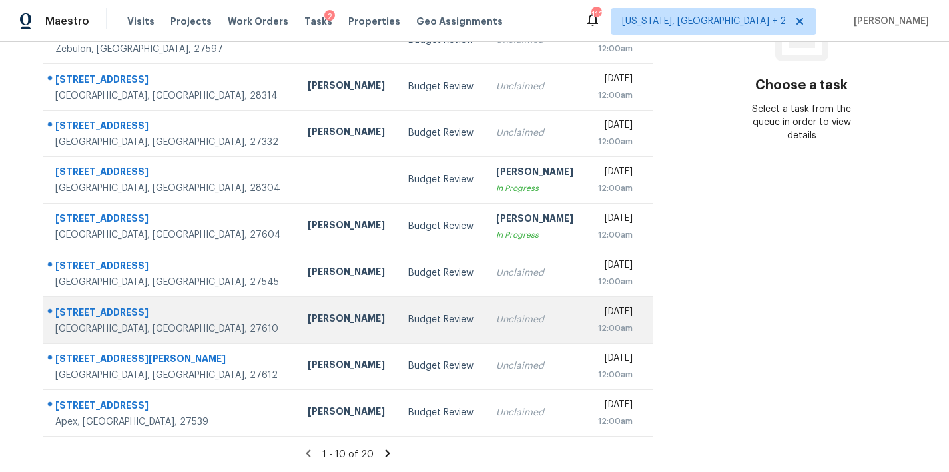
scroll to position [0, 0]
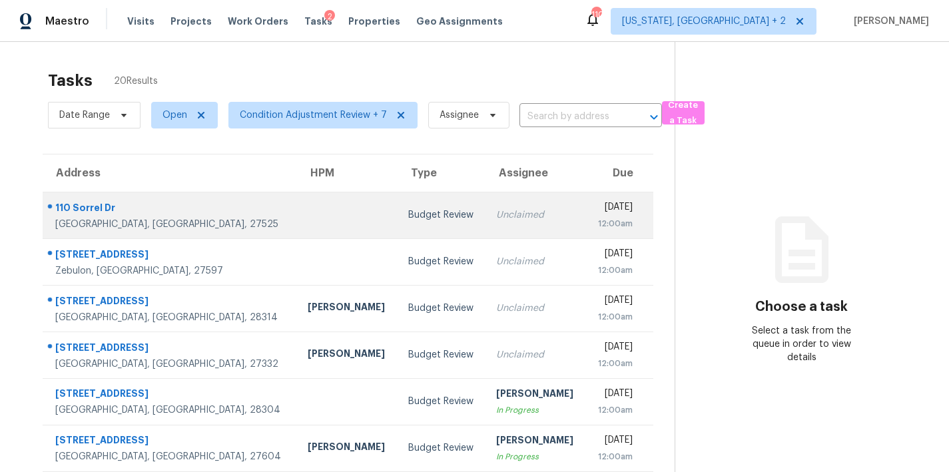
click at [486, 222] on td "Unclaimed" at bounding box center [536, 215] width 101 height 47
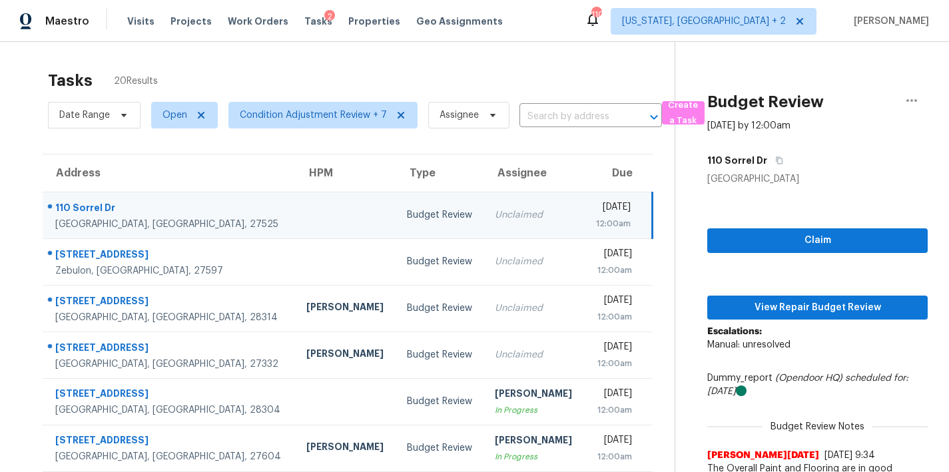
click at [296, 209] on td at bounding box center [346, 215] width 101 height 47
click at [865, 311] on span "View Repair Budget Review" at bounding box center [817, 308] width 199 height 17
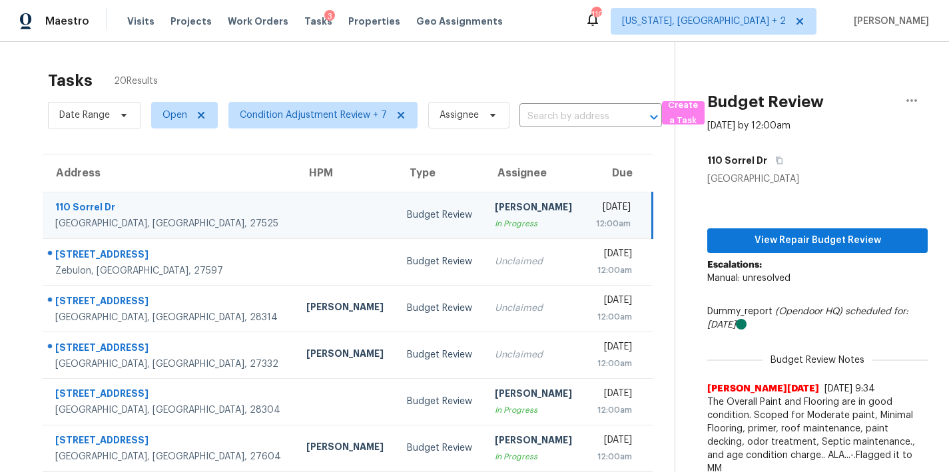
click at [199, 57] on div "Tasks 20 Results Date Range Open Condition Adjustment Review + 7 Assignee ​ Cre…" at bounding box center [474, 368] width 949 height 652
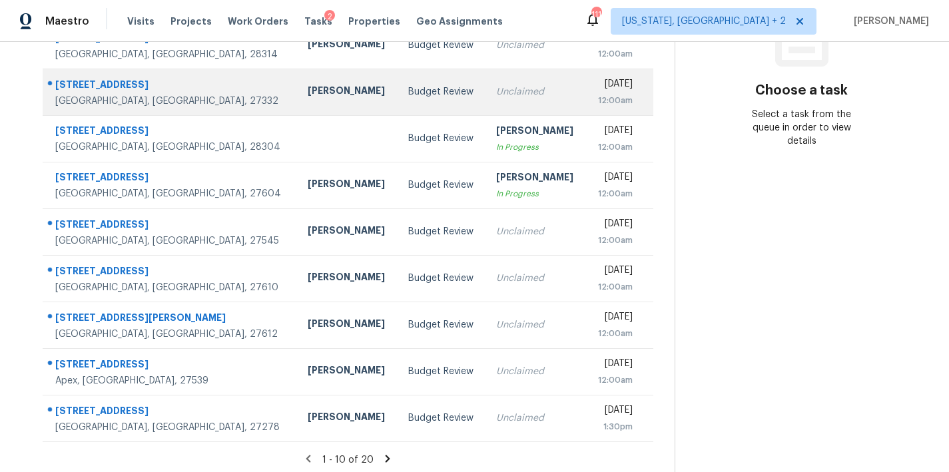
scroll to position [231, 0]
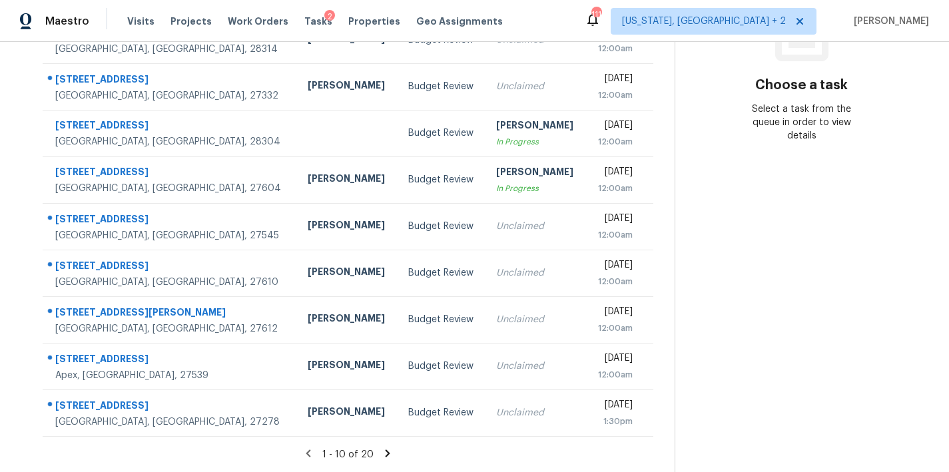
click at [384, 448] on icon at bounding box center [388, 454] width 12 height 12
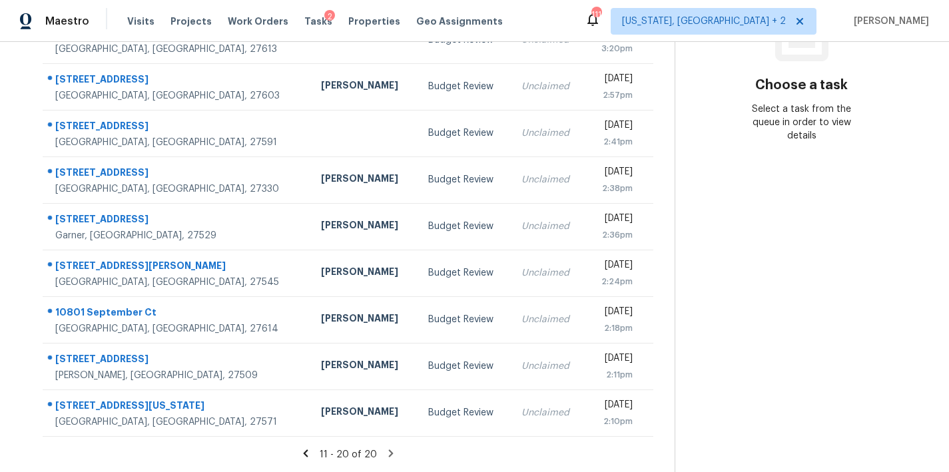
click at [302, 448] on icon at bounding box center [306, 454] width 12 height 12
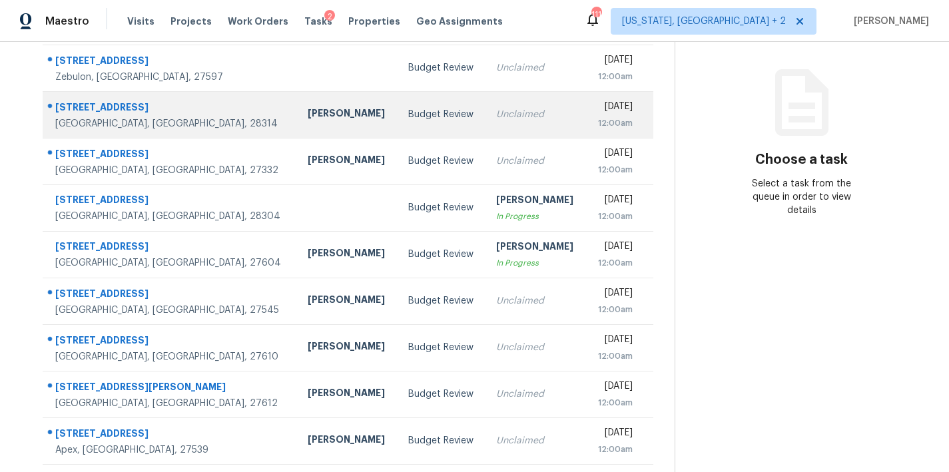
scroll to position [91, 0]
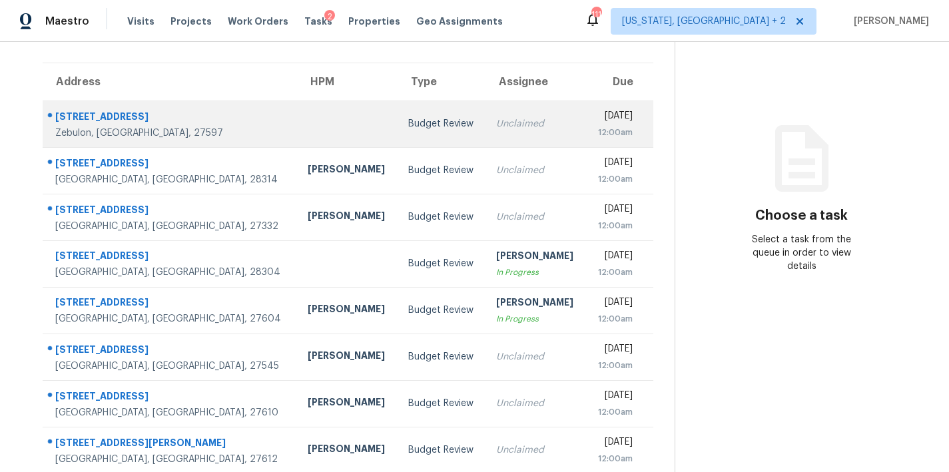
click at [496, 128] on div "Unclaimed" at bounding box center [535, 123] width 79 height 13
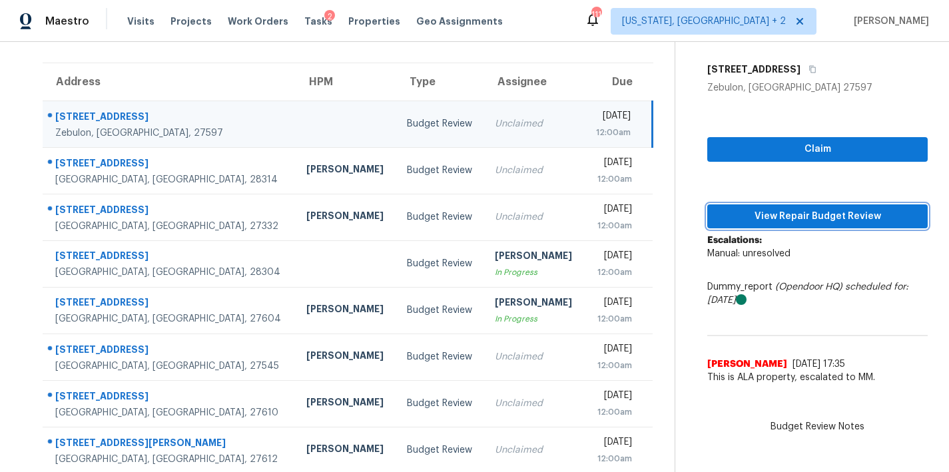
click at [823, 228] on button "View Repair Budget Review" at bounding box center [817, 217] width 220 height 25
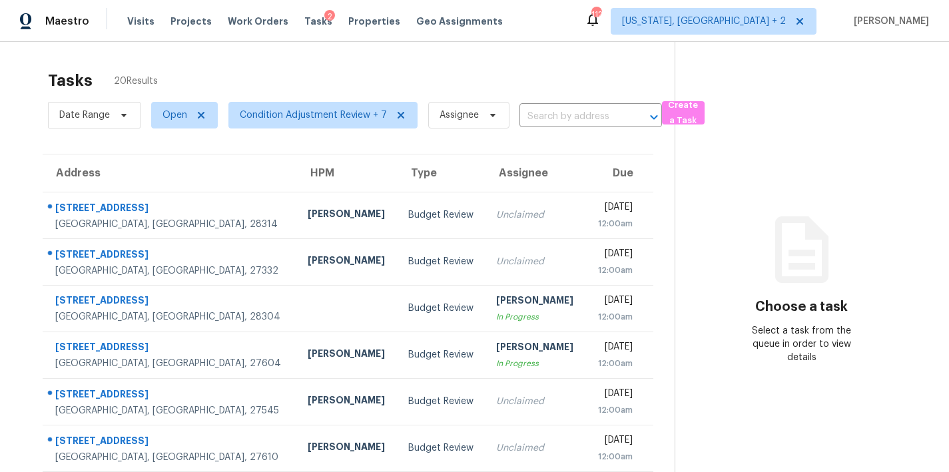
click at [224, 56] on div "Tasks 20 Results Date Range Open Condition Adjustment Review + 7 Assignee ​ Cre…" at bounding box center [474, 368] width 949 height 652
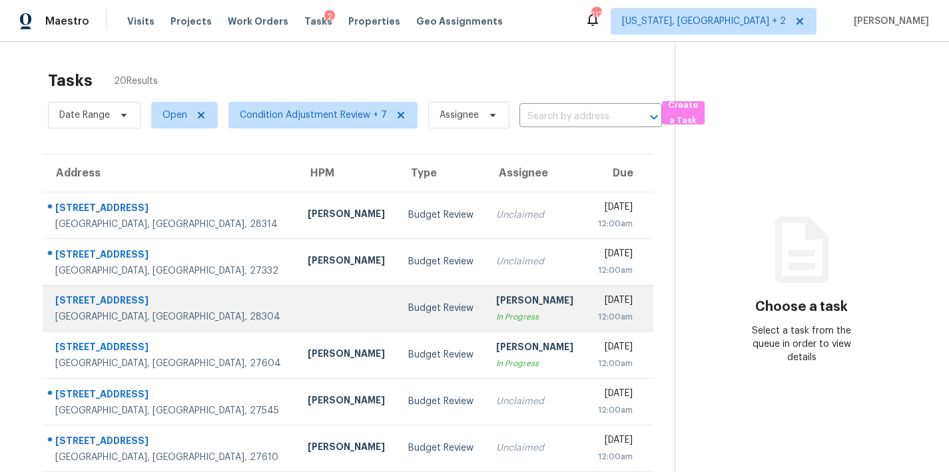
scroll to position [231, 0]
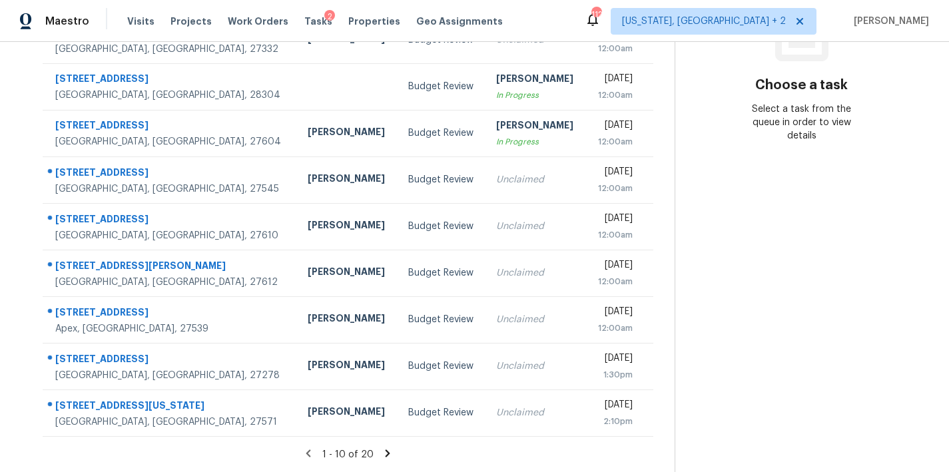
click at [384, 448] on icon at bounding box center [388, 454] width 12 height 12
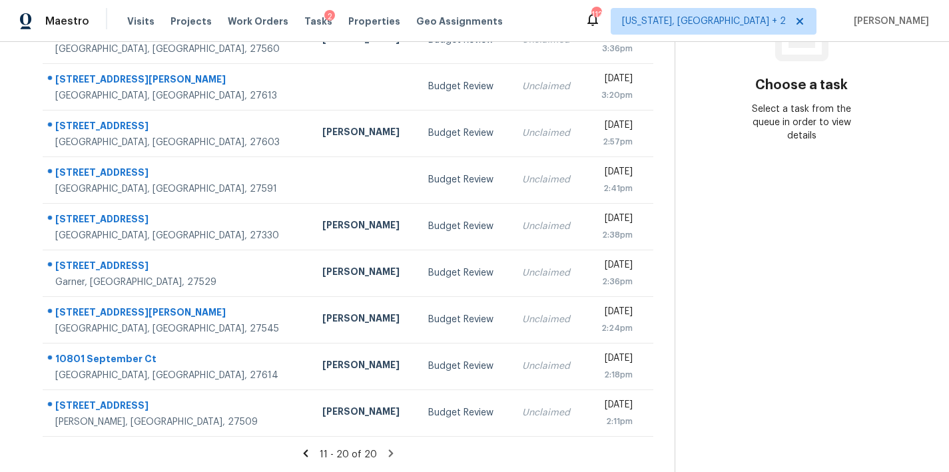
click at [303, 450] on icon at bounding box center [305, 453] width 5 height 7
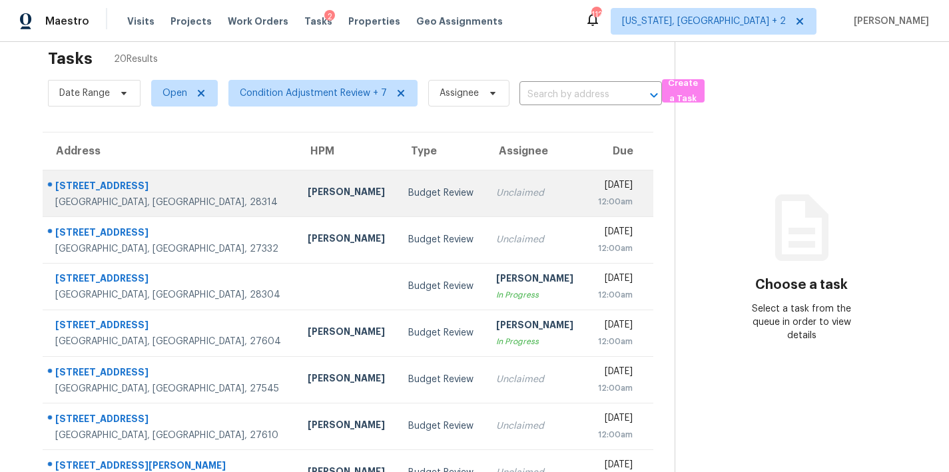
scroll to position [0, 0]
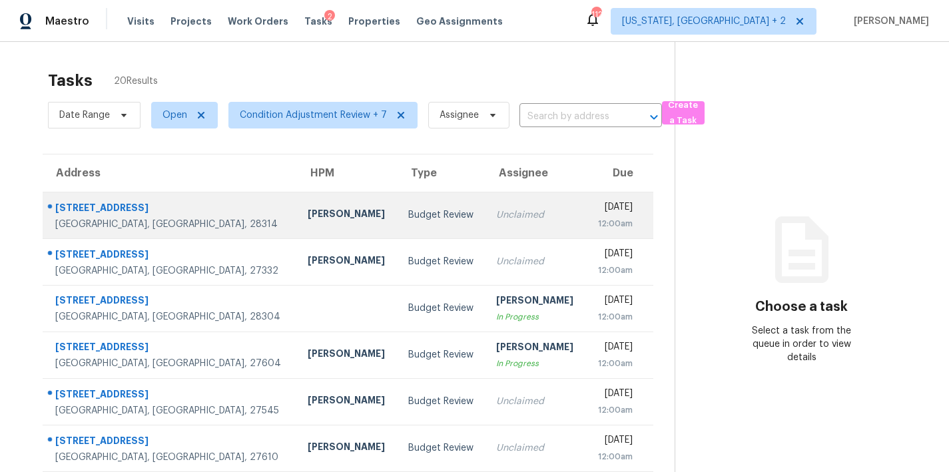
click at [408, 210] on div "Budget Review" at bounding box center [441, 215] width 67 height 13
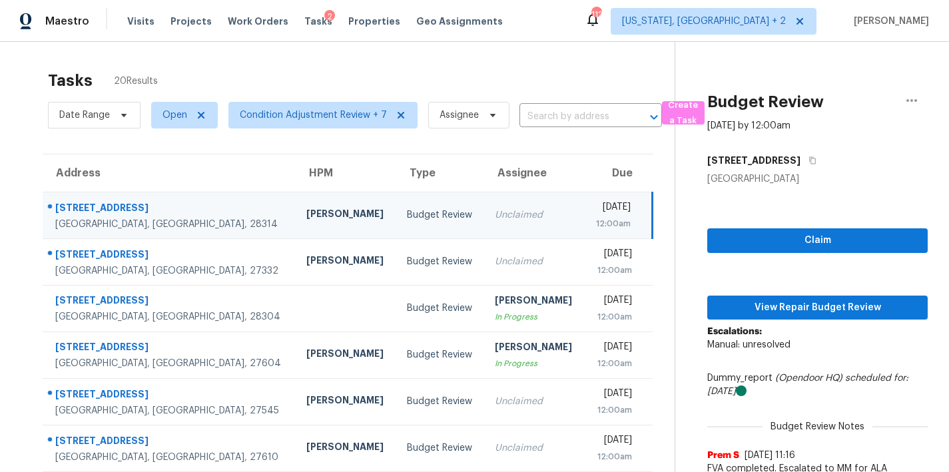
click at [840, 293] on div "Claim View Repair Budget Review Escalations: Manual: unresolved Dummy_report (O…" at bounding box center [817, 341] width 220 height 310
click at [843, 311] on span "View Repair Budget Review" at bounding box center [817, 308] width 199 height 17
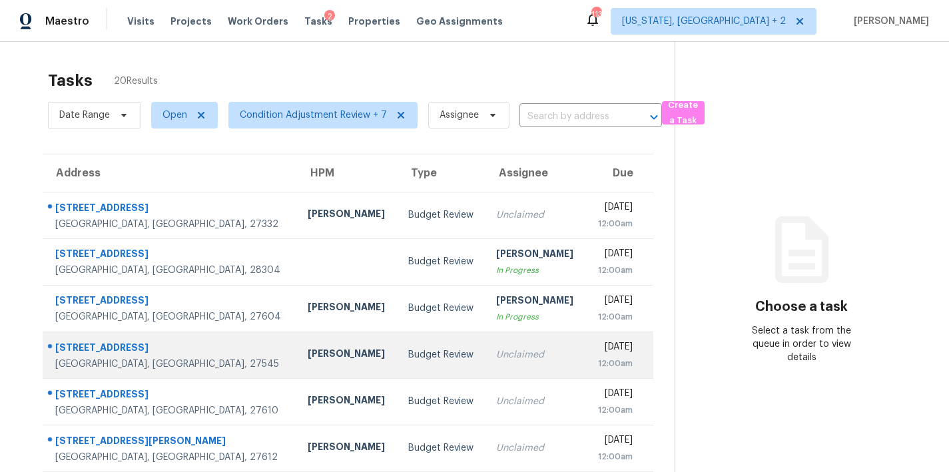
scroll to position [231, 0]
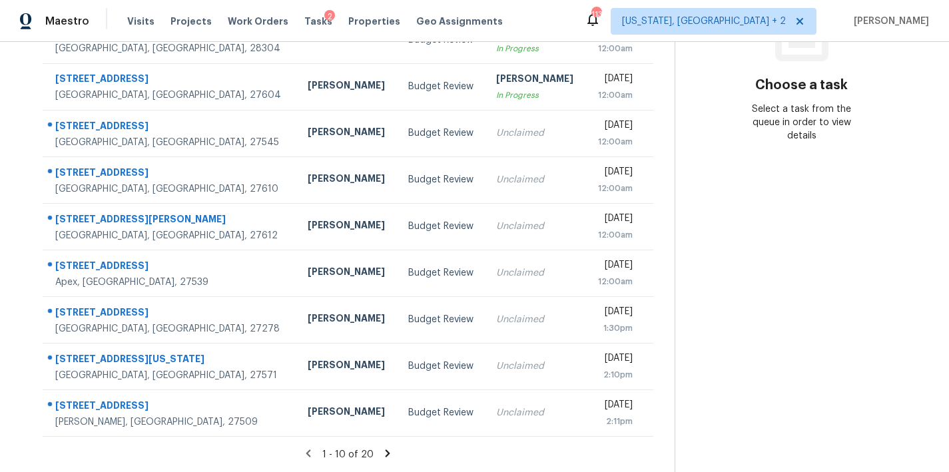
click at [382, 448] on icon at bounding box center [388, 454] width 12 height 12
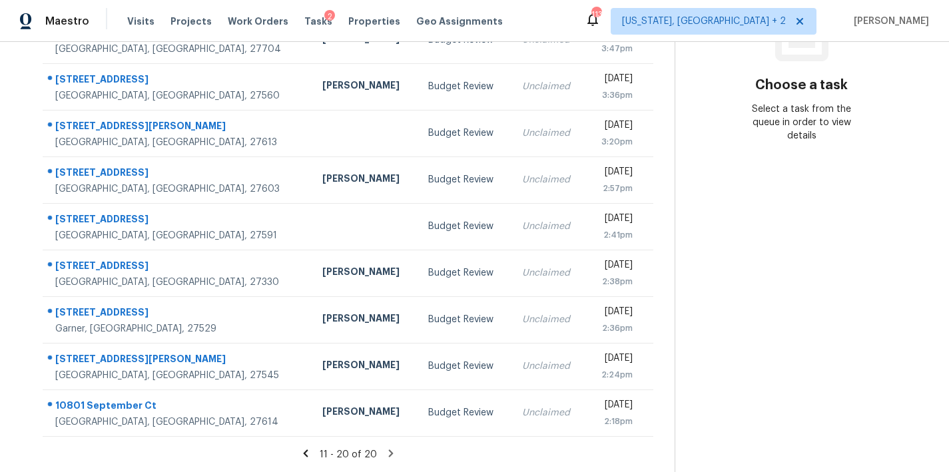
click at [306, 448] on icon at bounding box center [306, 454] width 12 height 12
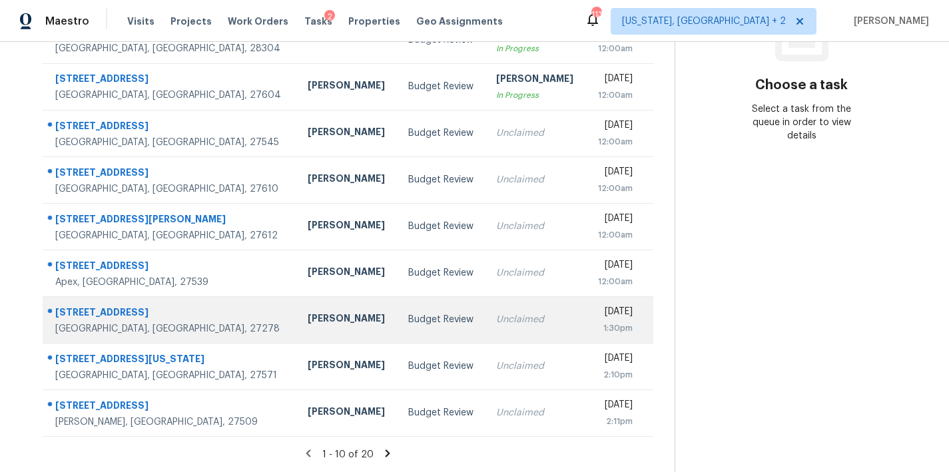
scroll to position [0, 0]
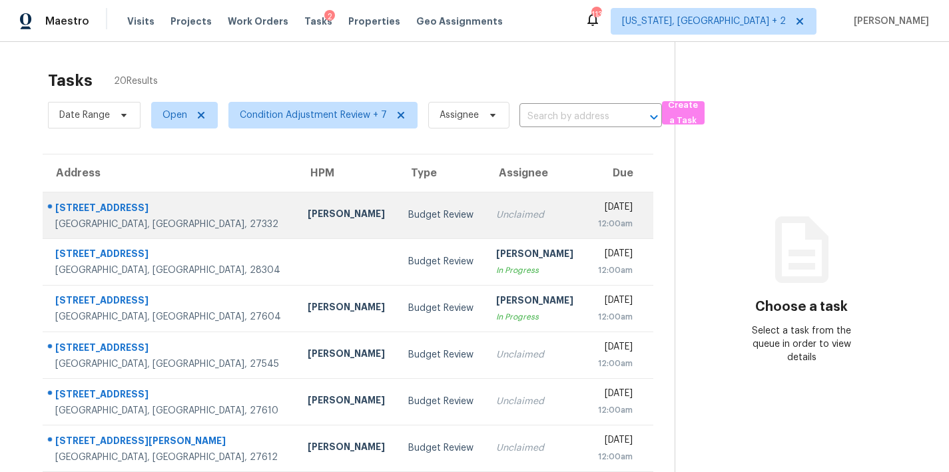
click at [408, 214] on div "Budget Review" at bounding box center [441, 215] width 67 height 13
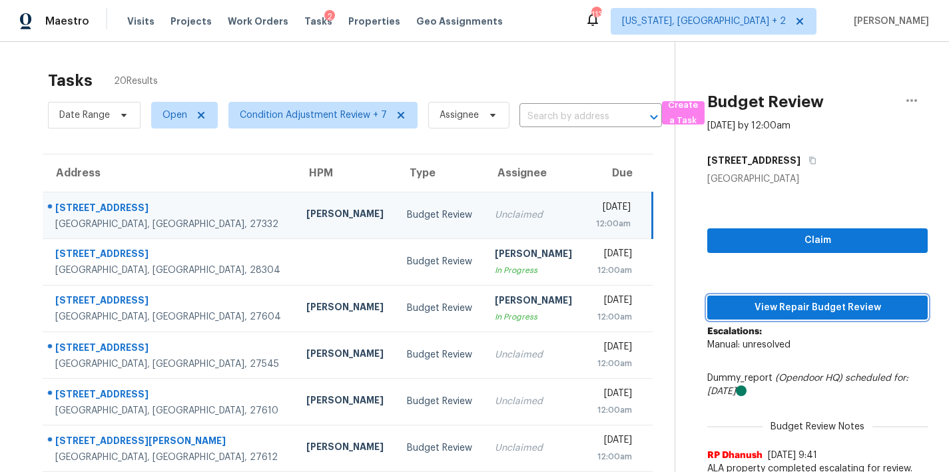
click at [785, 301] on span "View Repair Budget Review" at bounding box center [817, 308] width 199 height 17
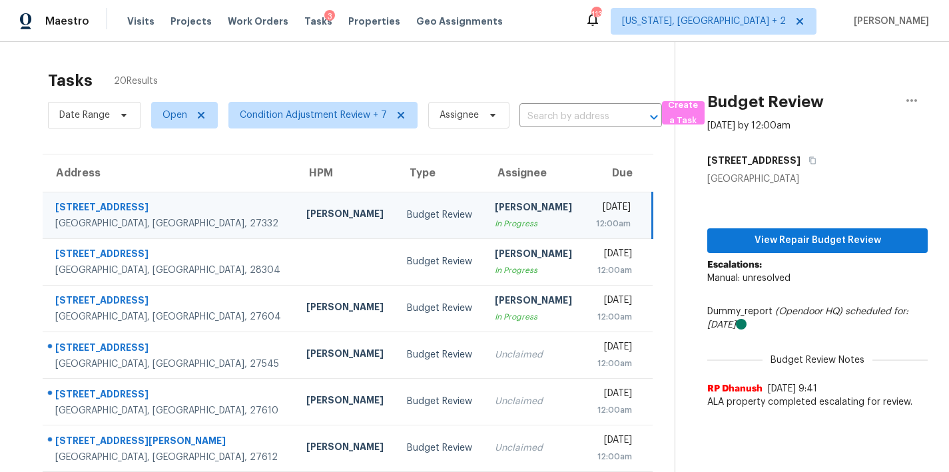
click at [457, 58] on div "Tasks 20 Results Date Range Open Condition Adjustment Review + 7 Assignee ​ Cre…" at bounding box center [474, 368] width 949 height 652
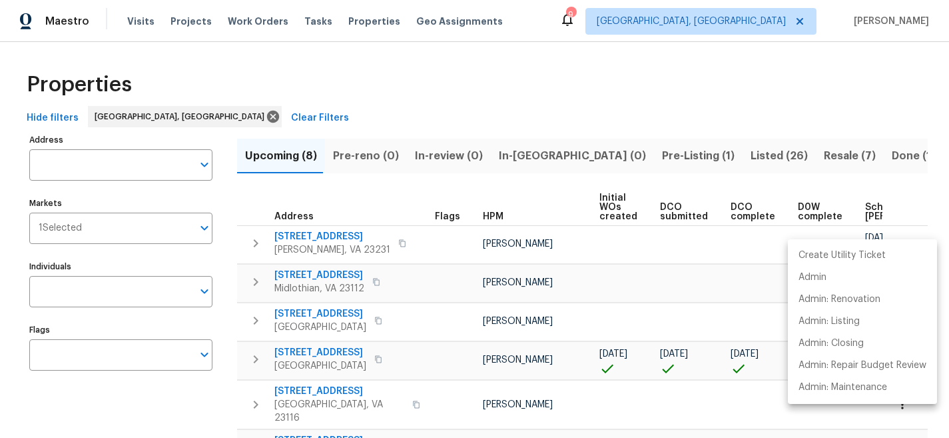
scroll to position [135, 0]
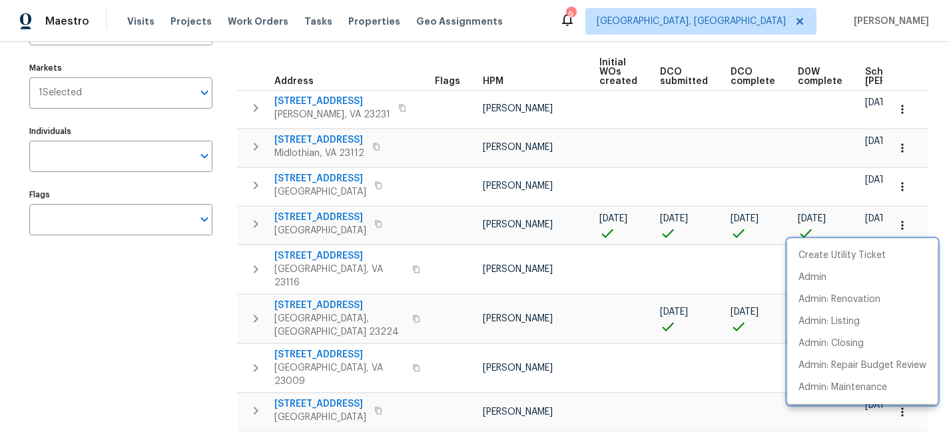
click at [182, 326] on div at bounding box center [474, 219] width 949 height 438
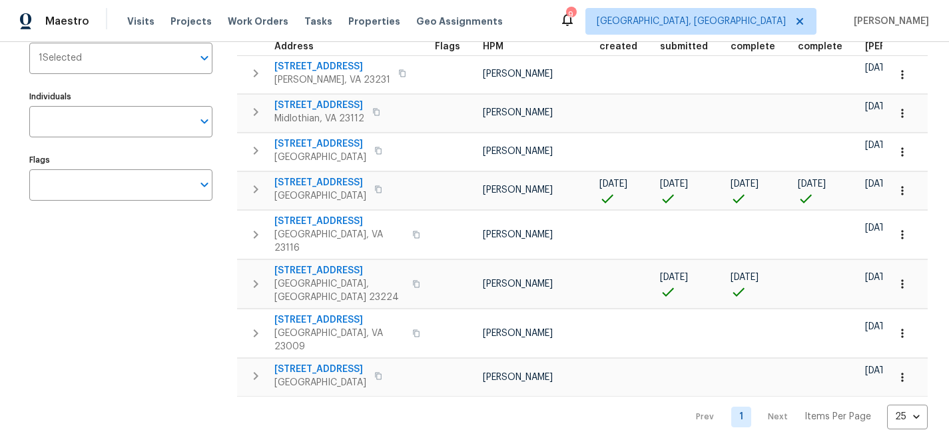
scroll to position [0, 0]
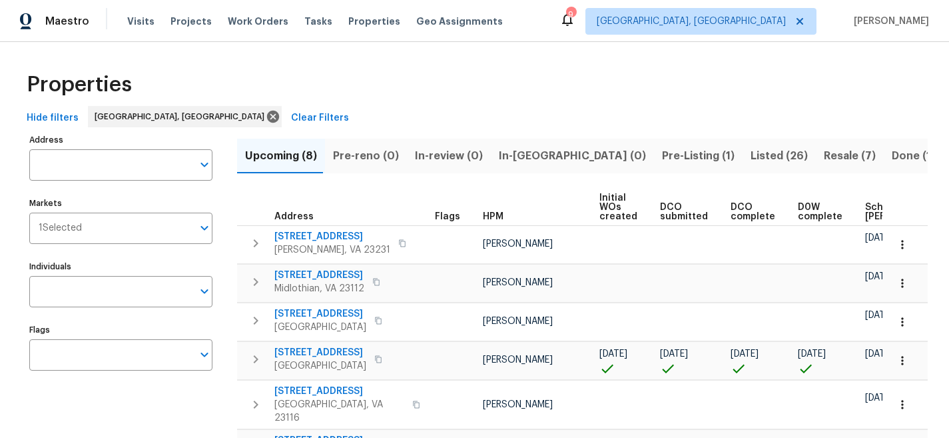
click at [388, 79] on div "Properties" at bounding box center [474, 84] width 907 height 43
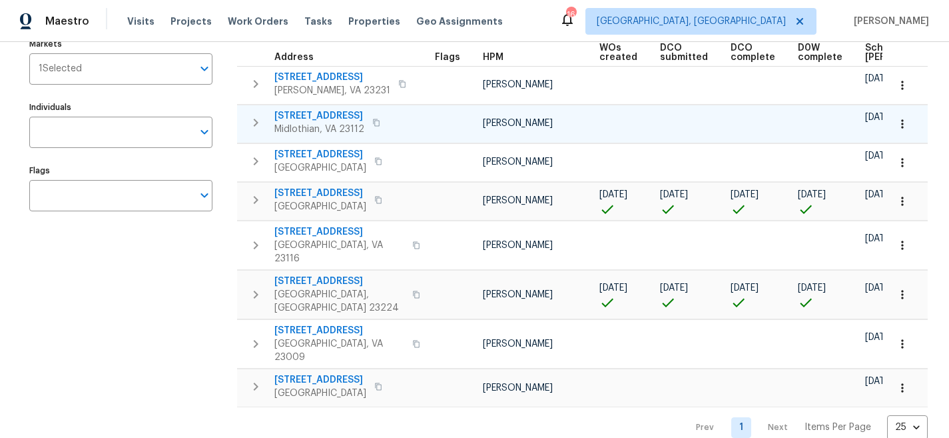
scroll to position [168, 0]
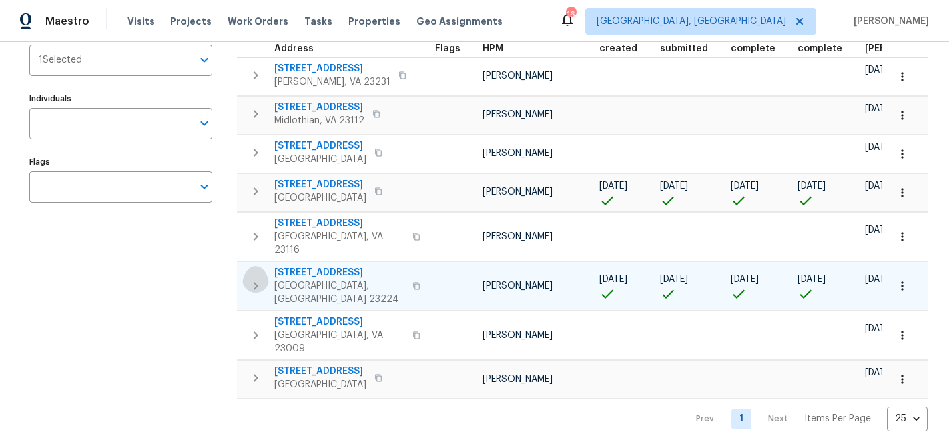
click at [254, 278] on icon "button" at bounding box center [256, 286] width 16 height 16
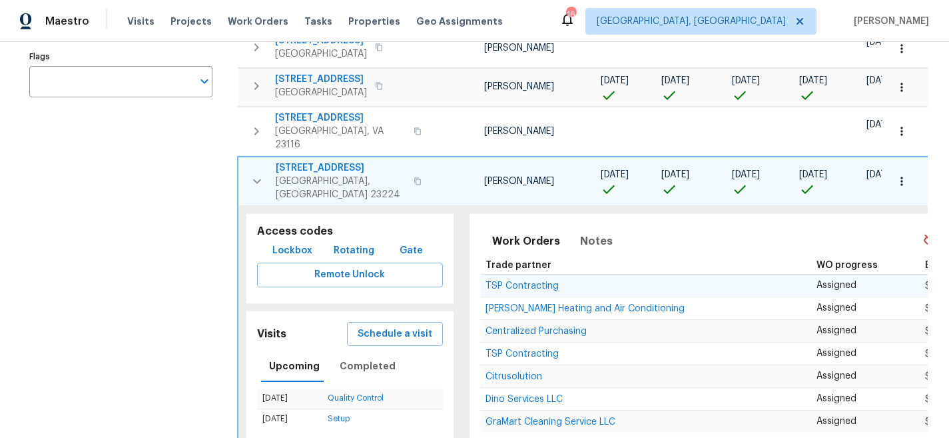
scroll to position [274, 0]
click at [580, 230] on span "Notes" at bounding box center [596, 239] width 33 height 19
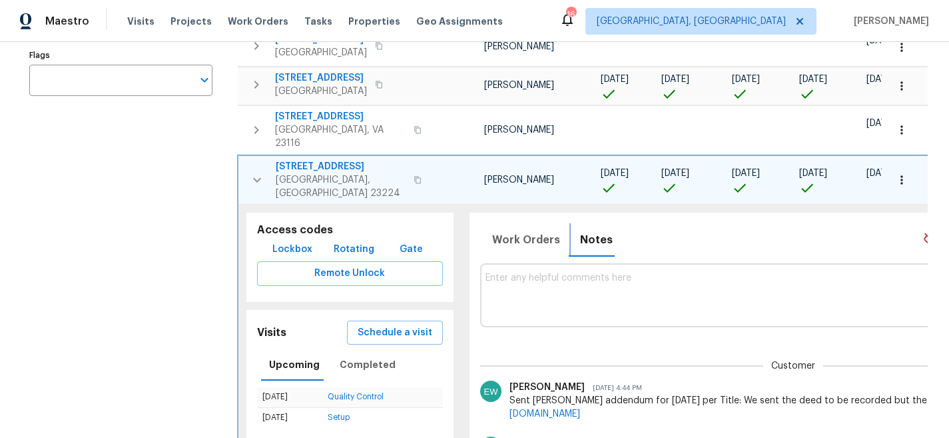
scroll to position [0, 169]
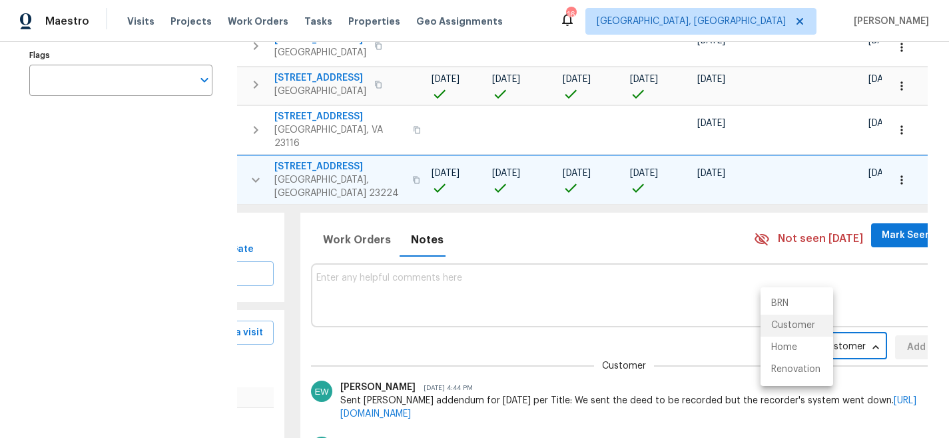
click at [805, 326] on body "Maestro Visits Projects Work Orders Tasks Properties Geo Assignments 16 Greenvi…" at bounding box center [474, 219] width 949 height 438
click at [791, 373] on li "Renovation" at bounding box center [797, 369] width 73 height 22
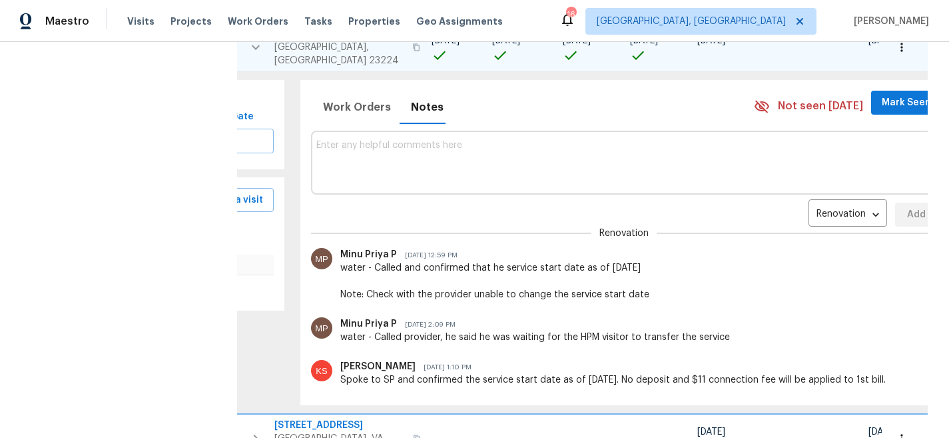
scroll to position [315, 0]
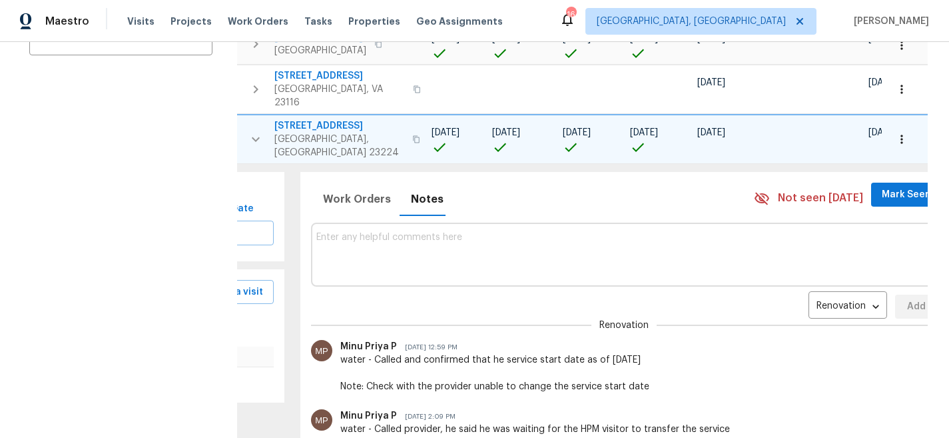
click at [895, 133] on icon "button" at bounding box center [901, 139] width 13 height 13
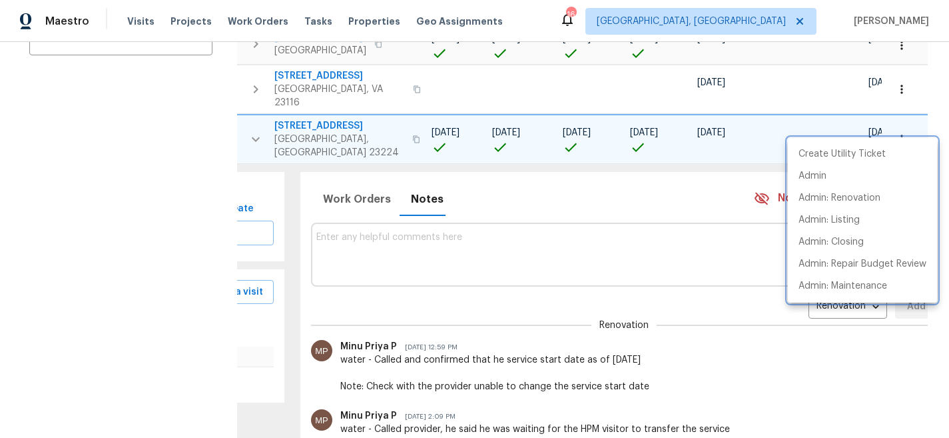
click at [248, 127] on div at bounding box center [474, 219] width 949 height 438
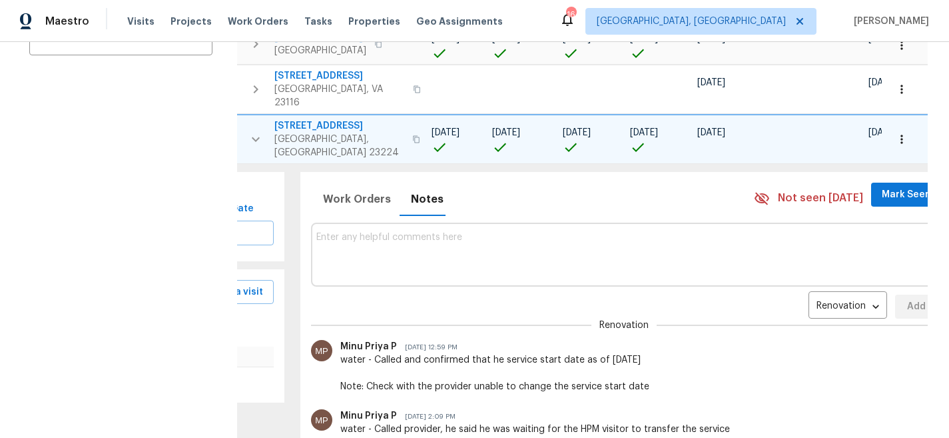
click at [255, 131] on icon "button" at bounding box center [256, 139] width 16 height 16
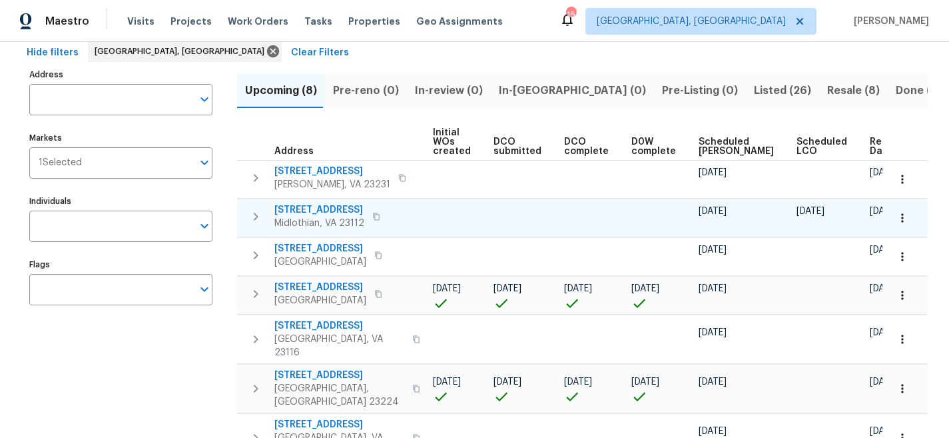
scroll to position [170, 0]
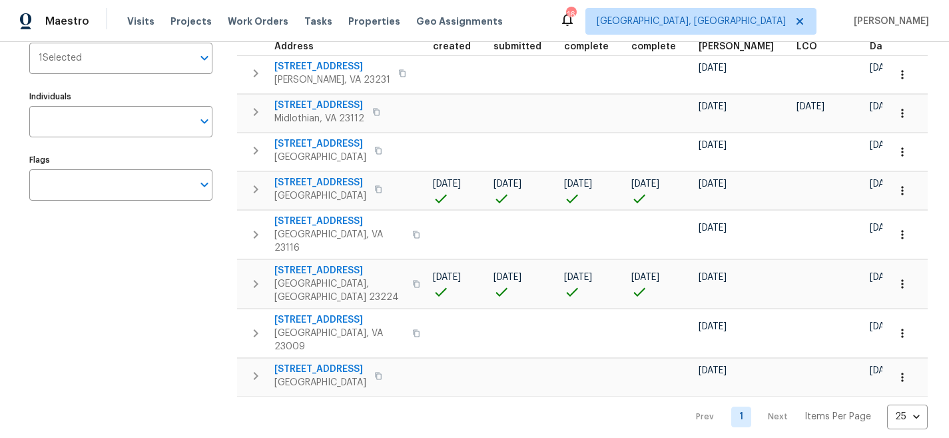
click at [578, 15] on div "Maestro Visits Projects Work Orders Tasks Properties Geo Assignments 16 Greenvi…" at bounding box center [474, 21] width 949 height 42
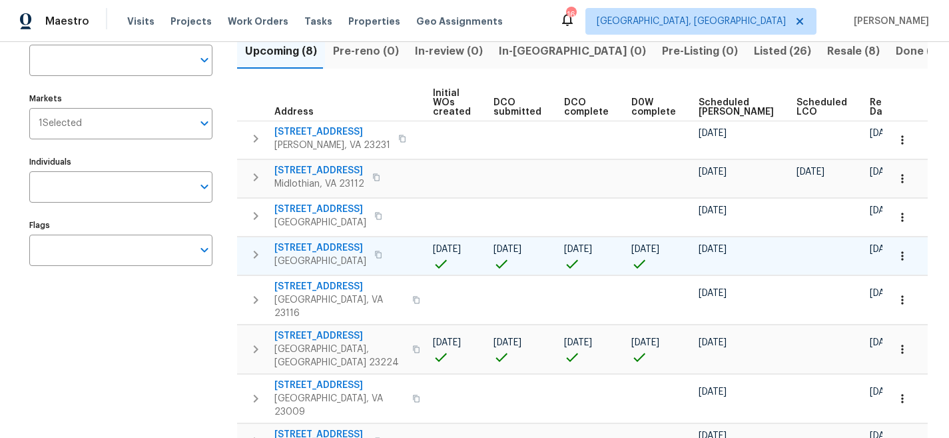
scroll to position [105, 0]
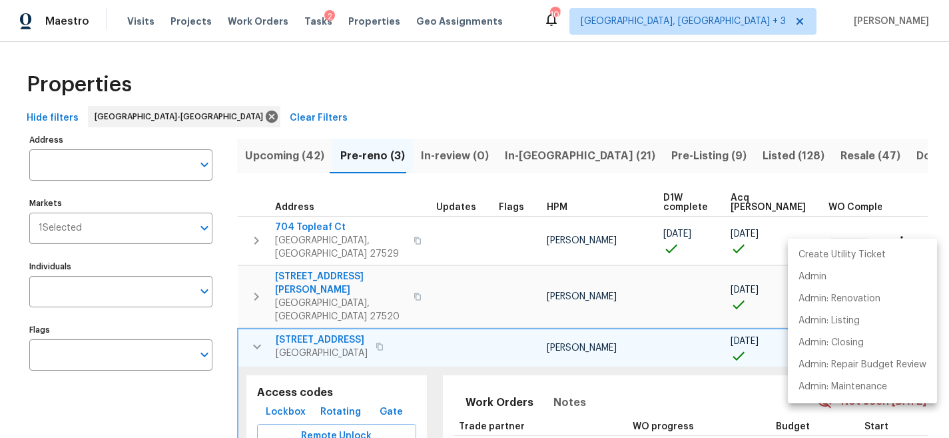
scroll to position [0, 47]
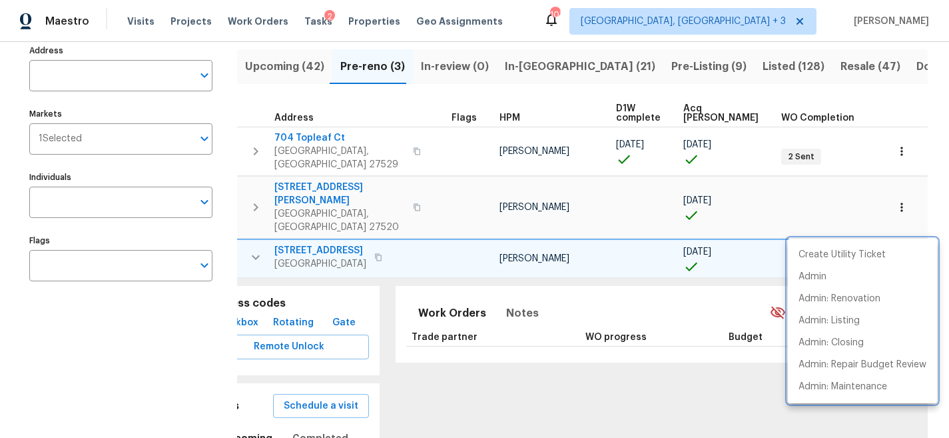
drag, startPoint x: 556, startPoint y: 30, endPoint x: 446, endPoint y: 4, distance: 113.6
click at [556, 31] on div at bounding box center [474, 219] width 949 height 438
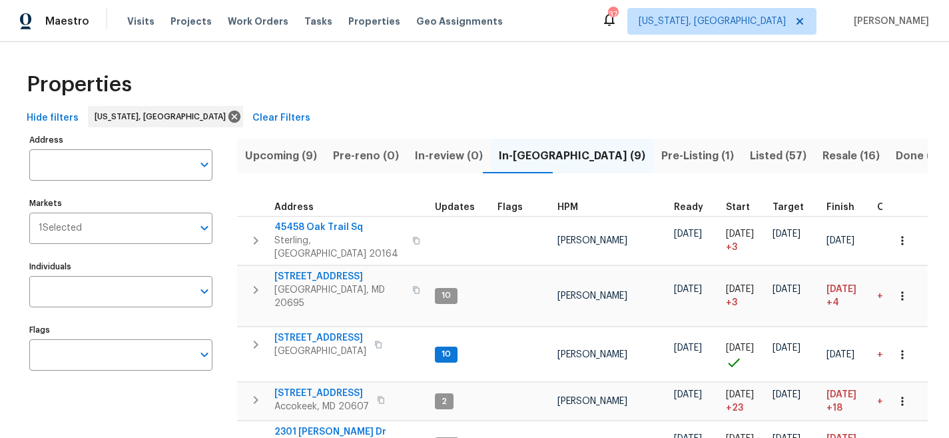
click at [575, 15] on div "Maestro Visits Projects Work Orders Tasks Properties Geo Assignments 37 [US_STA…" at bounding box center [474, 21] width 949 height 42
click at [291, 152] on span "Upcoming (9)" at bounding box center [281, 156] width 72 height 19
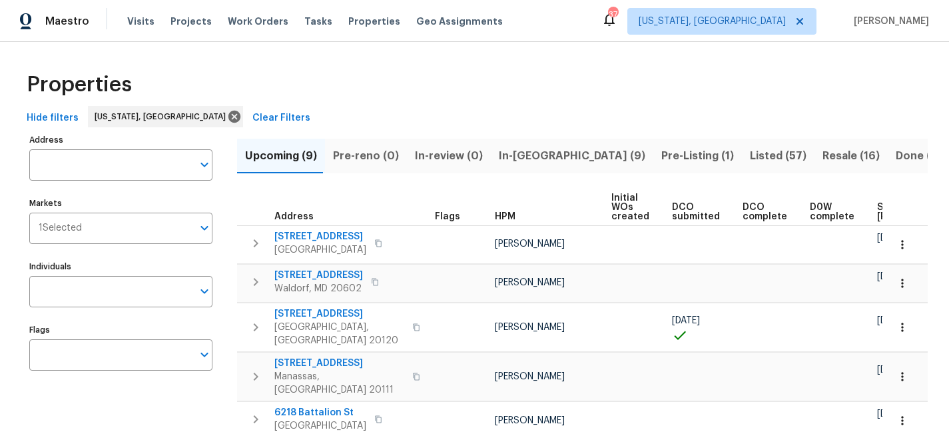
click at [522, 19] on div "Maestro Visits Projects Work Orders Tasks Properties Geo Assignments 37 Washing…" at bounding box center [474, 21] width 949 height 42
click at [555, 67] on div "Properties" at bounding box center [474, 84] width 907 height 43
